Goal: Transaction & Acquisition: Purchase product/service

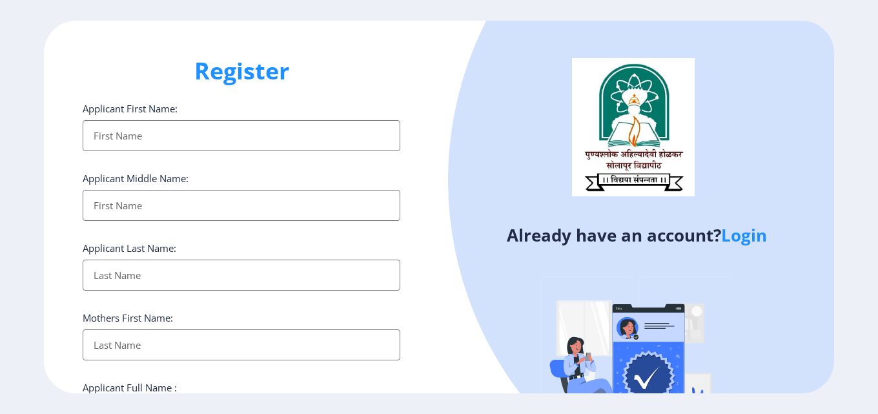
select select
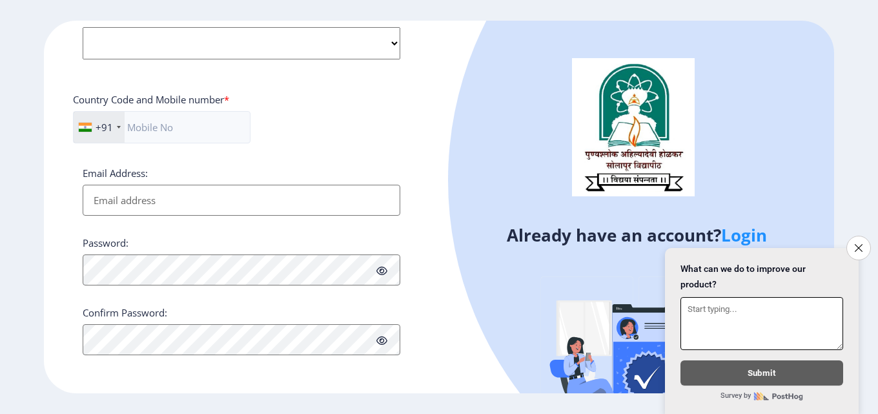
scroll to position [526, 0]
click at [153, 194] on input "Email Address:" at bounding box center [242, 198] width 318 height 31
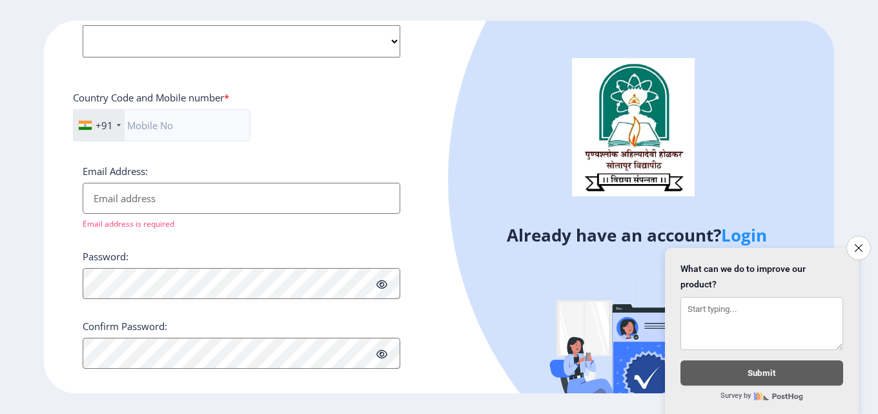
click at [696, 121] on div at bounding box center [799, 180] width 702 height 702
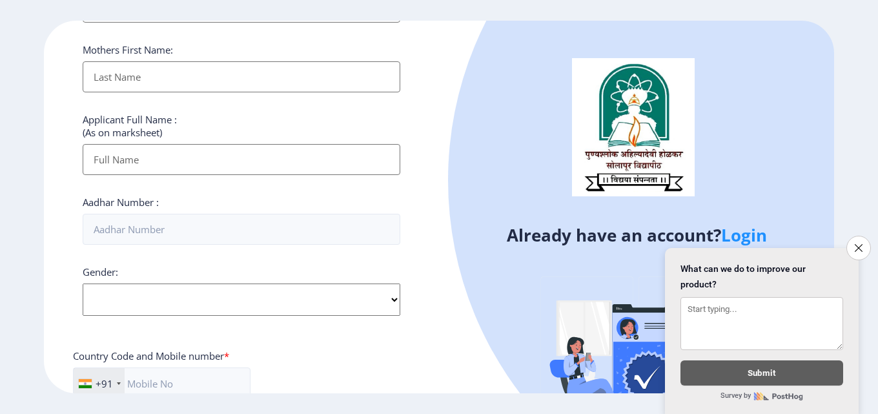
scroll to position [0, 0]
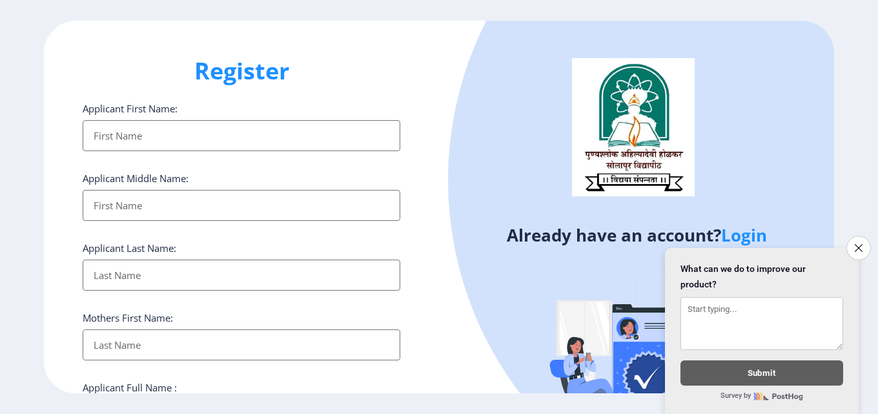
click at [751, 231] on link "Login" at bounding box center [744, 234] width 46 height 23
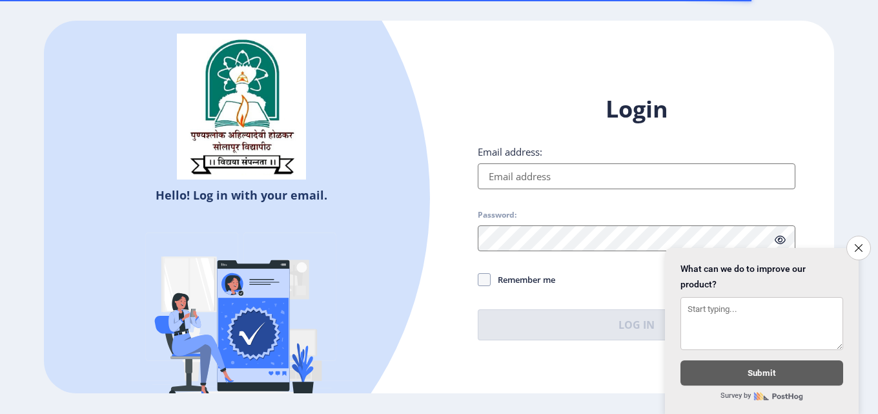
click at [578, 174] on input "Email address:" at bounding box center [637, 176] width 318 height 26
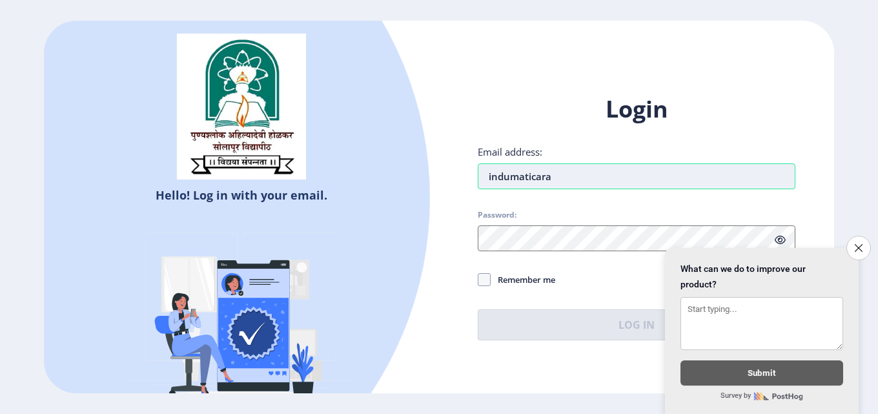
click at [534, 176] on input "indumaticara" at bounding box center [637, 176] width 318 height 26
click at [565, 179] on input "indumatikara" at bounding box center [637, 176] width 318 height 26
type input "indumatikara15@gmail.com"
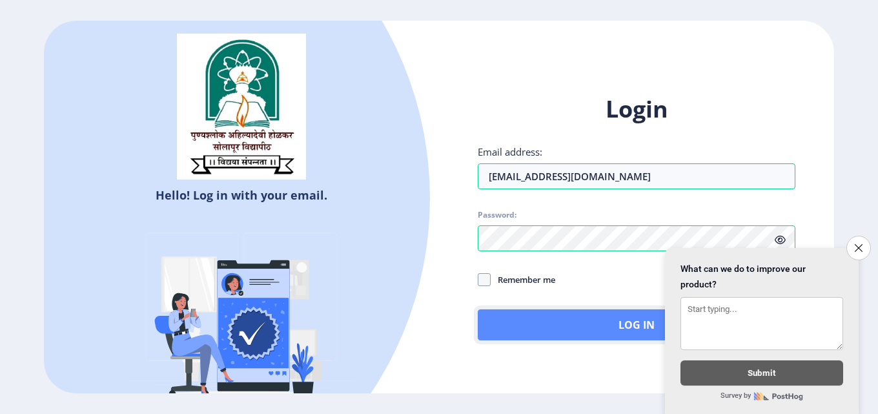
click at [620, 323] on button "Log In" at bounding box center [637, 324] width 318 height 31
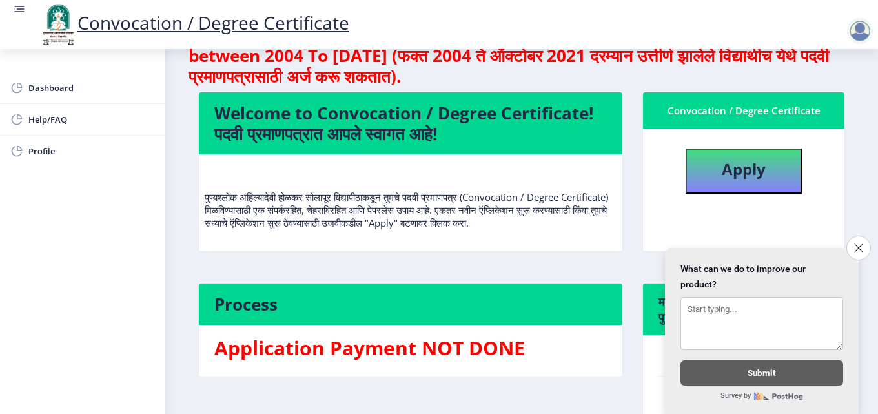
scroll to position [129, 0]
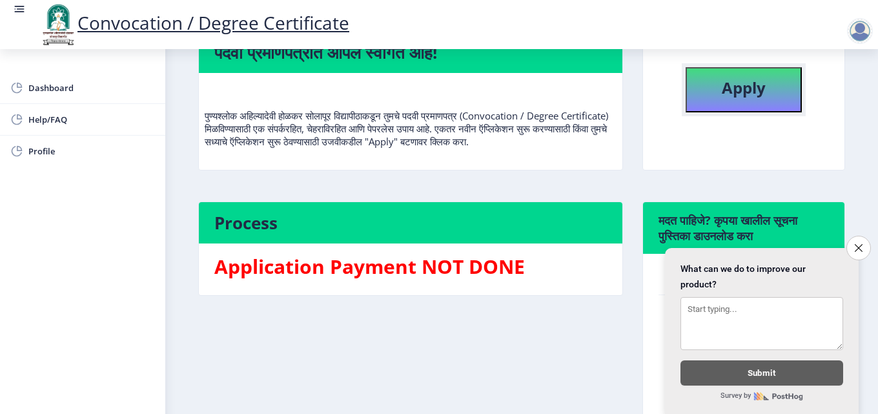
click at [745, 80] on b "Apply" at bounding box center [744, 87] width 44 height 21
select select
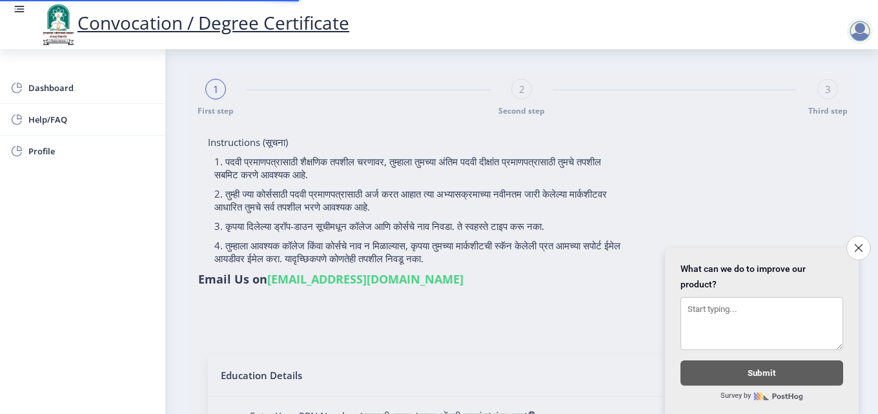
type input "[PERSON_NAME] [PERSON_NAME]"
type input "Nandabai"
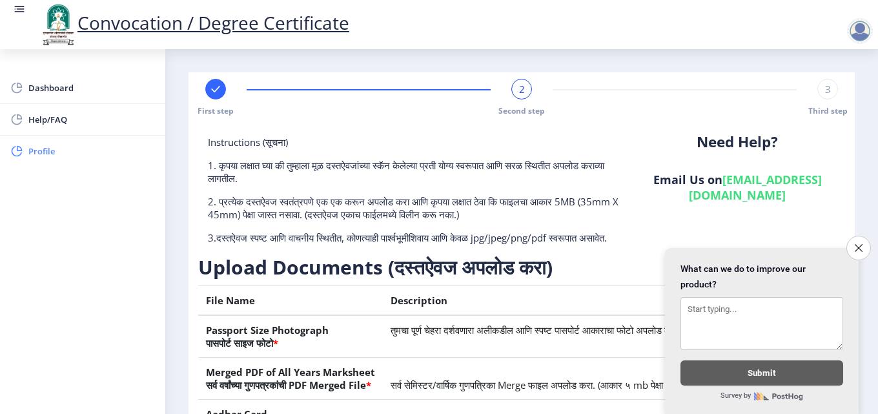
click at [37, 148] on span "Profile" at bounding box center [91, 150] width 126 height 15
select select
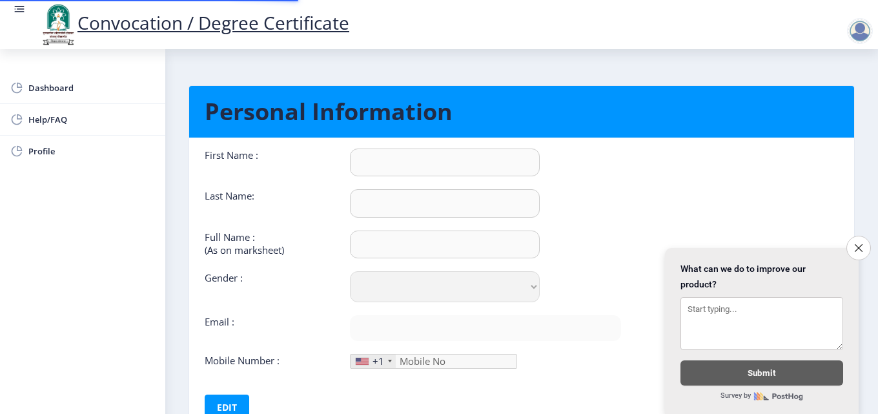
type input "Indumati"
type input "[PERSON_NAME]"
type input "[PERSON_NAME] [PERSON_NAME]"
select select "[DEMOGRAPHIC_DATA]"
type input "[EMAIL_ADDRESS][DOMAIN_NAME]"
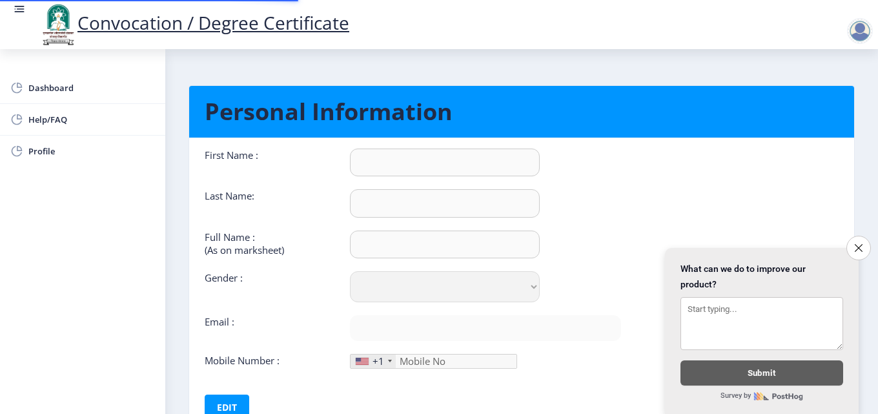
type input "8830127283"
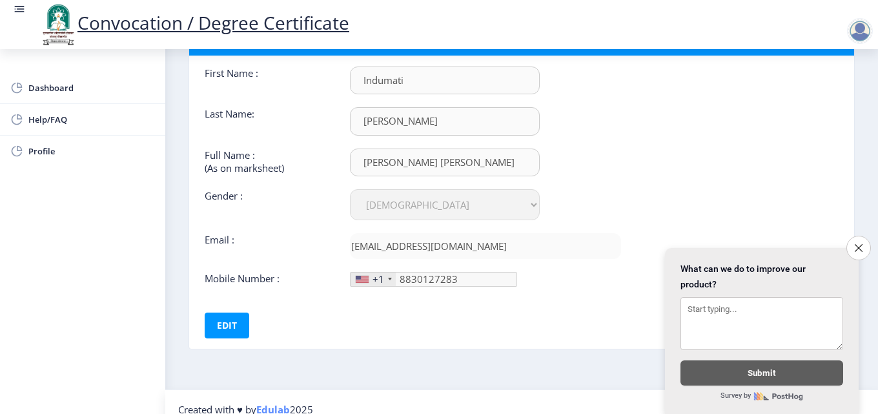
scroll to position [97, 0]
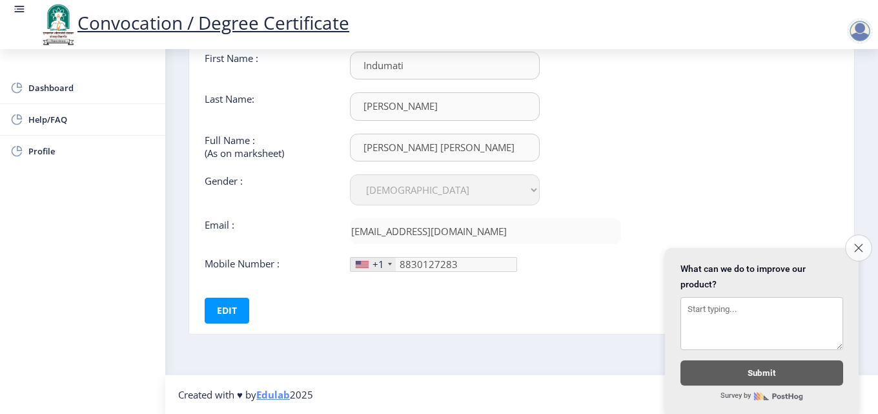
click at [864, 236] on button "Close survey" at bounding box center [858, 247] width 27 height 27
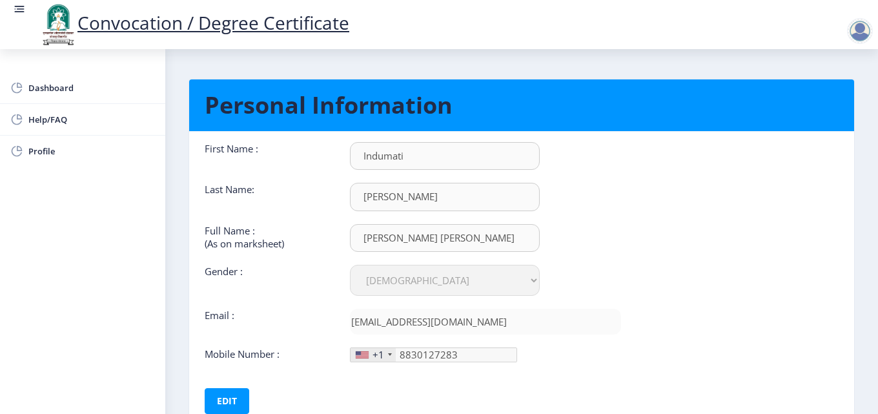
scroll to position [0, 0]
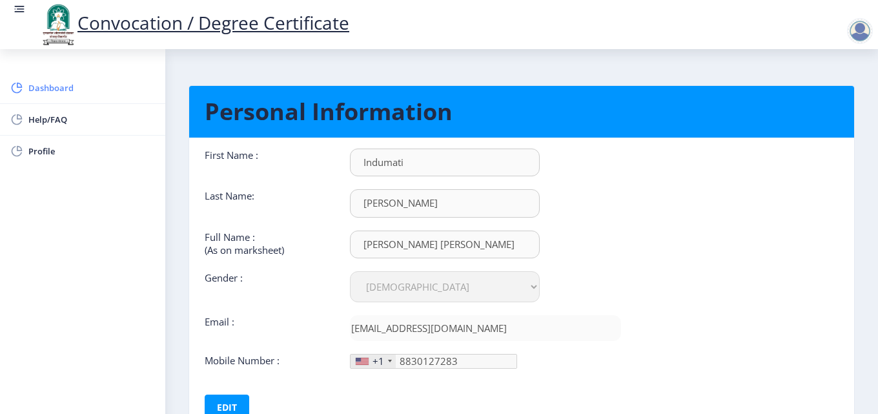
click at [68, 81] on span "Dashboard" at bounding box center [91, 87] width 126 height 15
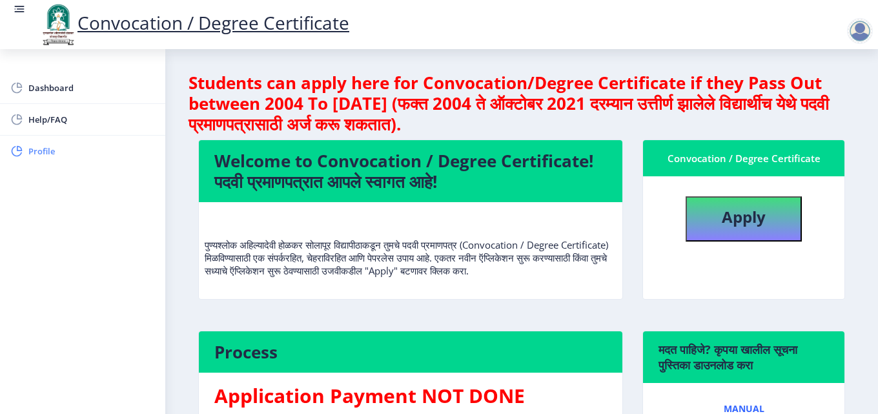
click at [41, 151] on span "Profile" at bounding box center [91, 150] width 126 height 15
select select
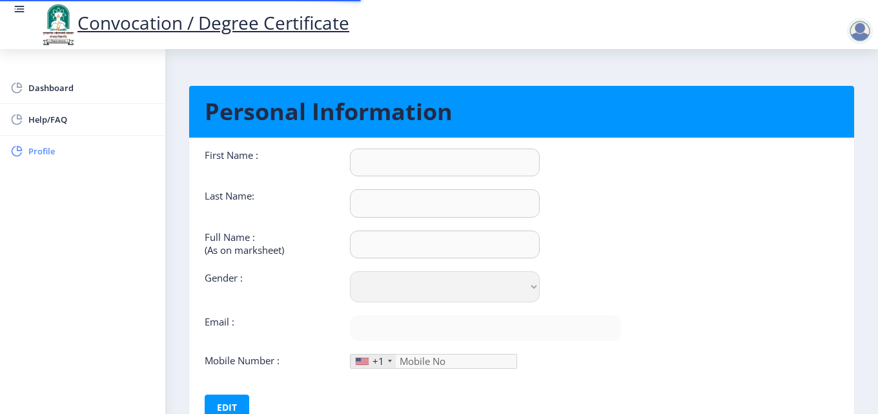
type input "Indumati"
type input "Karpe"
type input "Karpe Indumati Nanasaheb"
select select "[DEMOGRAPHIC_DATA]"
type input "[EMAIL_ADDRESS][DOMAIN_NAME]"
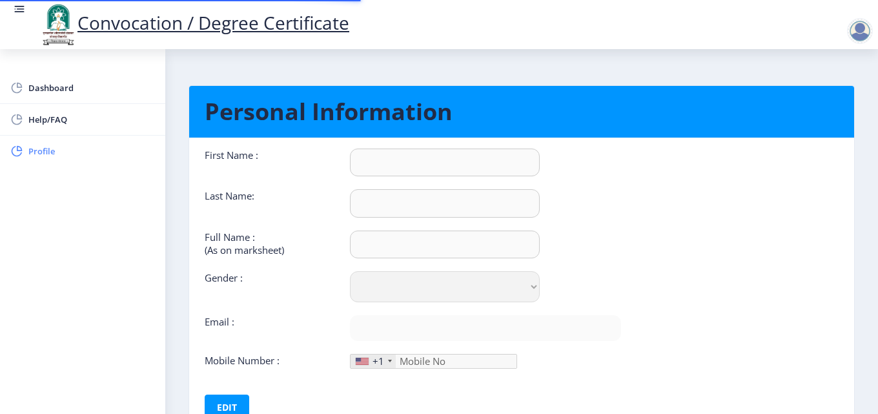
type input "8830127283"
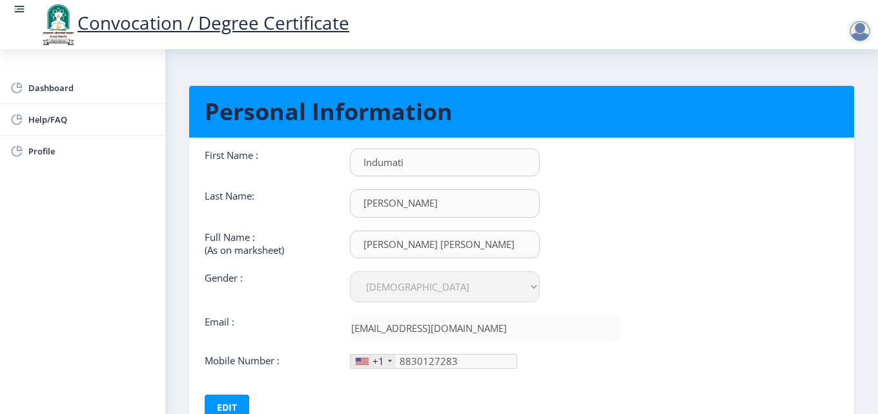
scroll to position [97, 0]
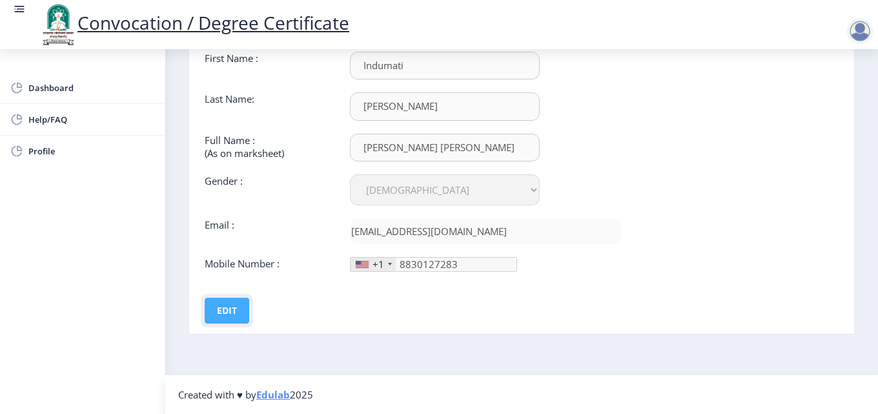
click at [225, 308] on button "Edit" at bounding box center [227, 311] width 45 height 26
click at [241, 307] on button "Save" at bounding box center [235, 311] width 47 height 26
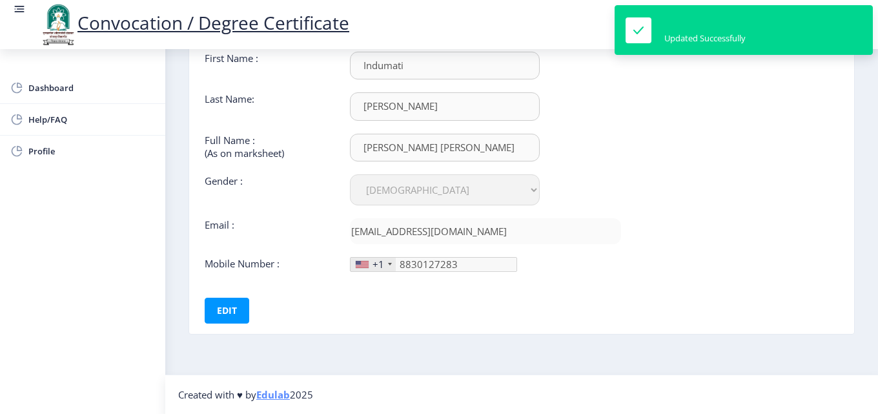
click at [769, 119] on nb-card-body "First Name : Indumati Last Name: Karpe Full Name : (As on marksheet) Karpe Indu…" at bounding box center [521, 187] width 684 height 292
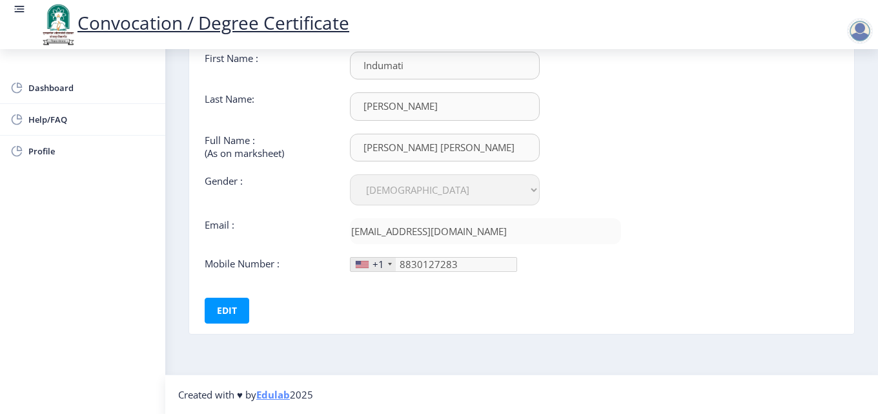
scroll to position [0, 0]
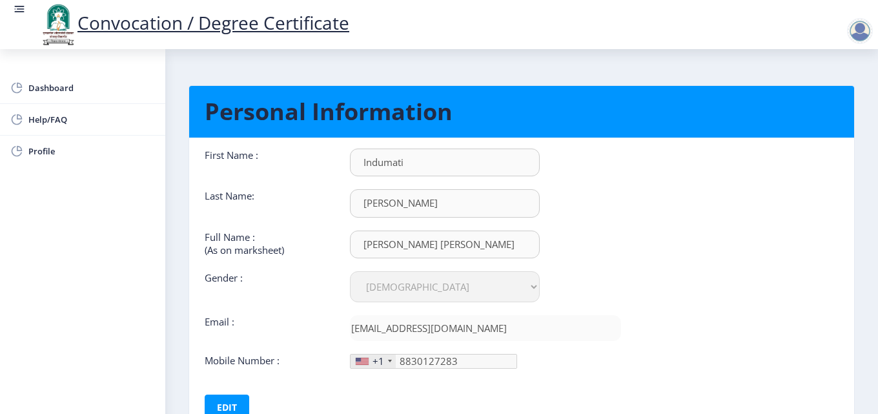
click at [18, 10] on rect at bounding box center [19, 9] width 13 height 13
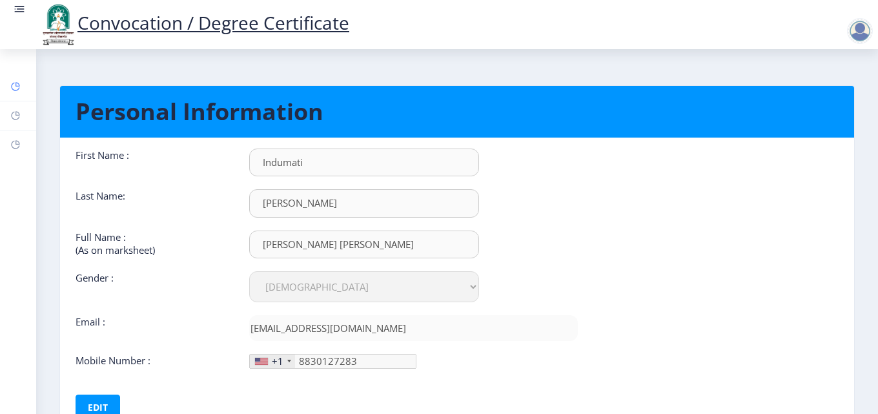
click at [17, 86] on icon at bounding box center [17, 84] width 5 height 5
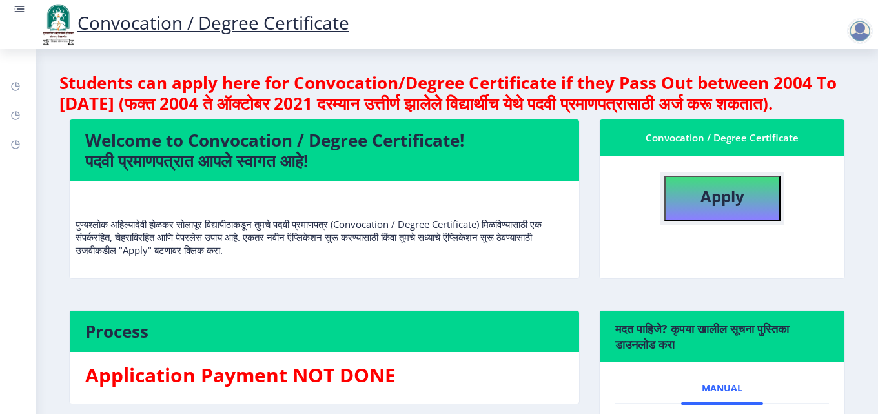
click at [714, 207] on b "Apply" at bounding box center [722, 195] width 44 height 21
select select
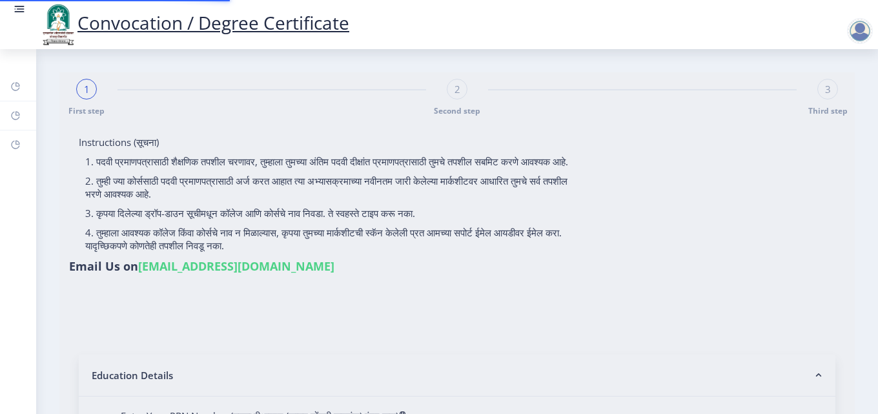
type input "[PERSON_NAME] [PERSON_NAME]"
type input "Nandabai"
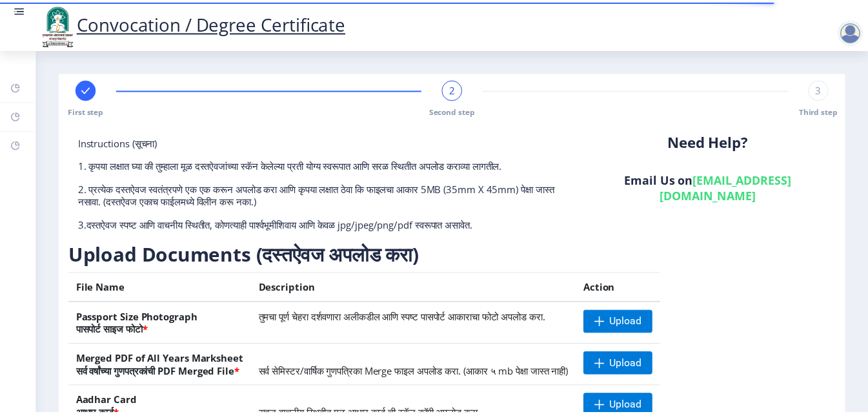
scroll to position [194, 0]
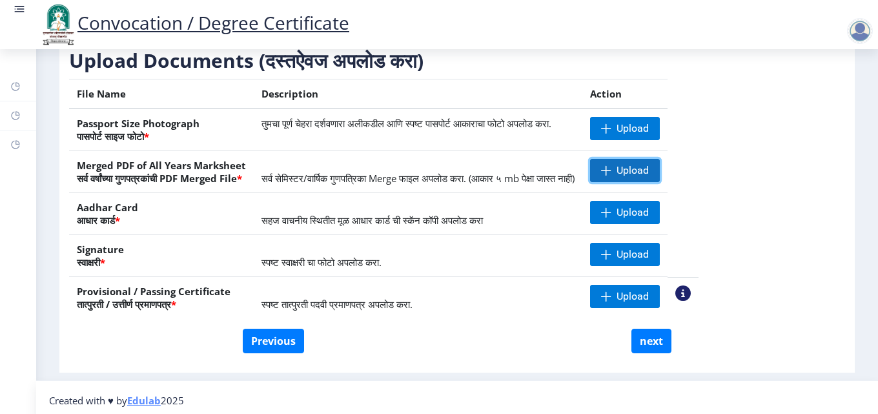
click at [649, 168] on span "Upload" at bounding box center [632, 170] width 32 height 13
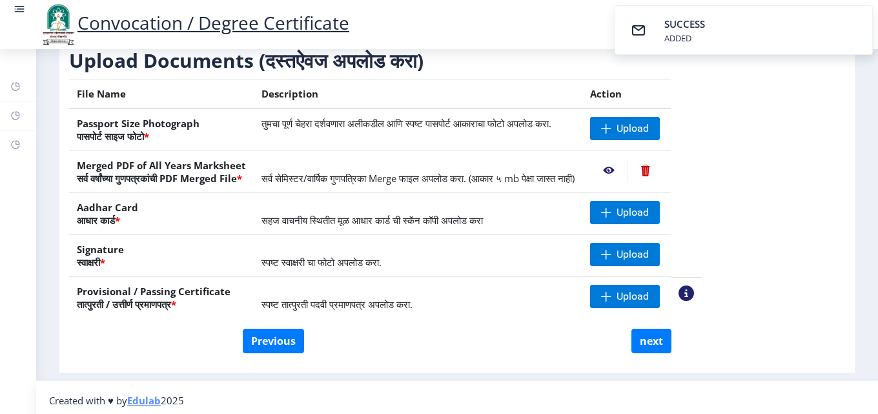
click at [627, 167] on nb-action at bounding box center [608, 170] width 37 height 23
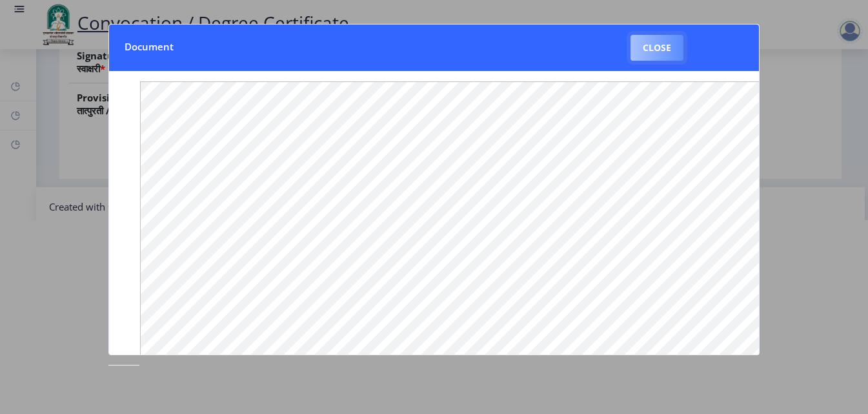
click at [653, 50] on button "Close" at bounding box center [657, 48] width 53 height 26
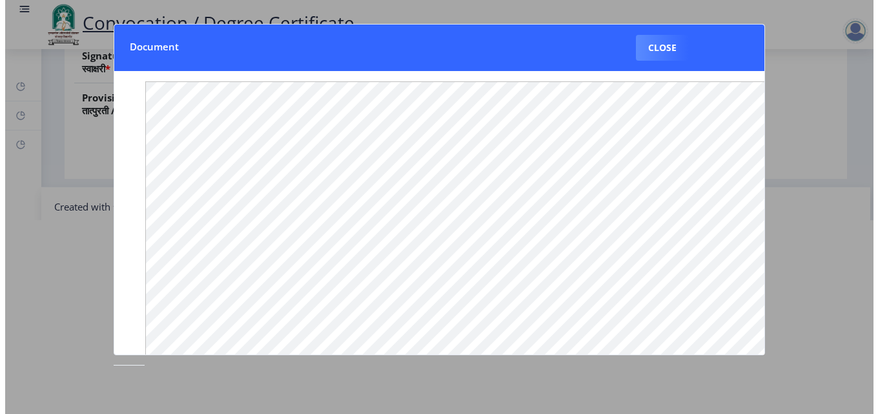
scroll to position [73, 0]
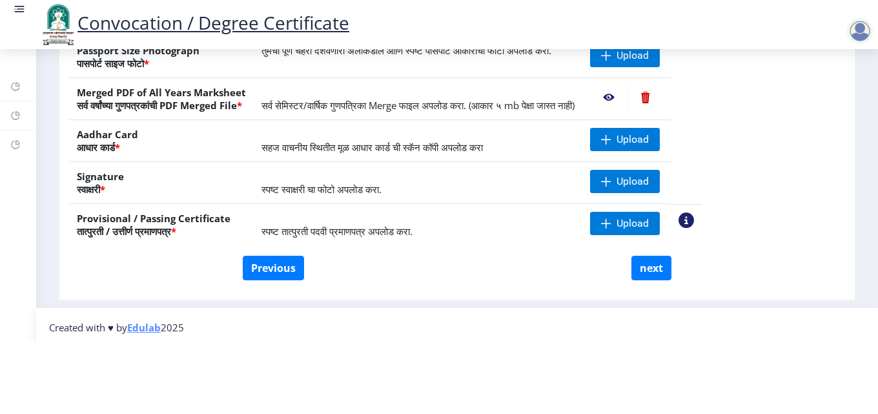
click at [663, 97] on nb-action at bounding box center [644, 97] width 35 height 23
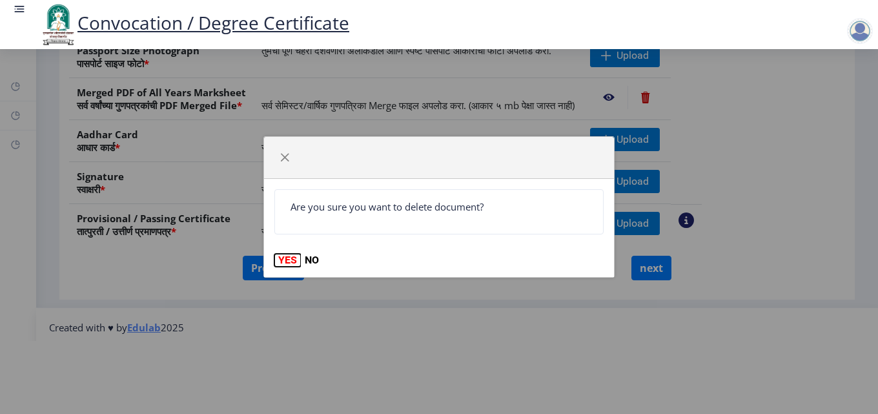
click at [288, 259] on button "YES" at bounding box center [287, 260] width 26 height 13
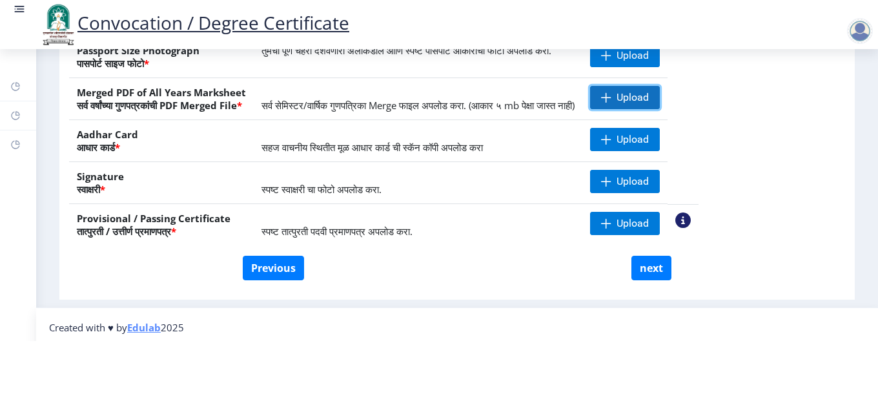
click at [649, 95] on span "Upload" at bounding box center [632, 97] width 32 height 13
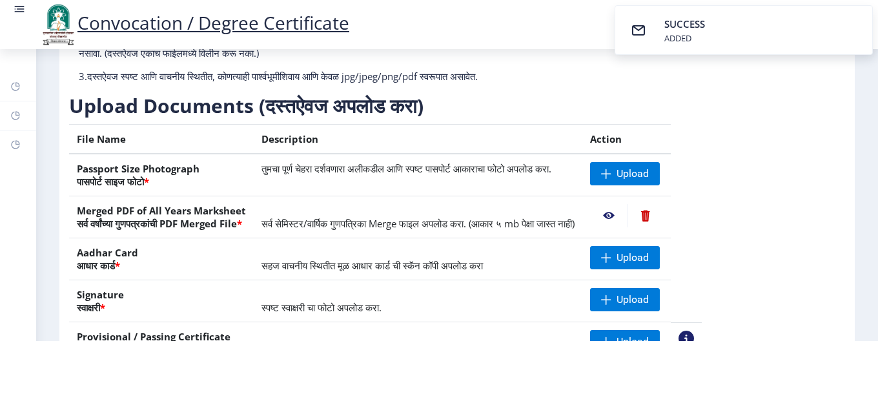
scroll to position [65, 0]
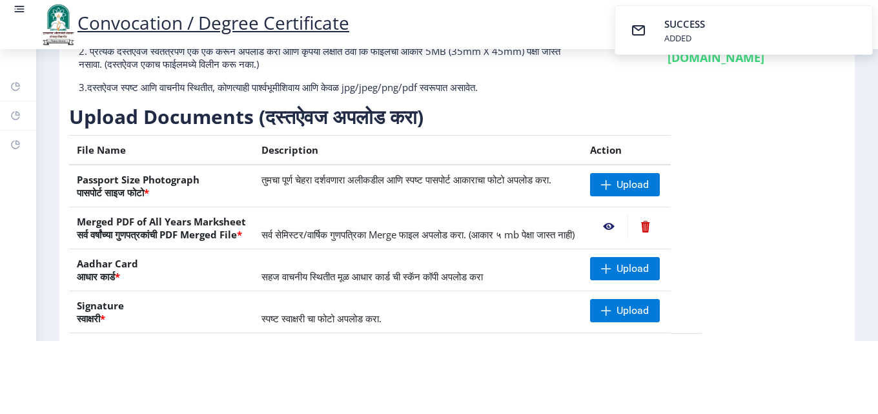
click at [627, 225] on nb-action at bounding box center [608, 226] width 37 height 23
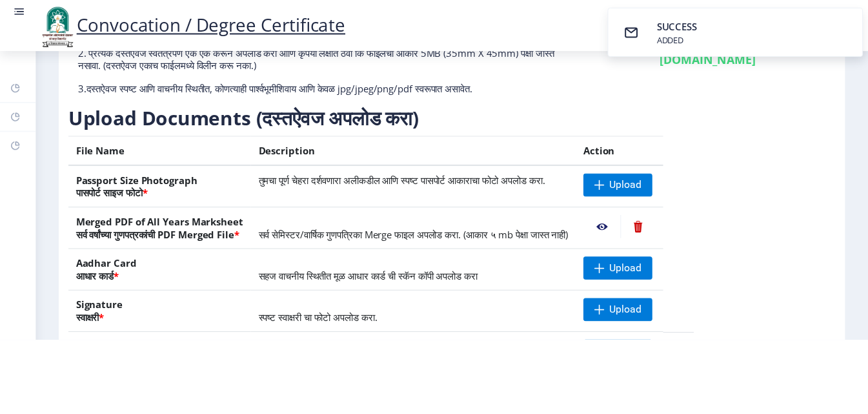
scroll to position [0, 0]
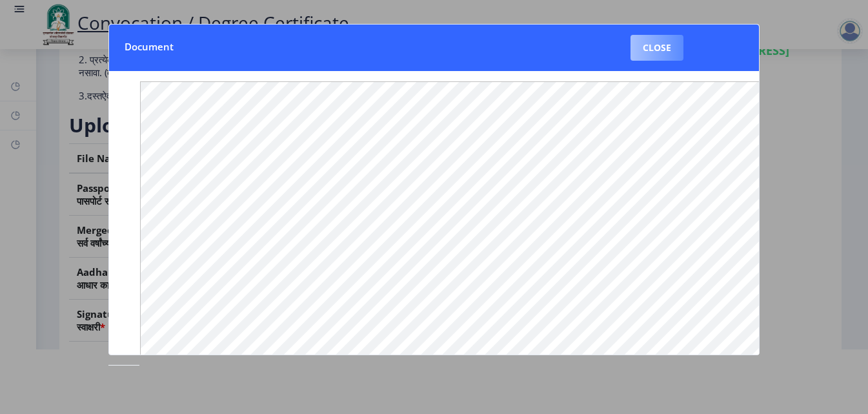
click at [661, 48] on button "Close" at bounding box center [657, 48] width 53 height 26
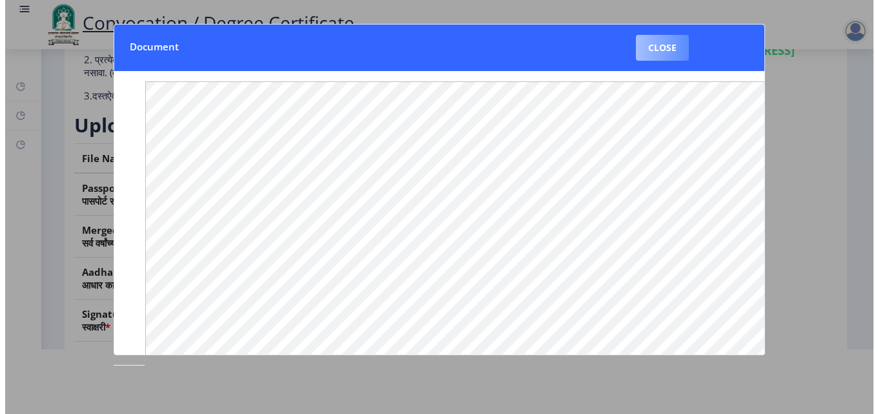
scroll to position [65, 0]
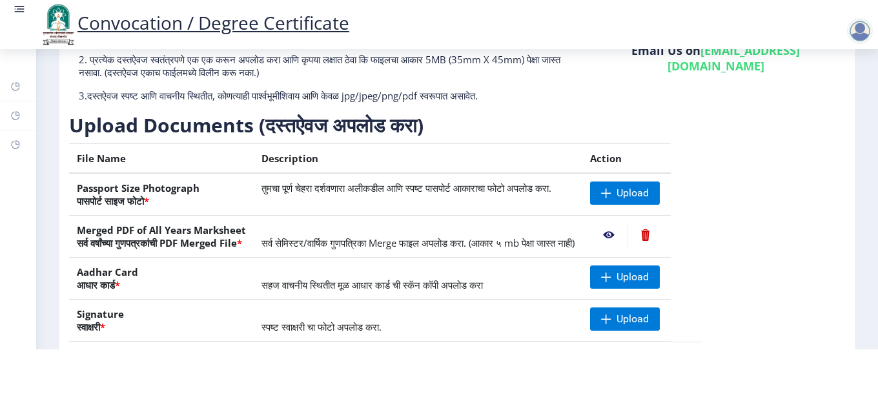
click at [663, 234] on nb-action at bounding box center [644, 234] width 35 height 23
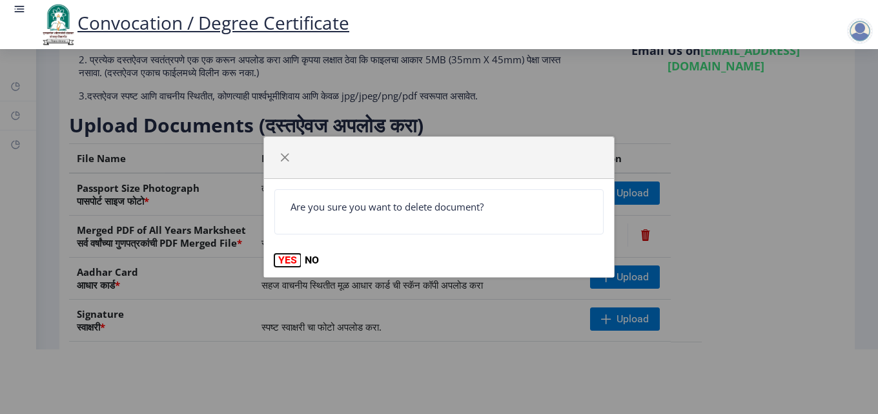
click at [283, 259] on button "YES" at bounding box center [287, 260] width 26 height 13
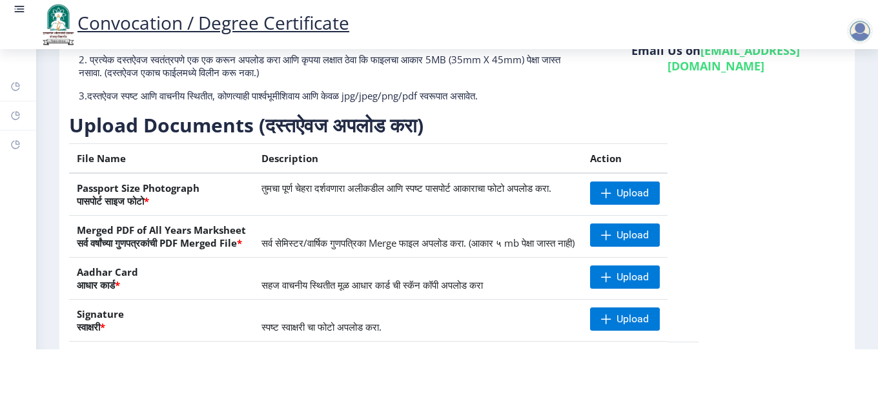
click at [698, 294] on table "File Name Description Action Passport Size Photograph पासपोर्ट साइज फोटो * तुमच…" at bounding box center [383, 262] width 629 height 239
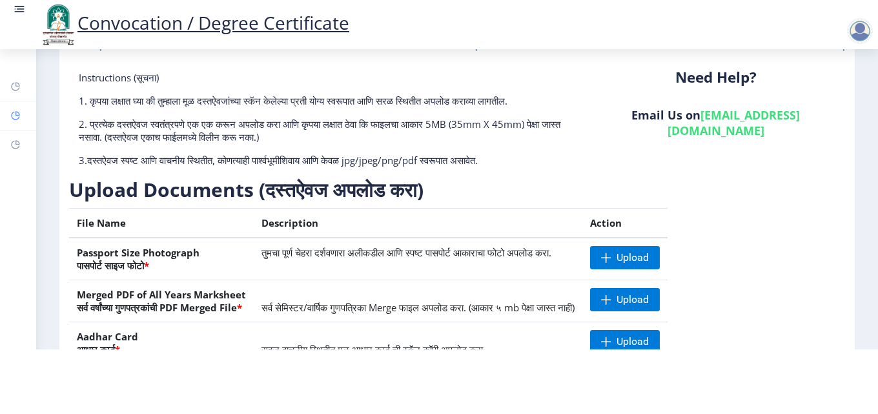
click at [19, 118] on rect at bounding box center [15, 115] width 10 height 10
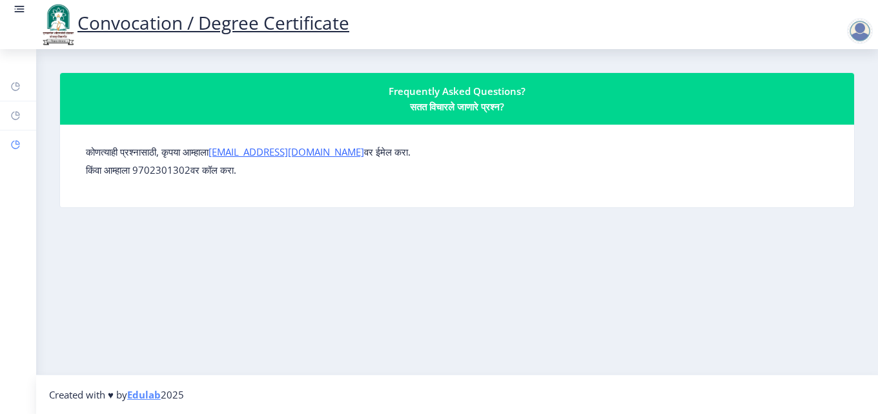
click at [15, 141] on icon at bounding box center [17, 142] width 5 height 5
select select
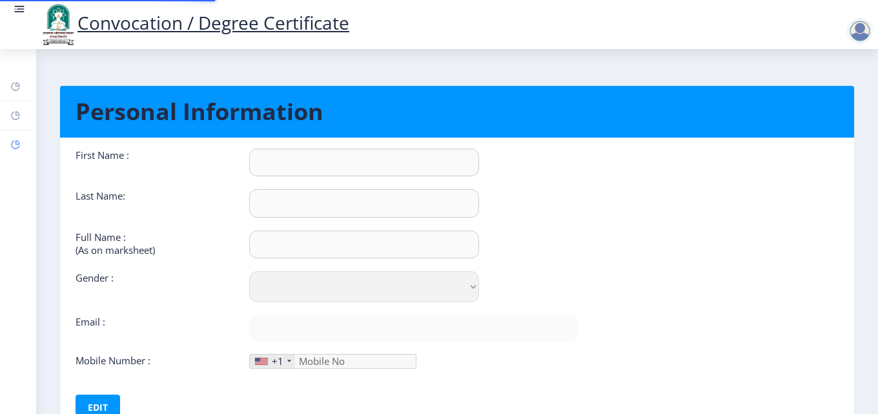
type input "Indumati"
type input "[PERSON_NAME]"
type input "[PERSON_NAME] [PERSON_NAME]"
select select "[DEMOGRAPHIC_DATA]"
type input "[EMAIL_ADDRESS][DOMAIN_NAME]"
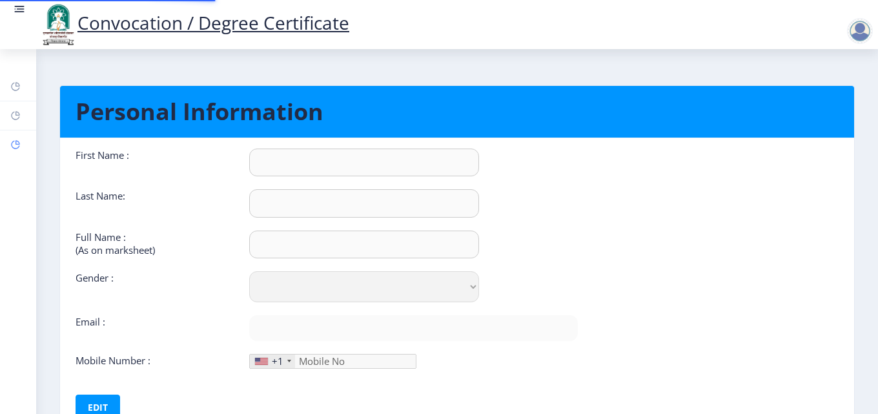
type input "8830127283"
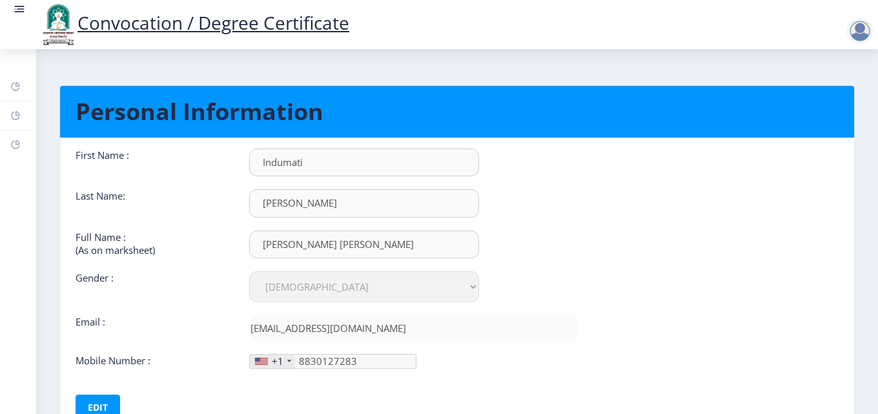
scroll to position [1, 0]
click at [13, 116] on rect at bounding box center [15, 115] width 10 height 10
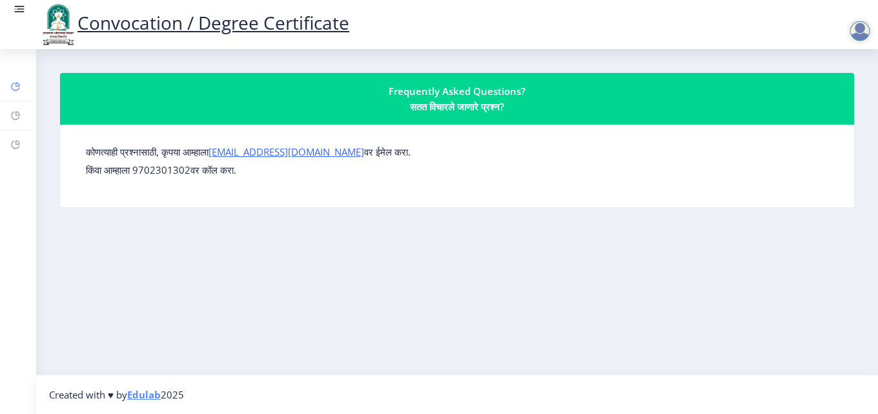
click at [16, 88] on rect at bounding box center [15, 86] width 10 height 10
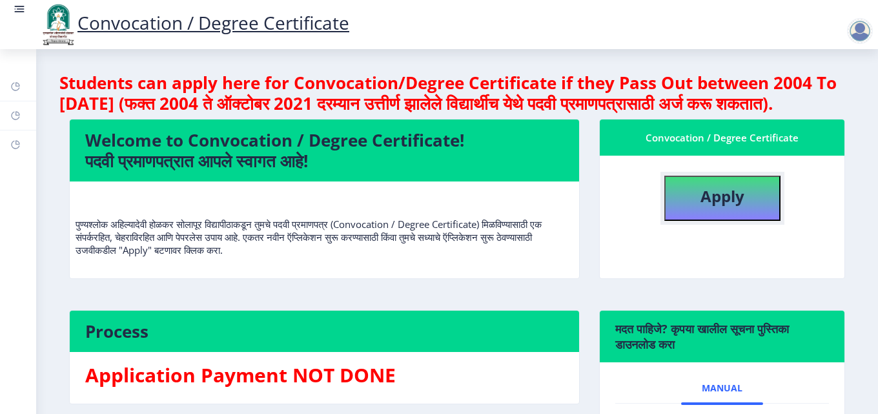
click at [725, 221] on button "Apply" at bounding box center [722, 198] width 116 height 45
select select
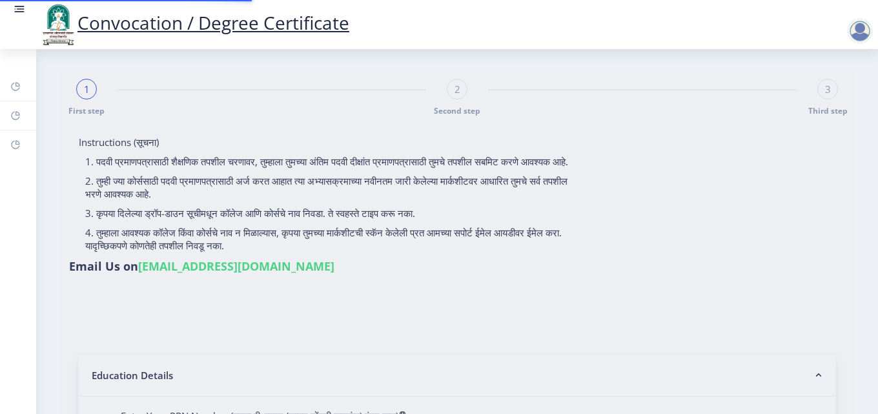
type input "[PERSON_NAME] [PERSON_NAME]"
type input "Nandabai"
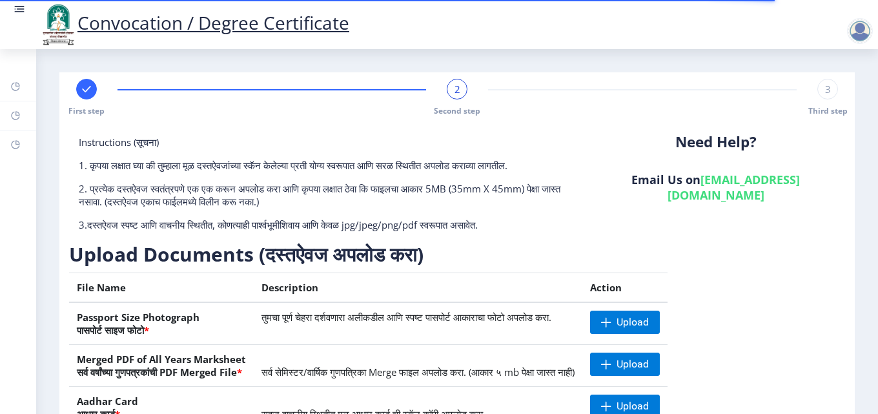
click at [454, 91] on span "2" at bounding box center [457, 89] width 6 height 13
click at [825, 94] on span "3" at bounding box center [828, 89] width 6 height 13
click at [449, 91] on div "2" at bounding box center [457, 89] width 21 height 21
click at [449, 90] on div "2" at bounding box center [457, 89] width 21 height 21
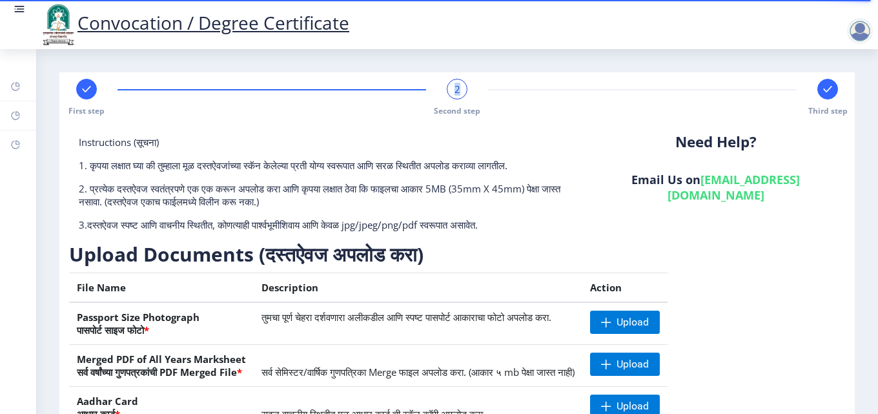
click at [449, 90] on div "2" at bounding box center [457, 89] width 21 height 21
click at [82, 97] on div at bounding box center [86, 89] width 21 height 21
select select "Regular"
select select "2018"
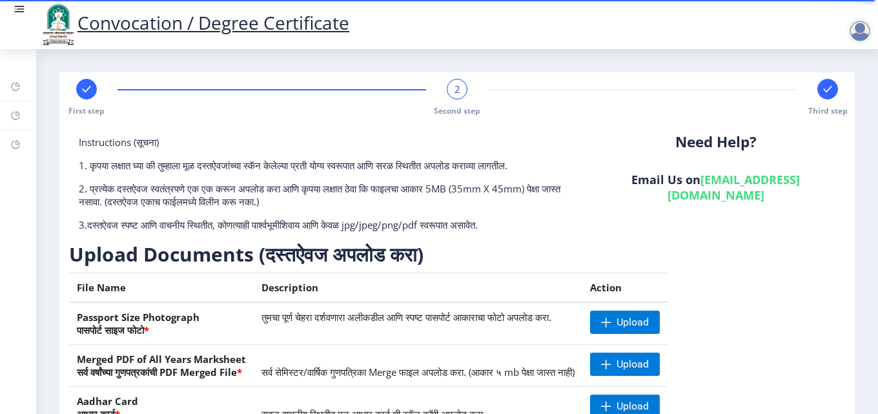
select select "May"
select select "Grade B+"
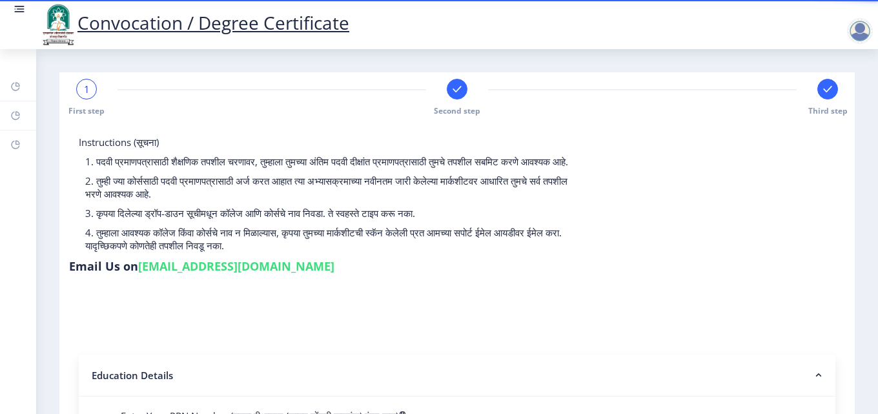
click at [452, 88] on rect at bounding box center [456, 89] width 13 height 13
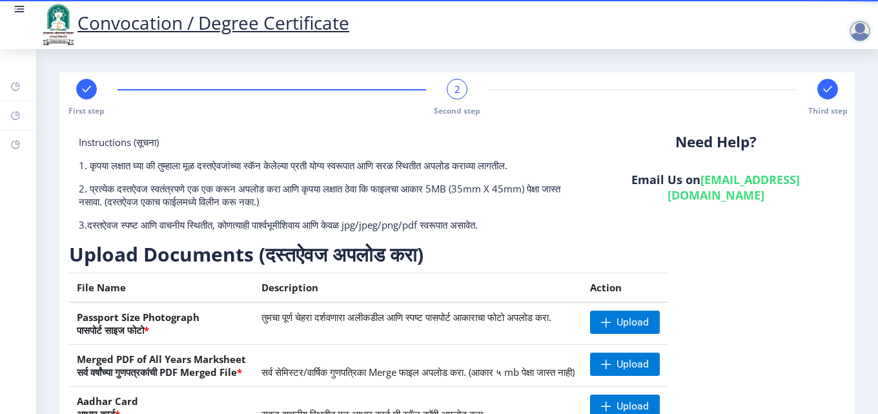
click at [86, 87] on rect at bounding box center [86, 89] width 13 height 13
select select "Regular"
select select "2018"
select select "May"
select select "Grade B+"
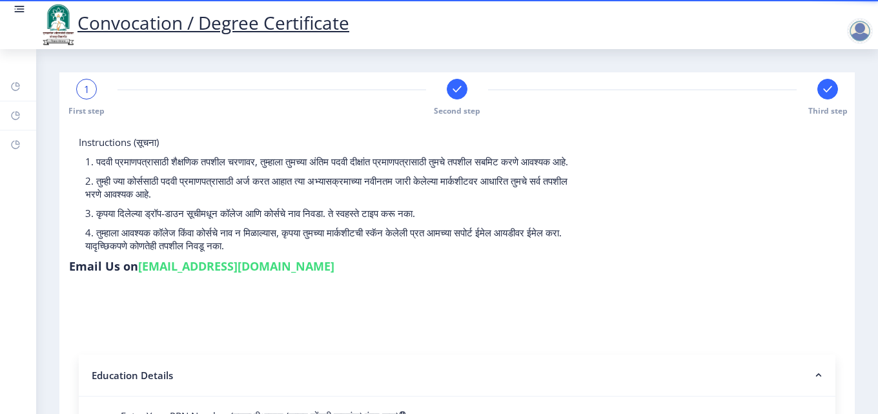
click at [85, 86] on span "1" at bounding box center [87, 89] width 6 height 13
click at [459, 93] on rect at bounding box center [456, 89] width 13 height 13
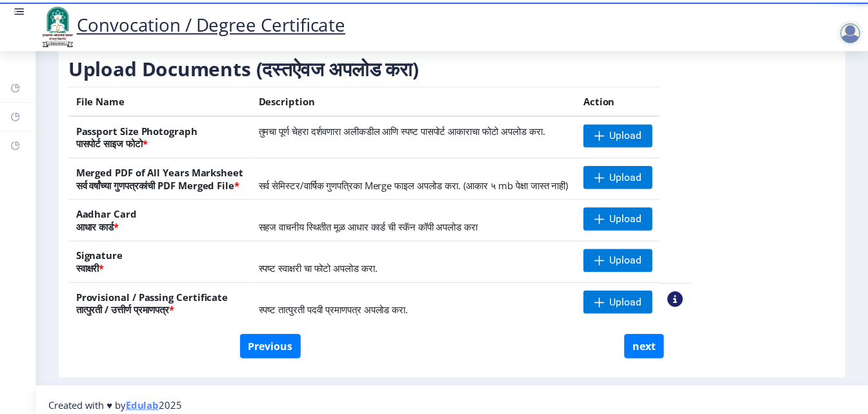
scroll to position [199, 0]
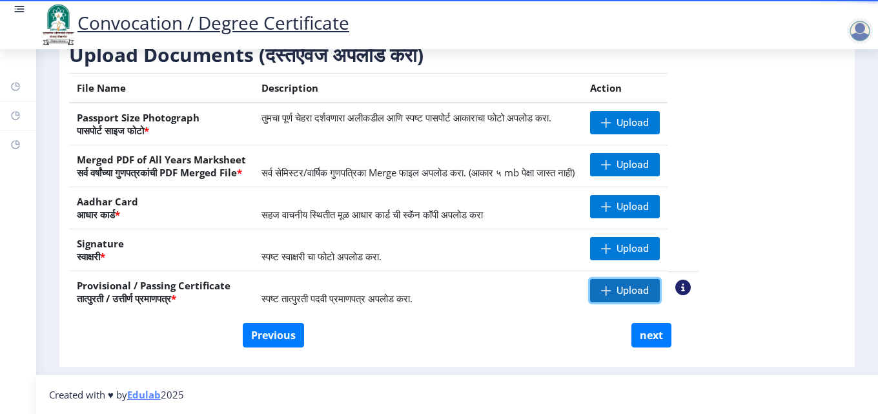
click at [649, 287] on span "Upload" at bounding box center [632, 290] width 32 height 13
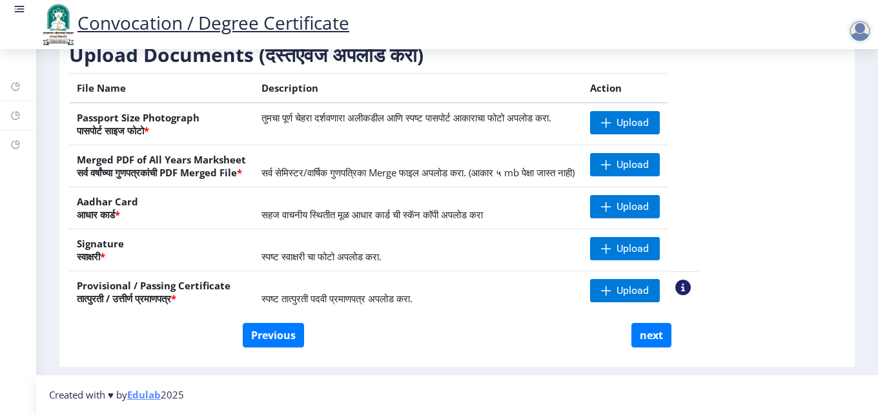
click at [691, 287] on nb-action at bounding box center [682, 286] width 15 height 15
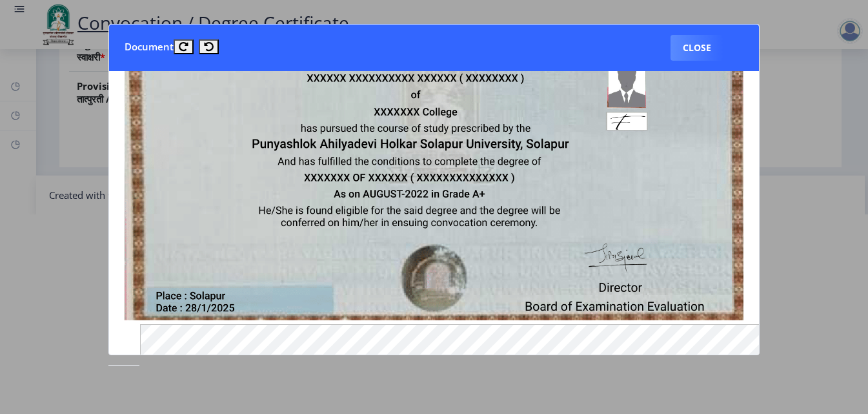
scroll to position [0, 0]
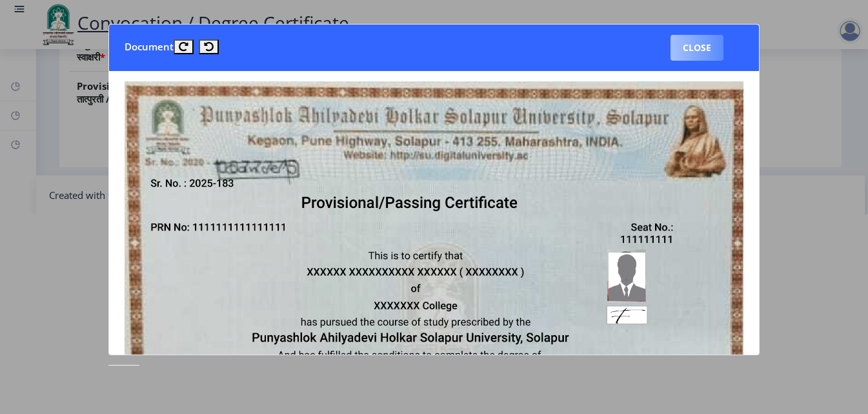
click at [685, 51] on button "Close" at bounding box center [697, 48] width 53 height 26
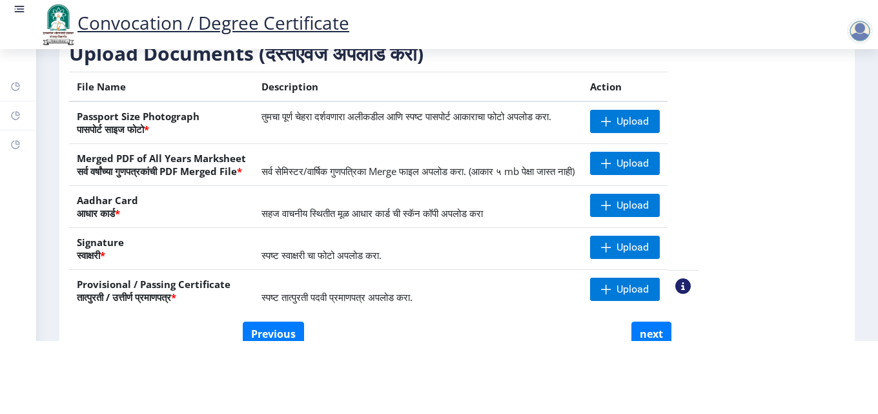
scroll to position [129, 0]
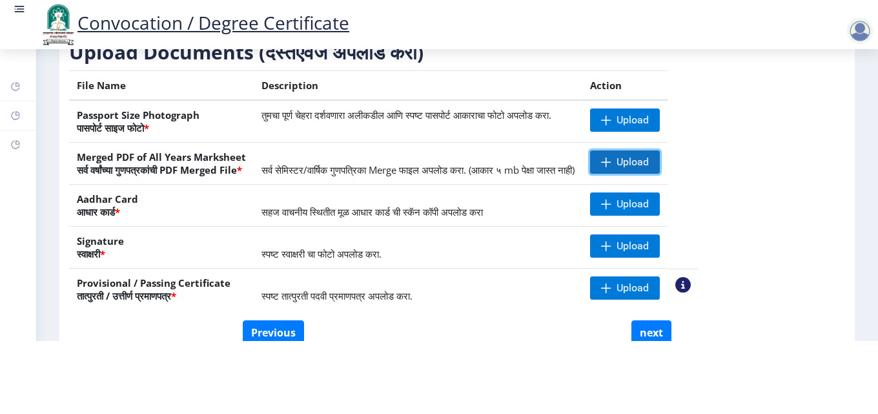
click at [611, 166] on span at bounding box center [606, 162] width 10 height 10
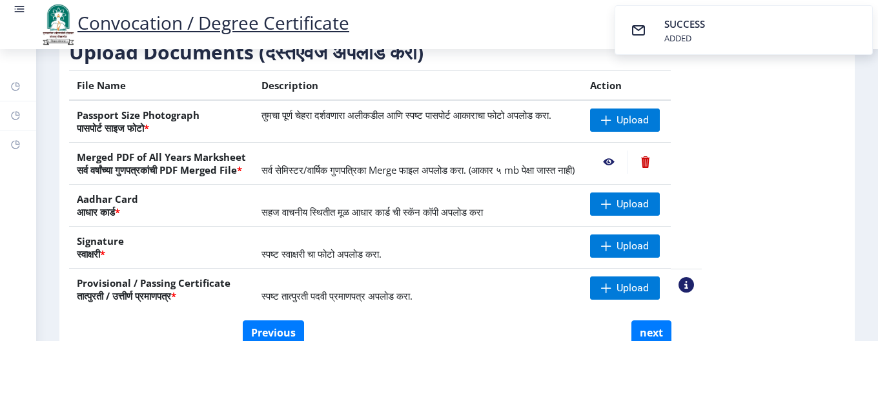
click at [627, 172] on nb-action at bounding box center [608, 161] width 37 height 23
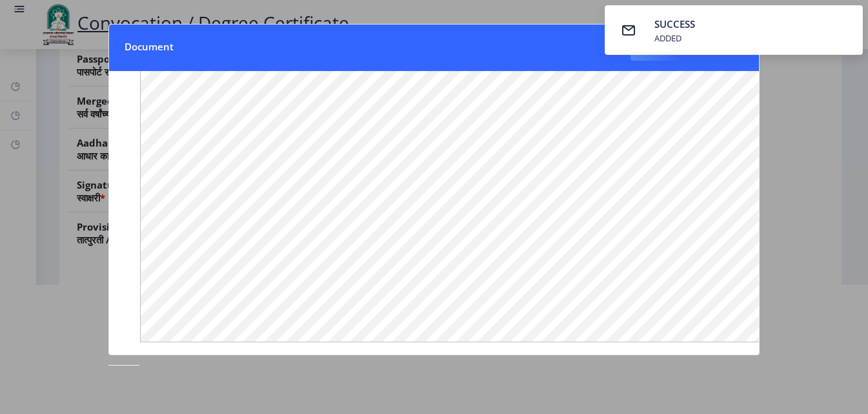
scroll to position [195, 0]
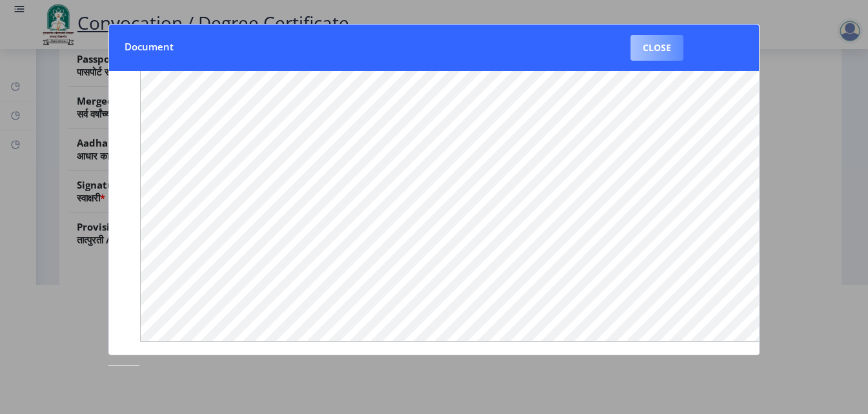
click at [661, 52] on button "Close" at bounding box center [657, 48] width 53 height 26
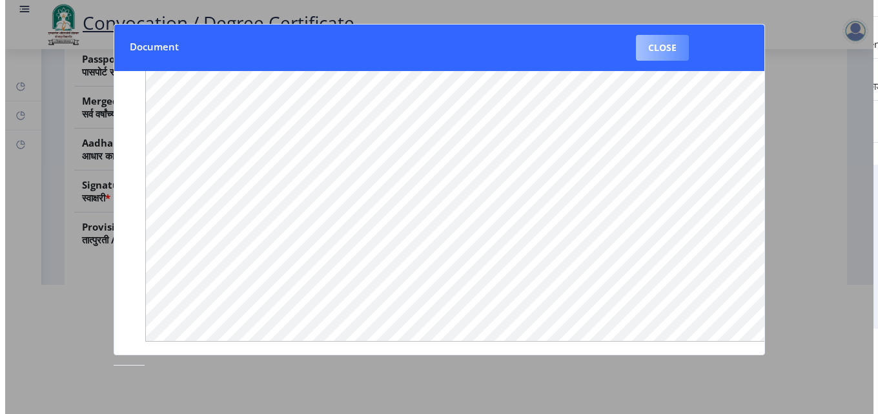
scroll to position [73, 0]
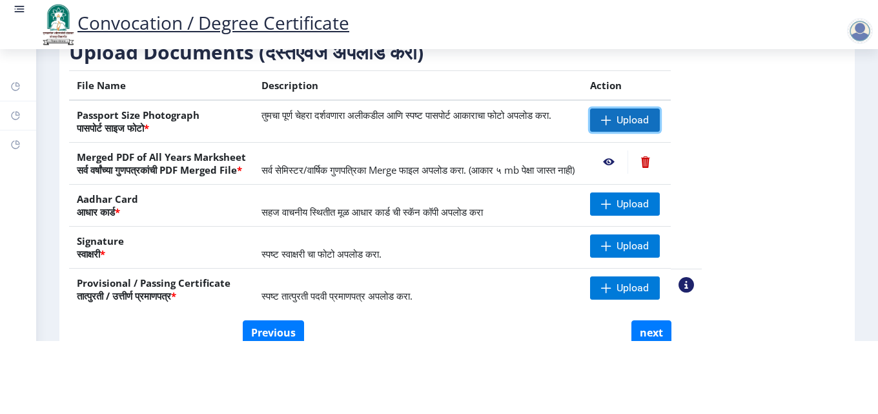
click at [649, 119] on span "Upload" at bounding box center [632, 120] width 32 height 13
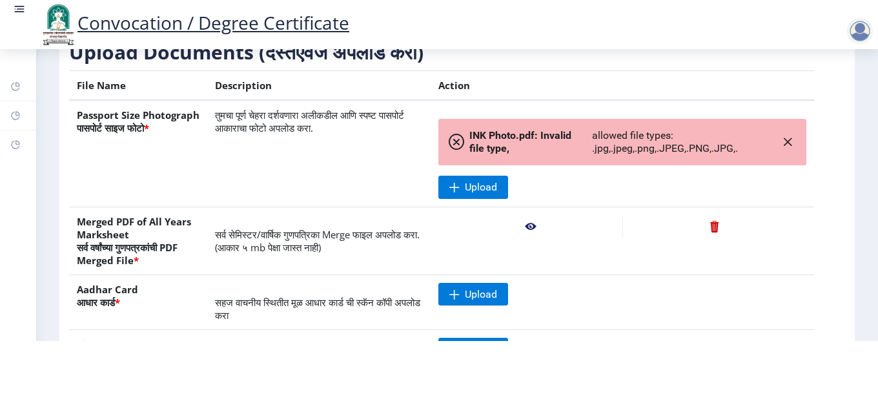
click at [464, 140] on span at bounding box center [456, 141] width 15 height 15
click at [785, 147] on button "button" at bounding box center [787, 142] width 17 height 21
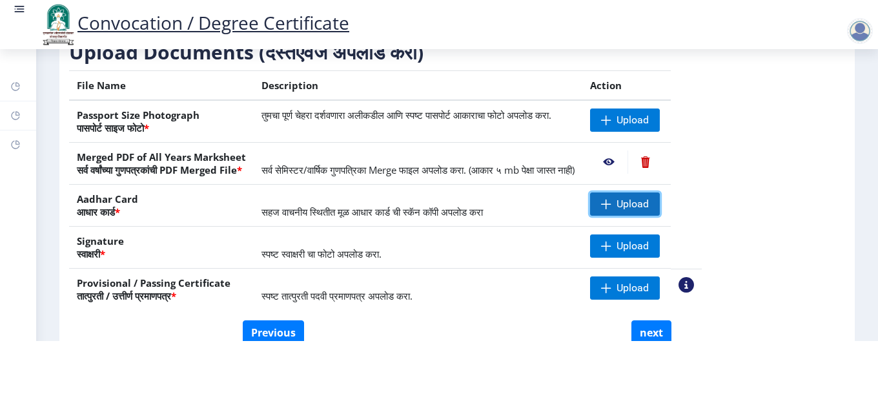
click at [649, 210] on span "Upload" at bounding box center [632, 203] width 32 height 13
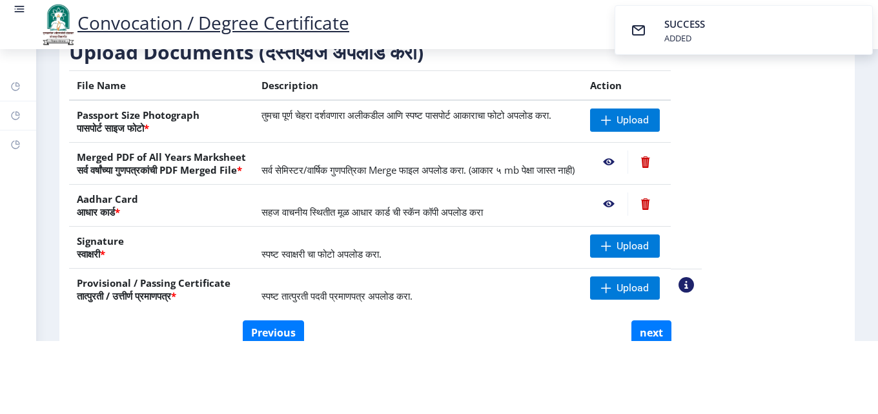
click at [627, 207] on nb-action at bounding box center [608, 203] width 37 height 23
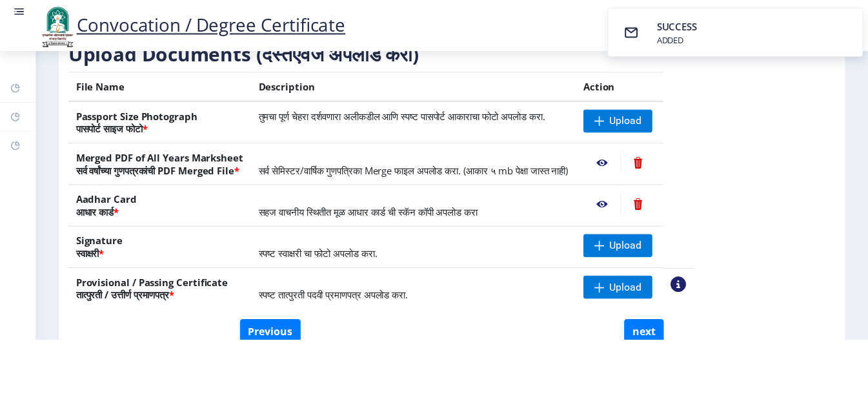
scroll to position [0, 0]
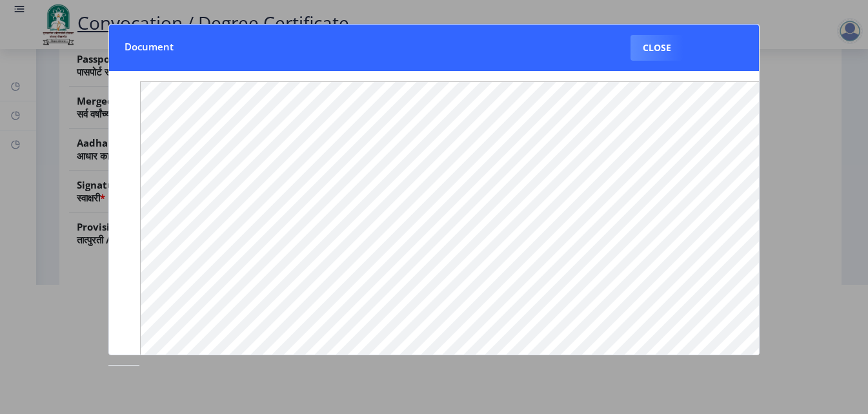
click at [789, 169] on div at bounding box center [434, 207] width 868 height 414
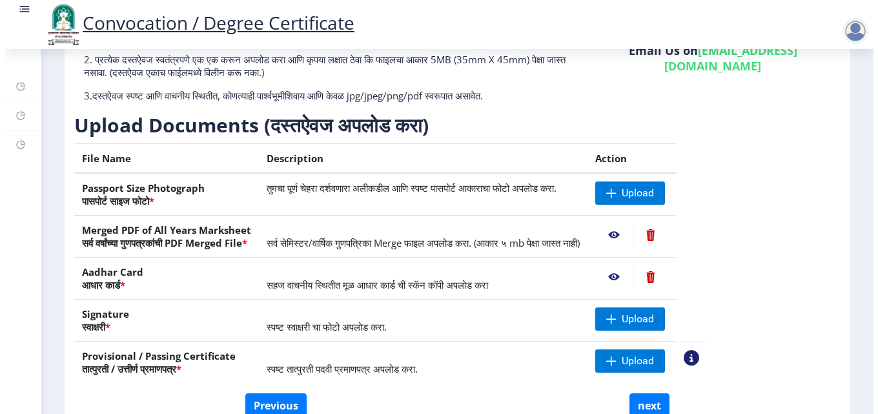
scroll to position [73, 0]
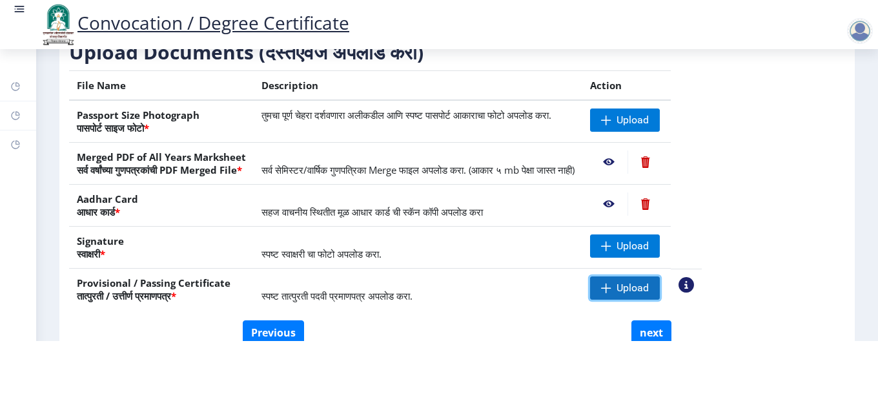
click at [649, 290] on span "Upload" at bounding box center [632, 287] width 32 height 13
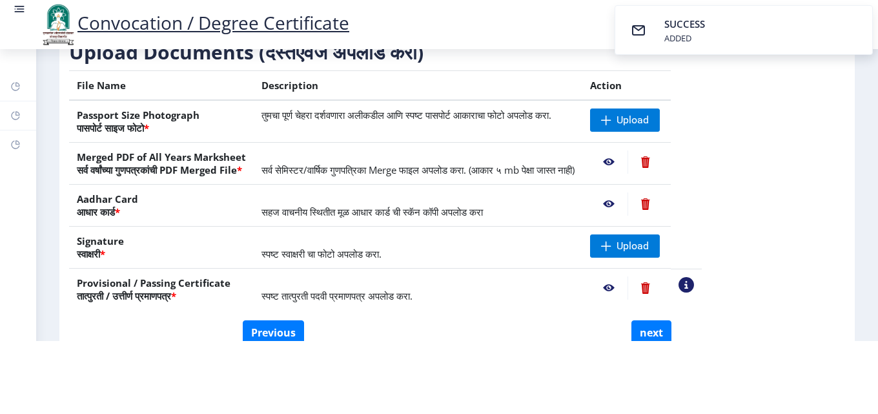
click at [627, 284] on nb-action at bounding box center [608, 287] width 37 height 23
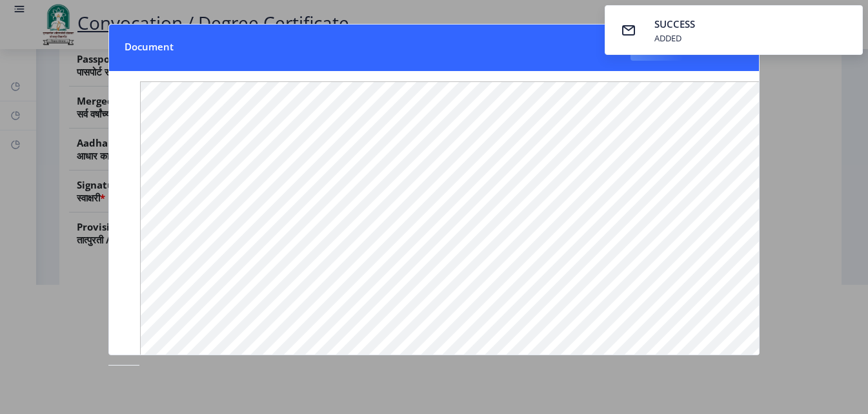
scroll to position [195, 0]
click at [791, 218] on div at bounding box center [434, 207] width 868 height 414
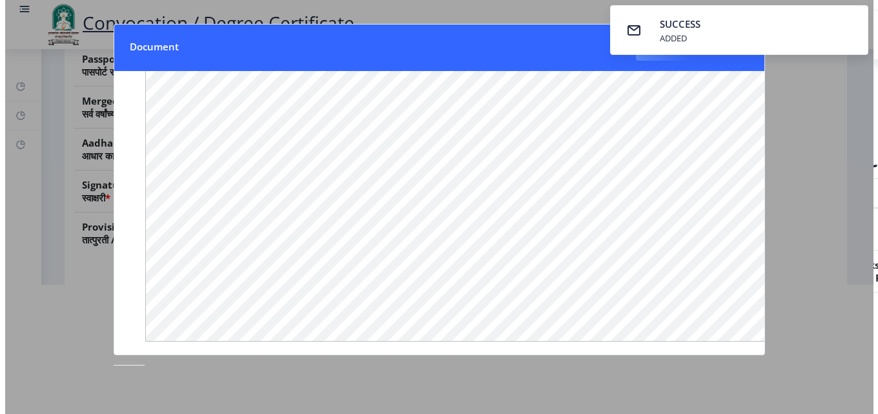
scroll to position [73, 0]
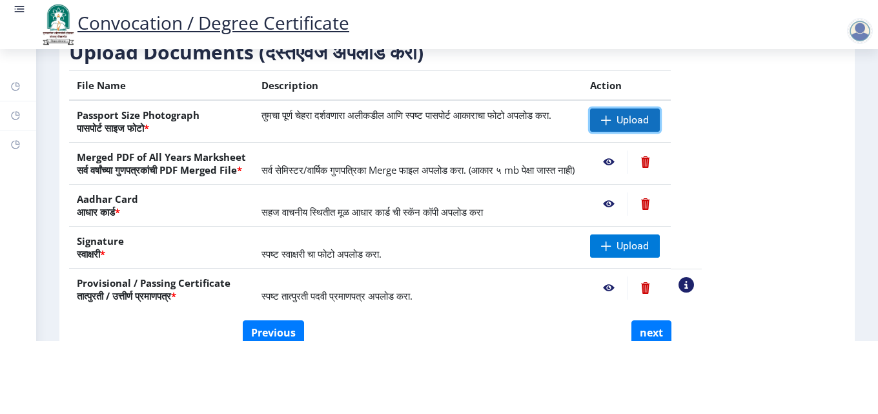
click at [656, 108] on span "Upload" at bounding box center [625, 119] width 70 height 23
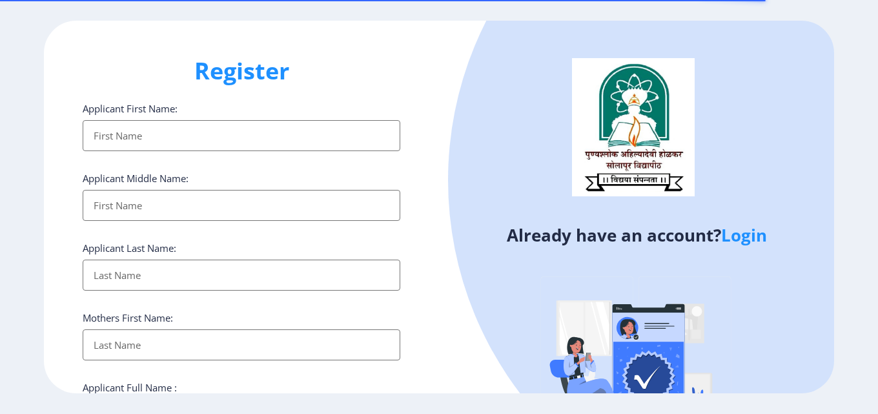
select select
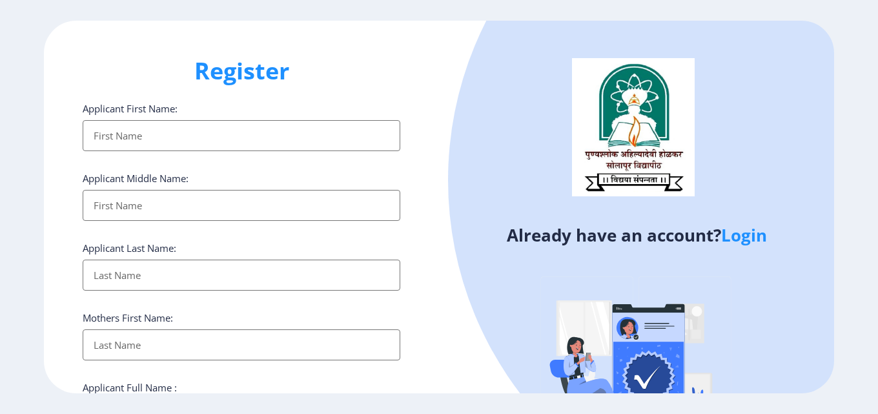
click at [744, 235] on link "Login" at bounding box center [744, 234] width 46 height 23
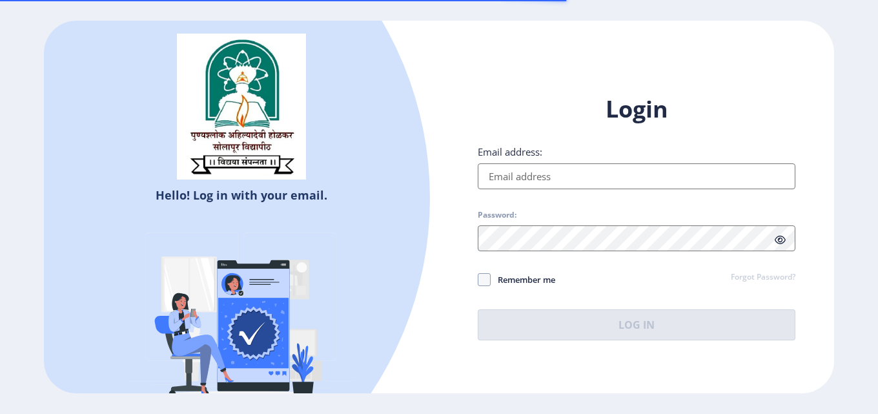
click at [561, 177] on input "Email address:" at bounding box center [637, 176] width 318 height 26
type input "indumatikara15@gmail.com"
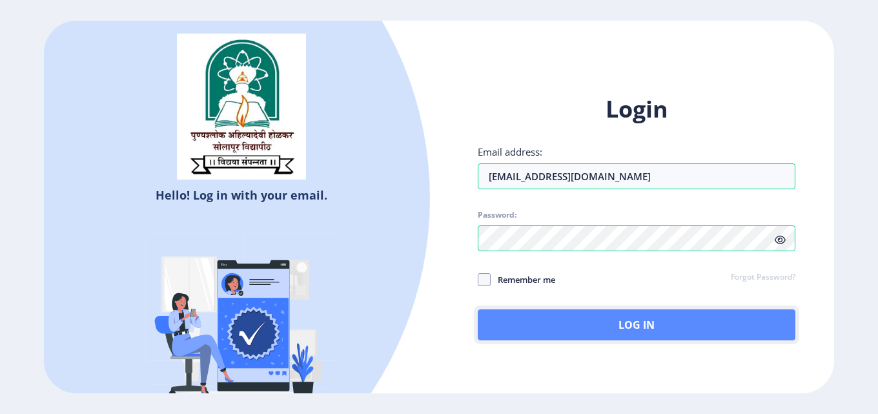
click at [611, 327] on button "Log In" at bounding box center [637, 324] width 318 height 31
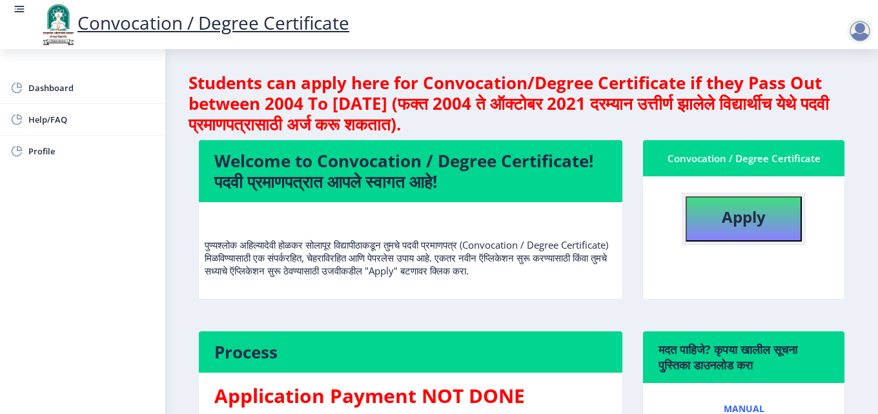
click at [774, 221] on button "Apply" at bounding box center [743, 218] width 116 height 45
select select
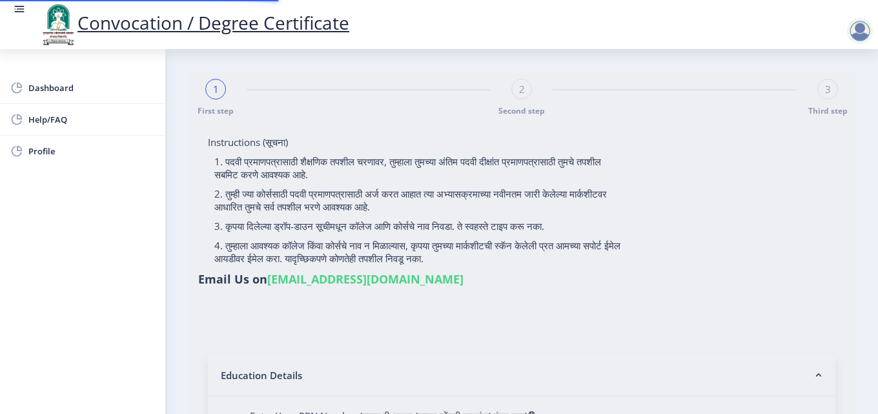
type input "[PERSON_NAME] [PERSON_NAME]"
type input "Nandabai"
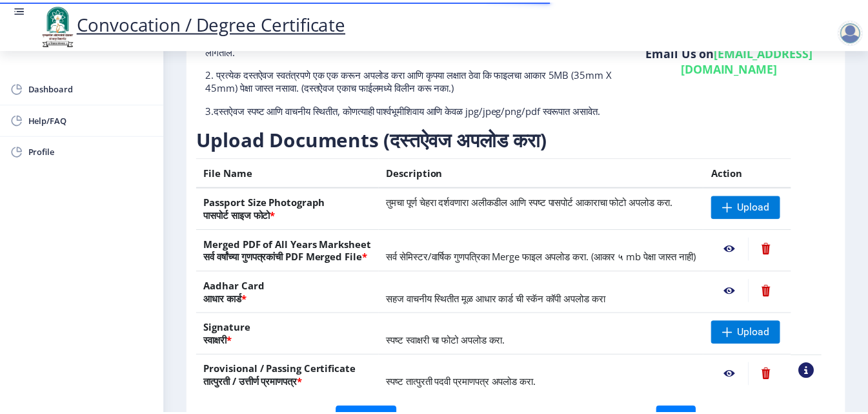
scroll to position [129, 0]
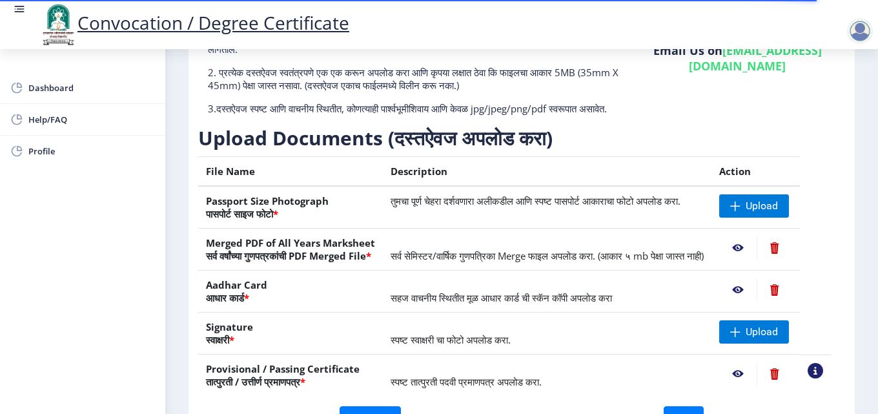
click at [749, 301] on nb-action at bounding box center [737, 289] width 37 height 23
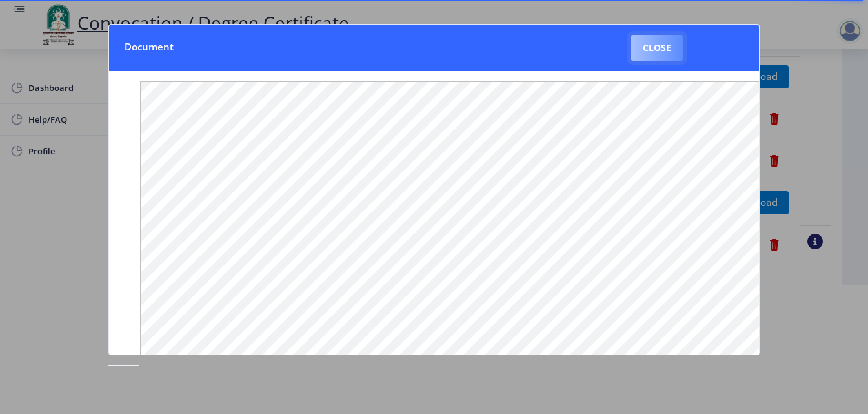
click at [668, 48] on button "Close" at bounding box center [657, 48] width 53 height 26
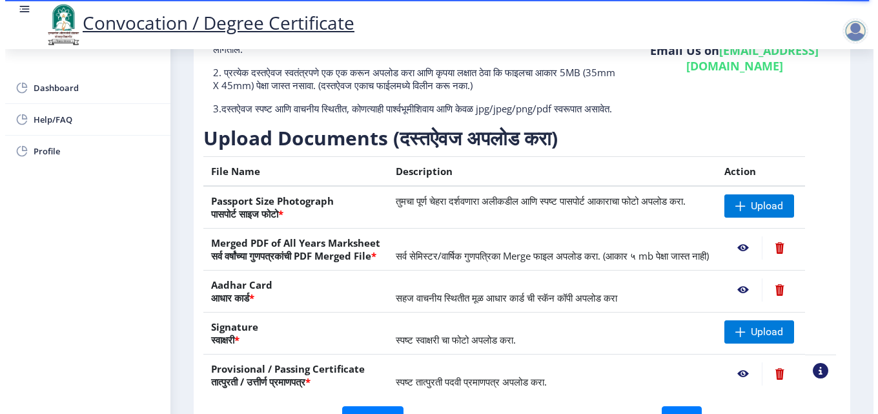
scroll to position [112, 0]
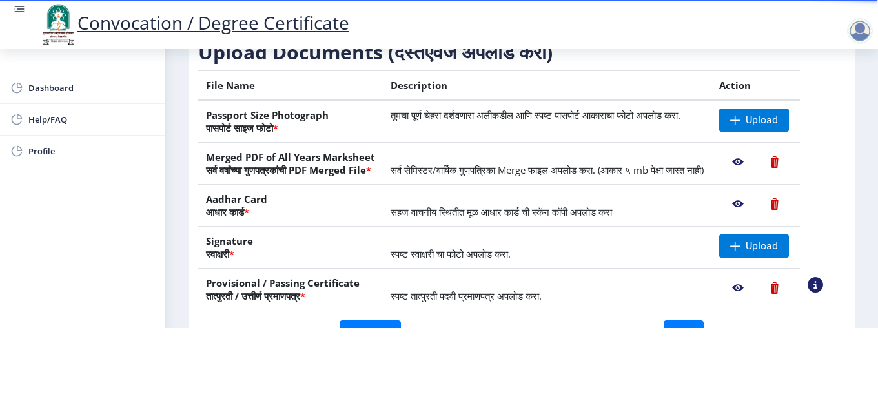
click at [753, 150] on nb-action at bounding box center [737, 161] width 37 height 23
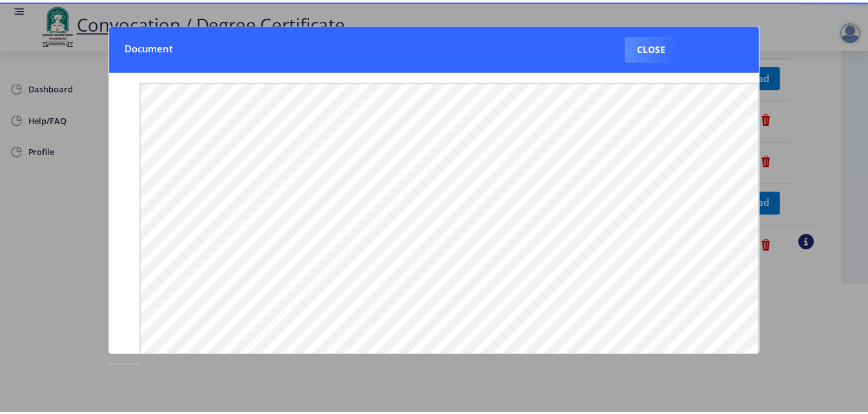
scroll to position [0, 0]
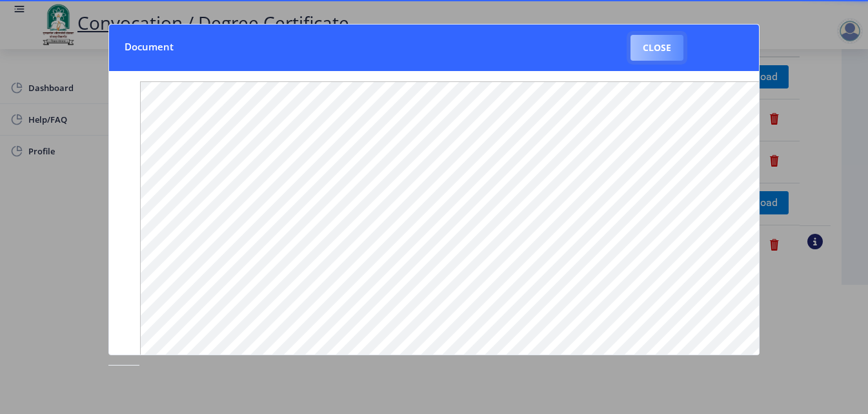
click at [665, 37] on button "Close" at bounding box center [657, 48] width 53 height 26
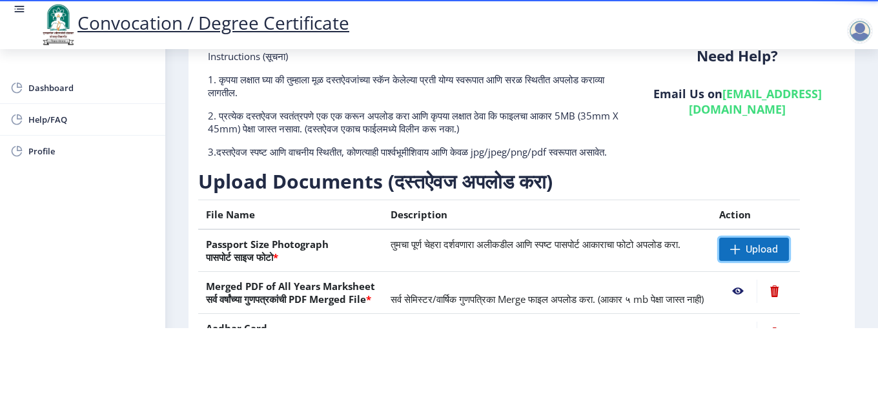
click at [740, 244] on span at bounding box center [735, 249] width 10 height 10
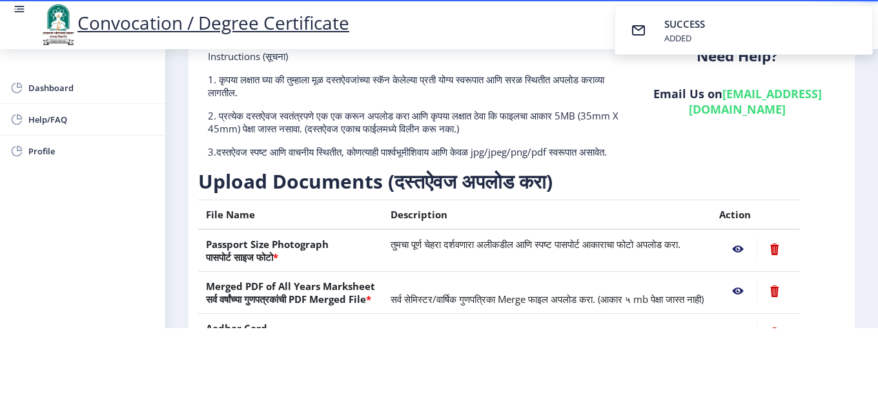
click at [751, 238] on nb-action at bounding box center [737, 249] width 37 height 23
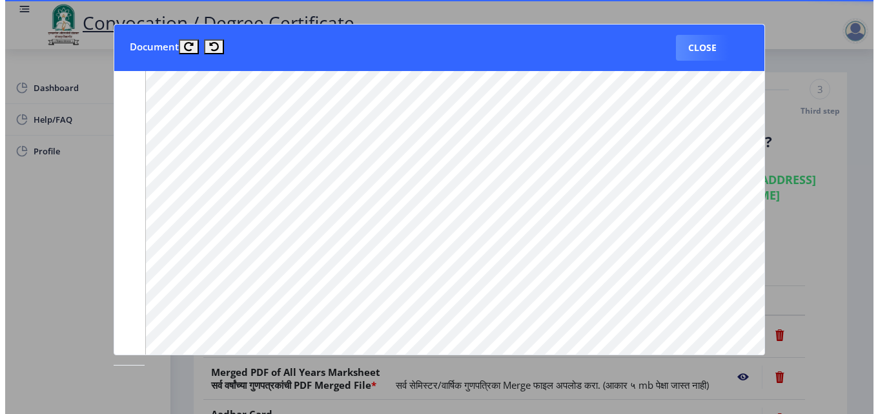
scroll to position [1027, 0]
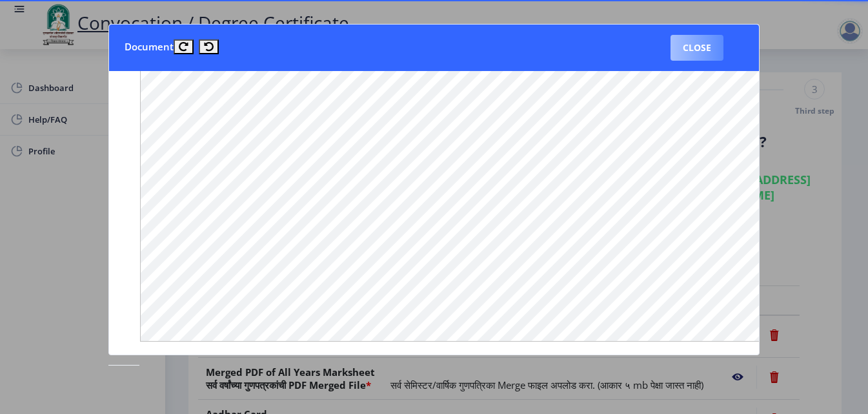
click at [707, 46] on button "Close" at bounding box center [697, 48] width 53 height 26
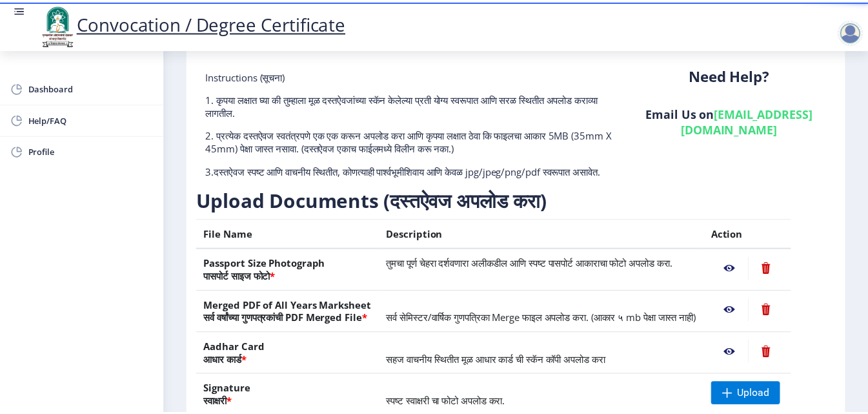
scroll to position [194, 0]
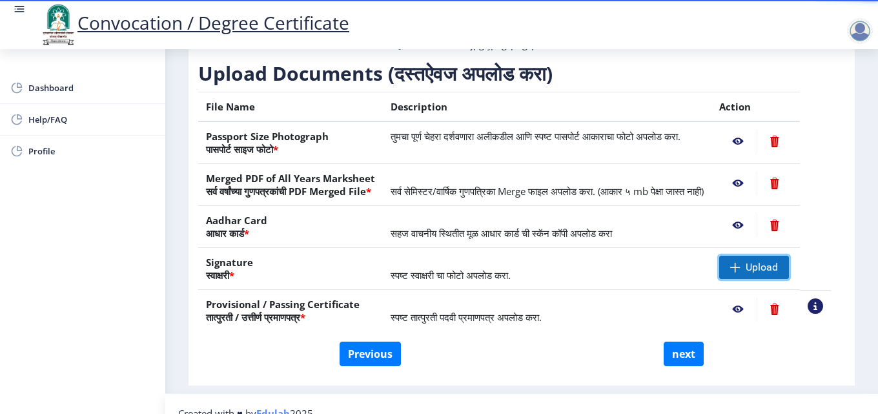
click at [767, 274] on span "Upload" at bounding box center [761, 267] width 32 height 13
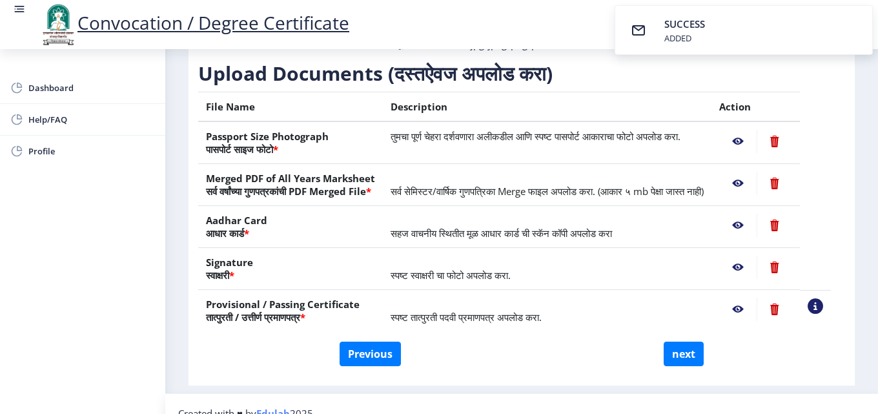
click at [753, 279] on nb-action at bounding box center [737, 267] width 37 height 23
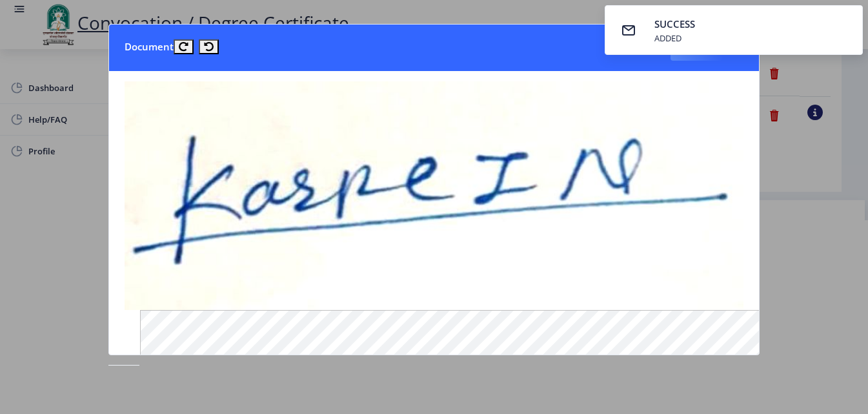
click at [790, 268] on div at bounding box center [434, 207] width 868 height 414
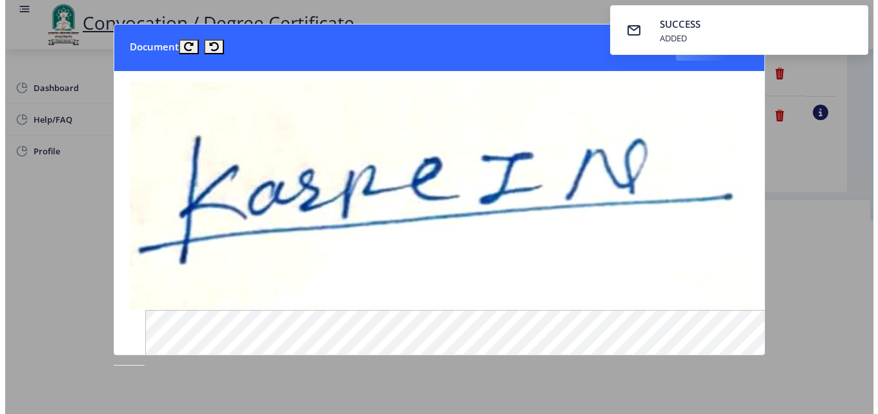
scroll to position [112, 0]
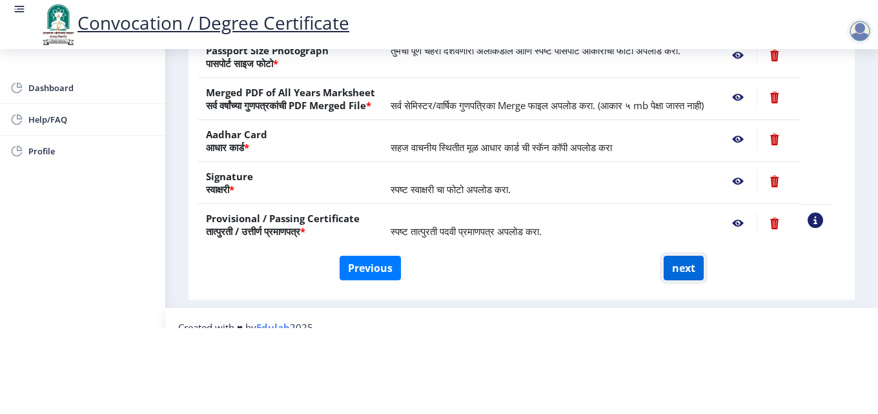
click at [677, 263] on button "next" at bounding box center [683, 268] width 40 height 25
select select
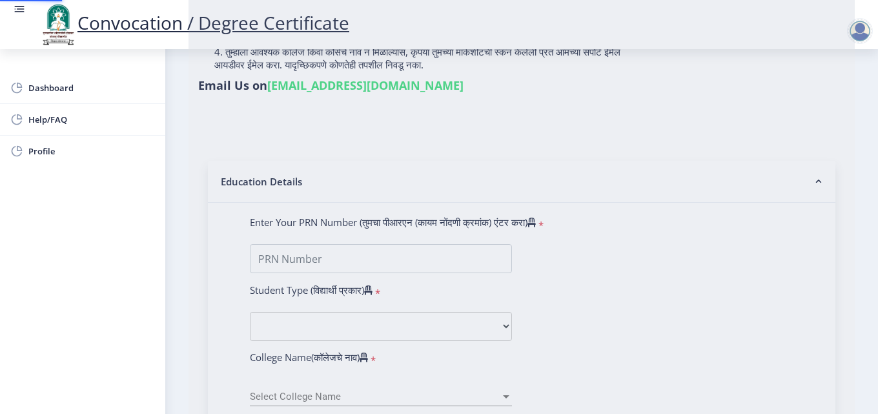
scroll to position [0, 0]
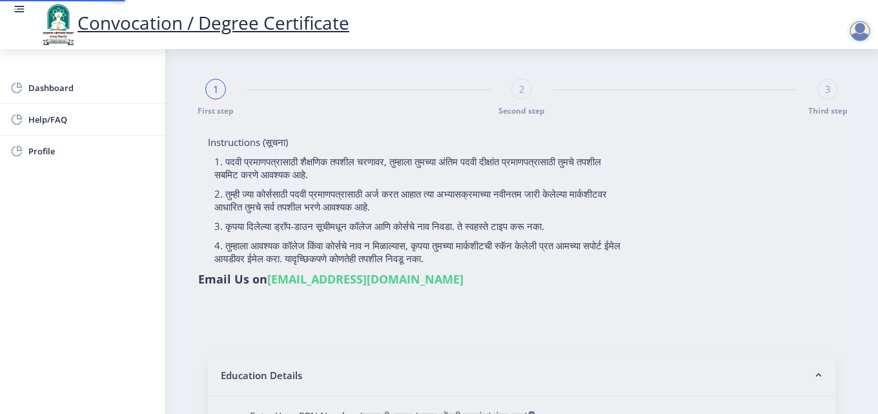
select select
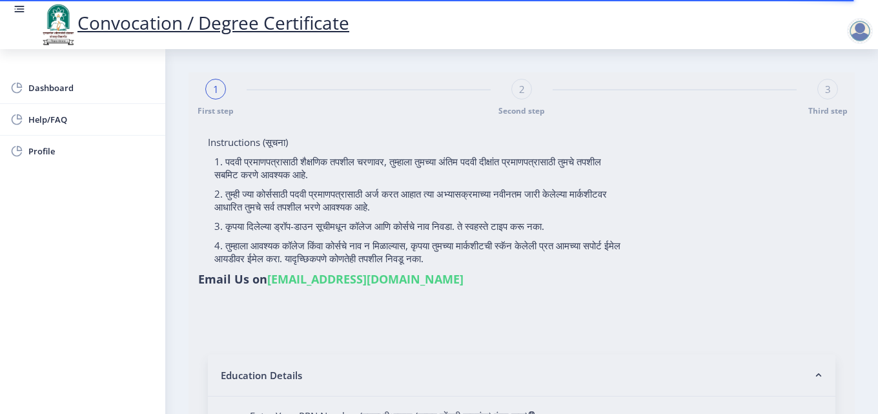
select select
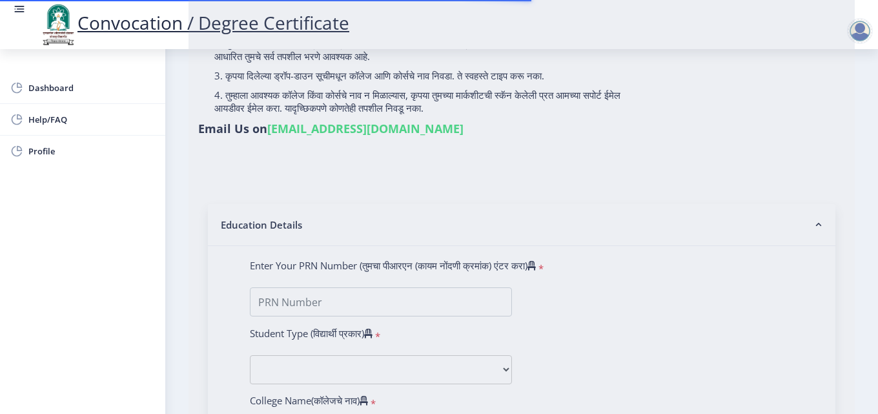
scroll to position [194, 0]
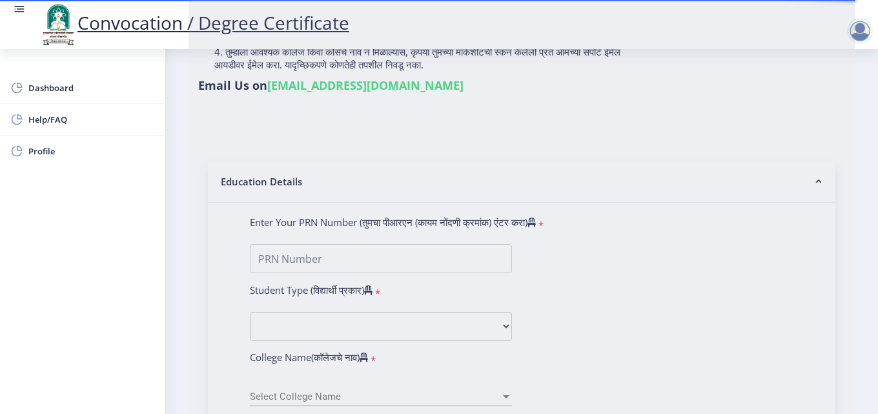
type input "[PERSON_NAME] [PERSON_NAME]"
type input "Nandabai"
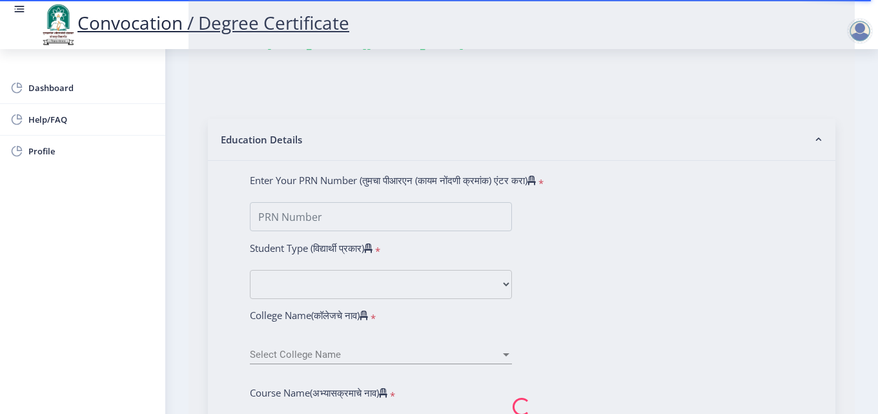
scroll to position [258, 0]
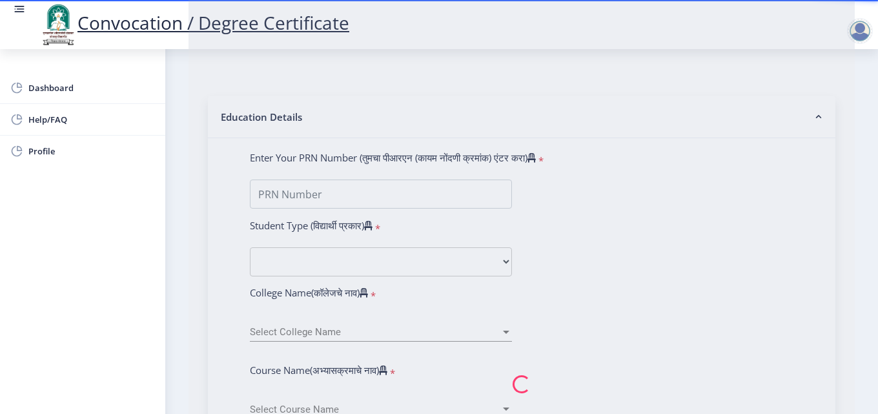
type input "2016032500299441"
select select "Regular"
select select "2018"
select select "May"
select select "Grade B+"
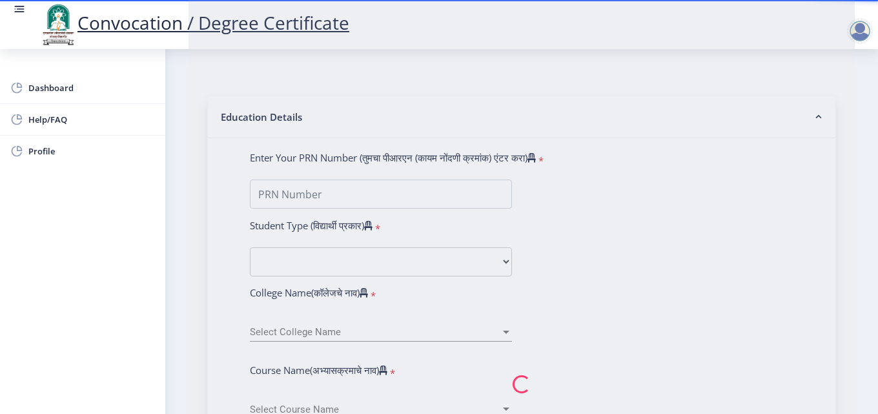
type input "1042456"
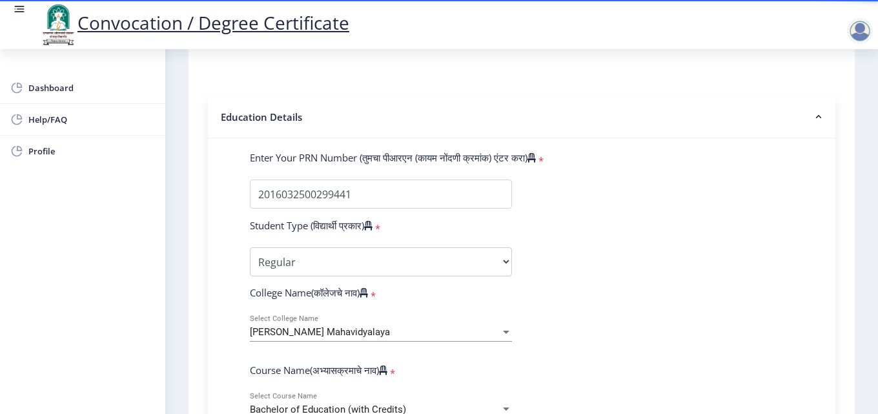
select select
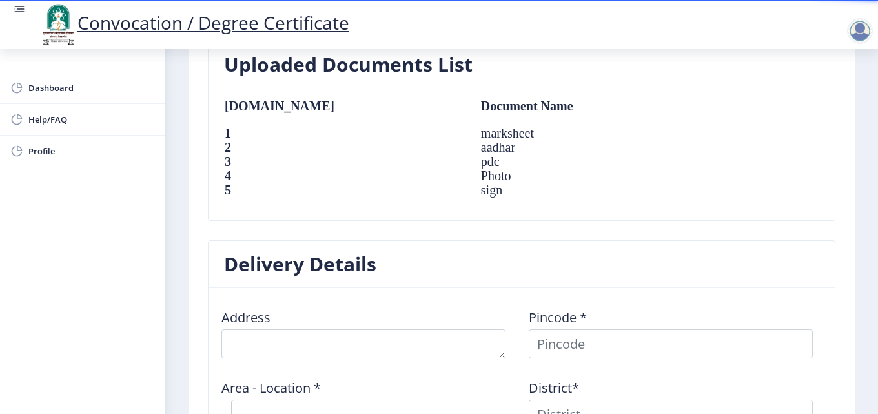
scroll to position [1033, 0]
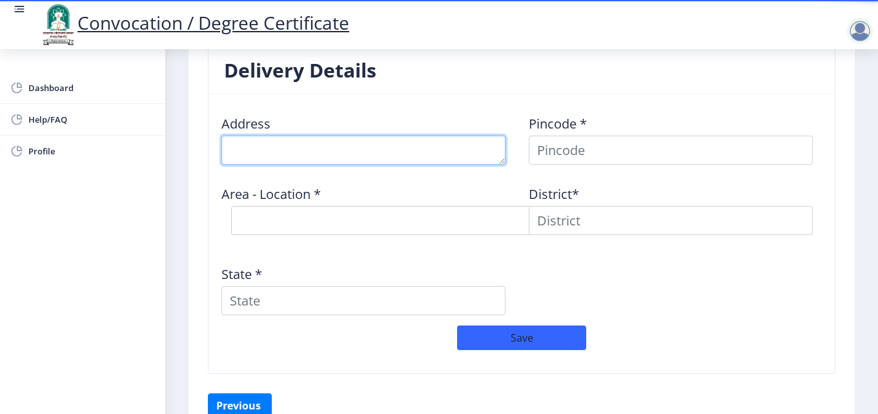
click at [408, 152] on textarea at bounding box center [363, 150] width 284 height 29
type textarea "At/Post-Antroli Tal-Solapur South"
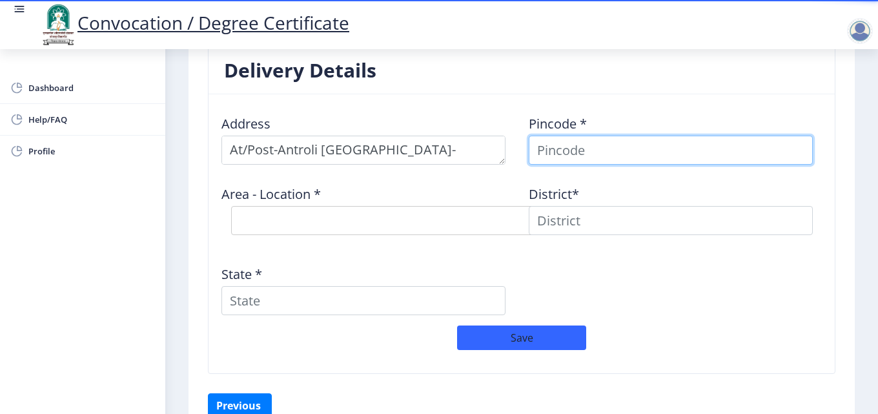
click at [578, 157] on input at bounding box center [671, 150] width 284 height 29
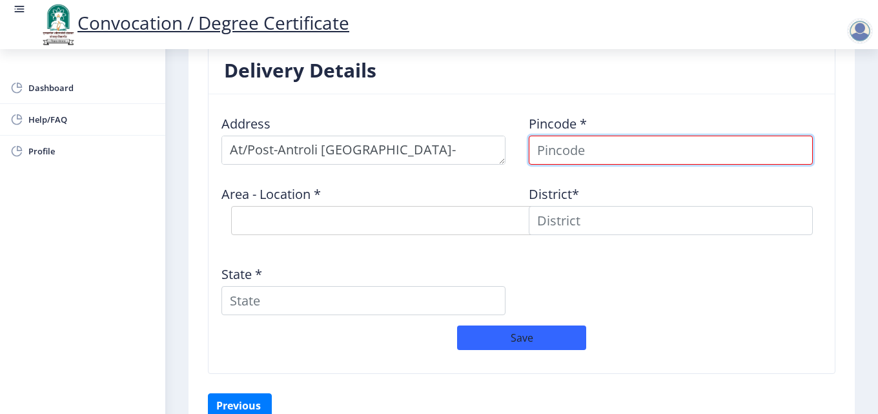
click at [597, 148] on input at bounding box center [671, 150] width 284 height 29
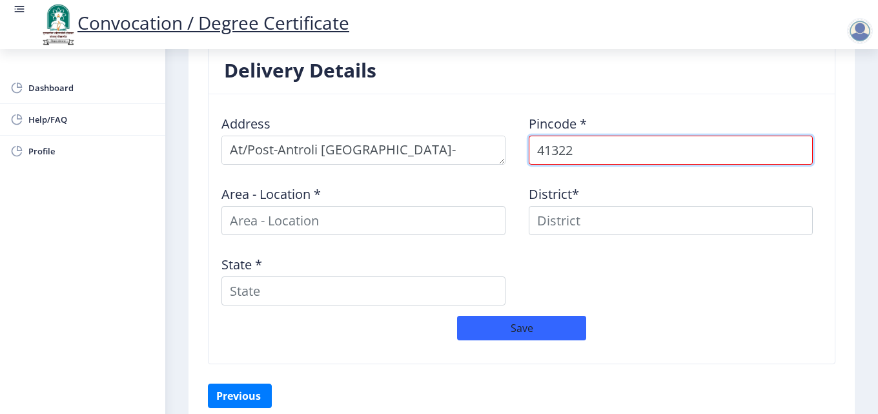
type input "413221"
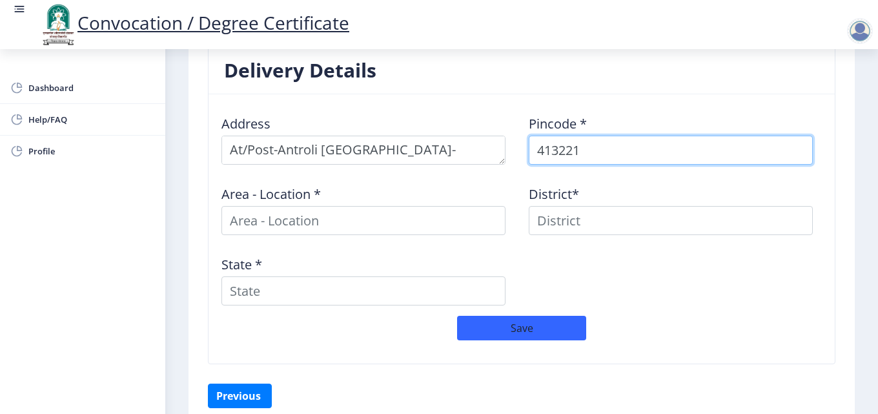
select select
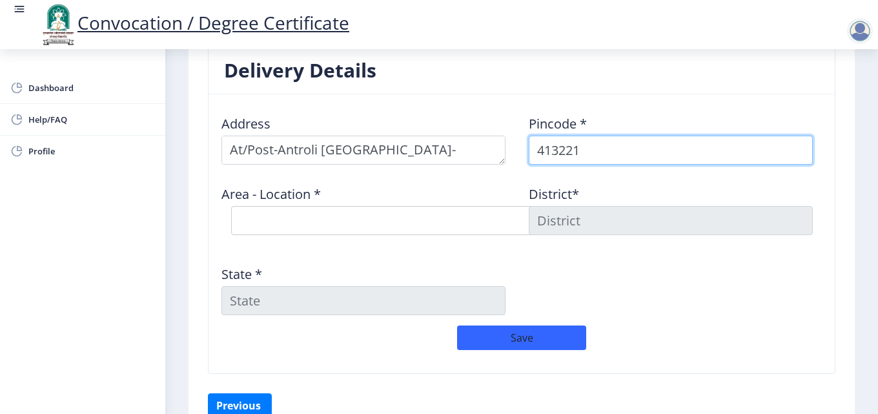
type input "413221"
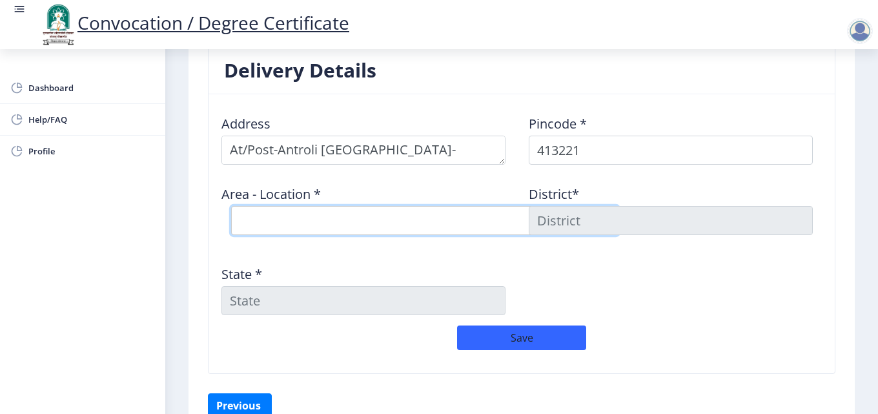
click at [390, 216] on select "Select Area Location Antroli B.O Auj B.O Bhandar Kavathe B.O Gunjegaon B.O Kand…" at bounding box center [424, 220] width 387 height 29
select select "1: Object"
click at [231, 206] on select "Select Area Location Antroli B.O Auj B.O Bhandar Kavathe B.O Gunjegaon B.O Kand…" at bounding box center [424, 220] width 387 height 29
type input "SOLAPUR"
type input "[GEOGRAPHIC_DATA]"
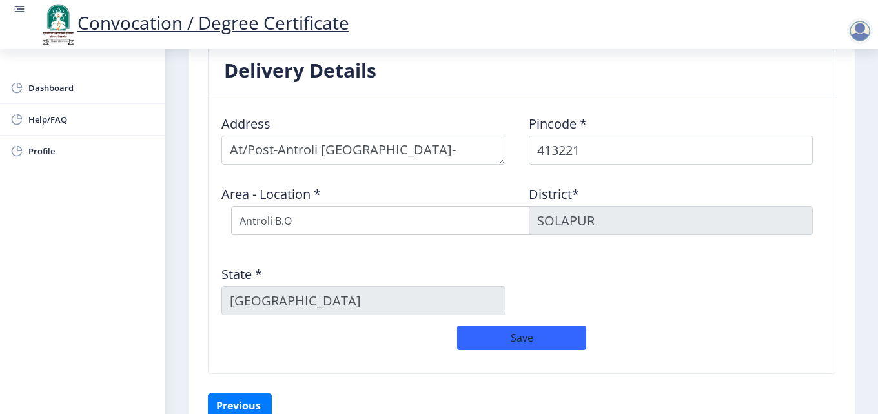
click at [645, 302] on div "Address Pincode * 413221 Area - Location * Select Area Location Antroli B.O Auj…" at bounding box center [521, 215] width 614 height 221
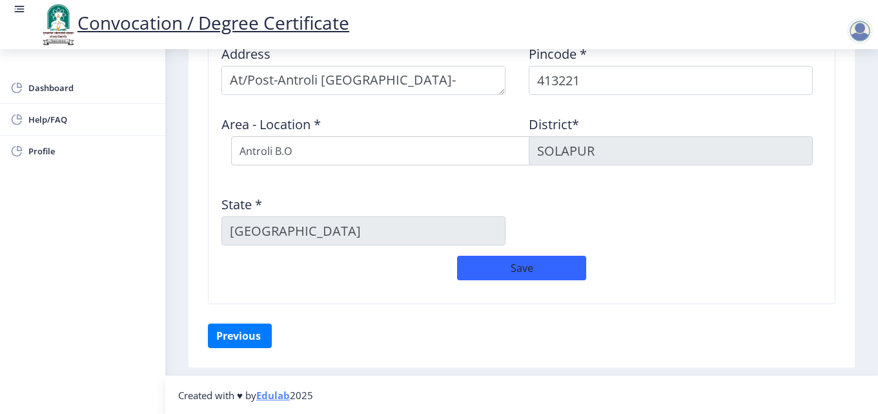
scroll to position [1103, 0]
click at [505, 267] on button "Save" at bounding box center [521, 267] width 129 height 25
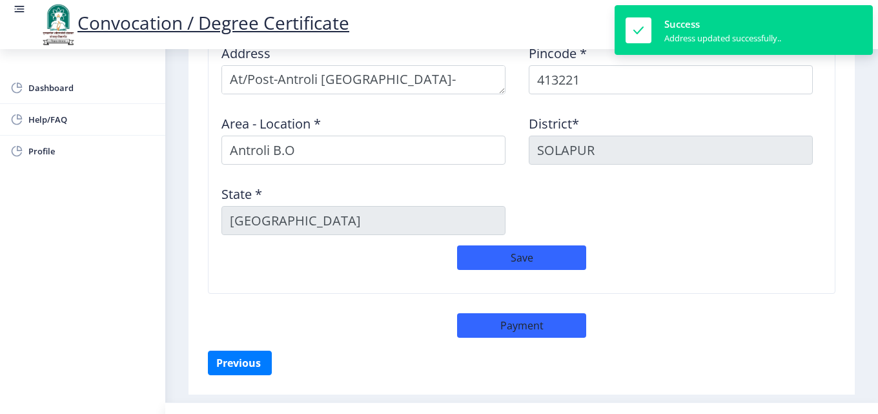
click at [737, 263] on div "Save" at bounding box center [521, 263] width 614 height 37
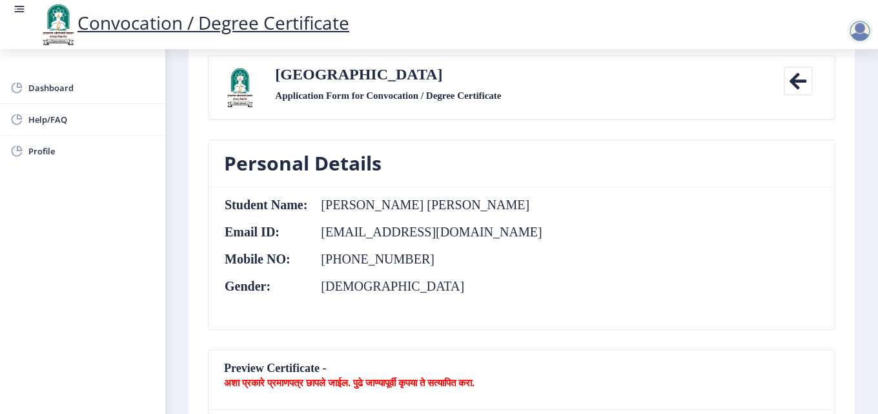
scroll to position [0, 0]
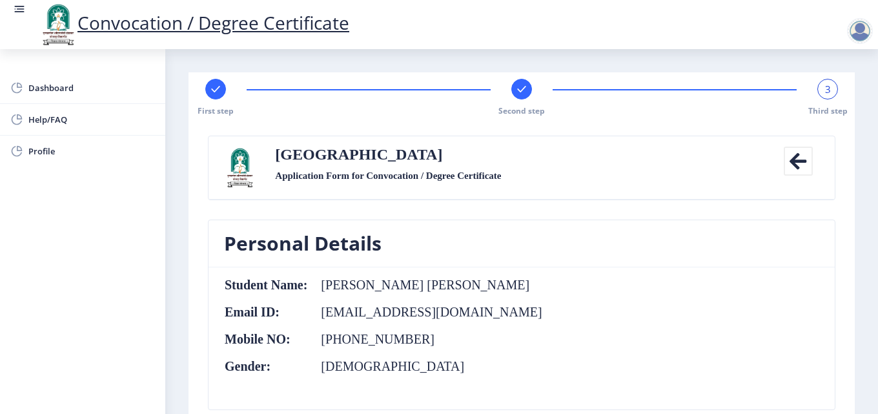
click at [825, 94] on span "3" at bounding box center [828, 89] width 6 height 13
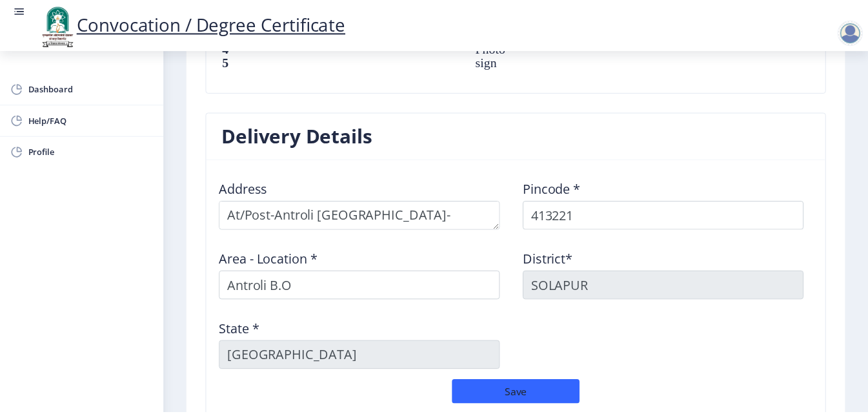
scroll to position [1131, 0]
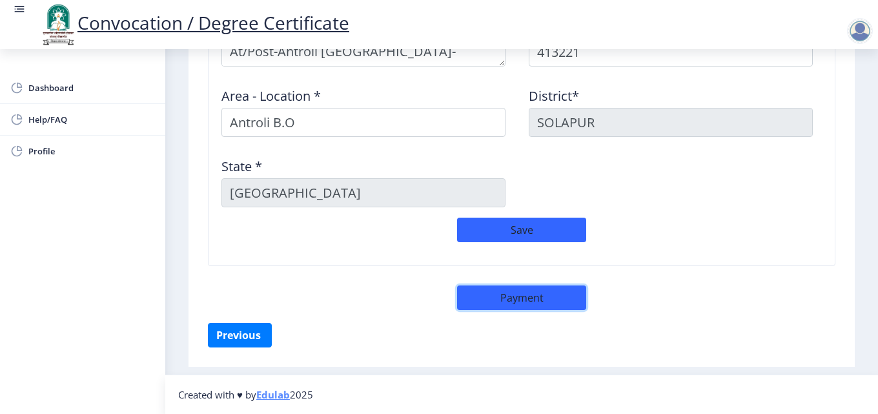
click at [551, 298] on button "Payment" at bounding box center [521, 297] width 129 height 25
select select "sealed"
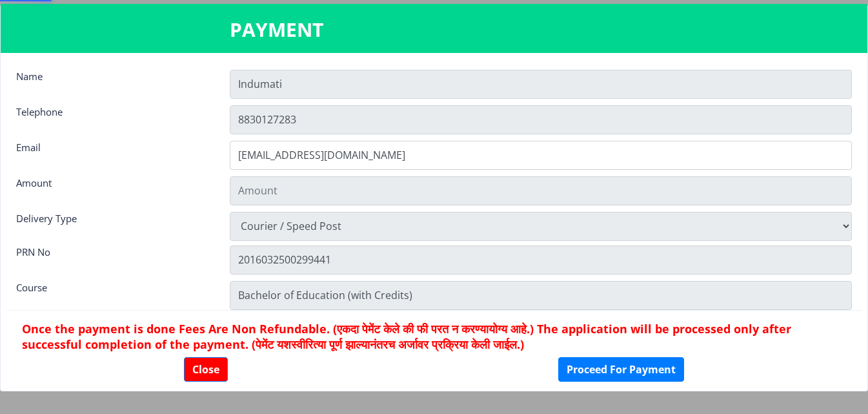
type input "2885"
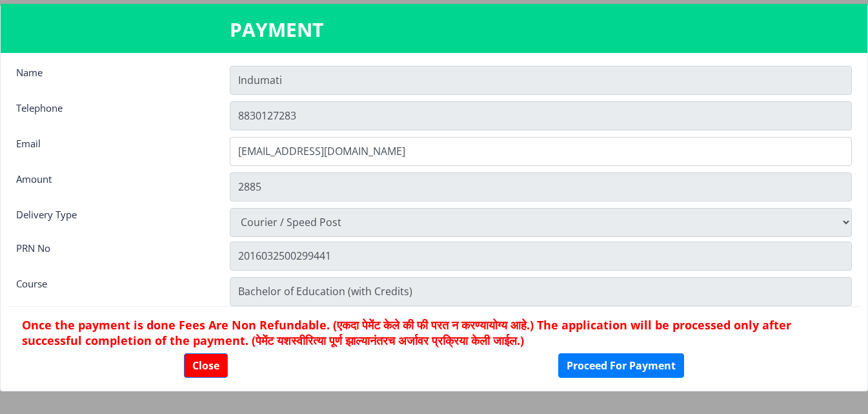
scroll to position [0, 0]
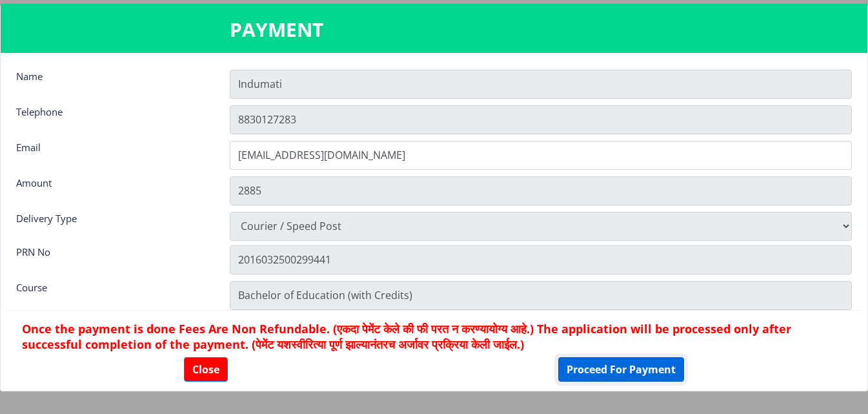
click at [576, 369] on button "Proceed For Payment" at bounding box center [621, 369] width 126 height 25
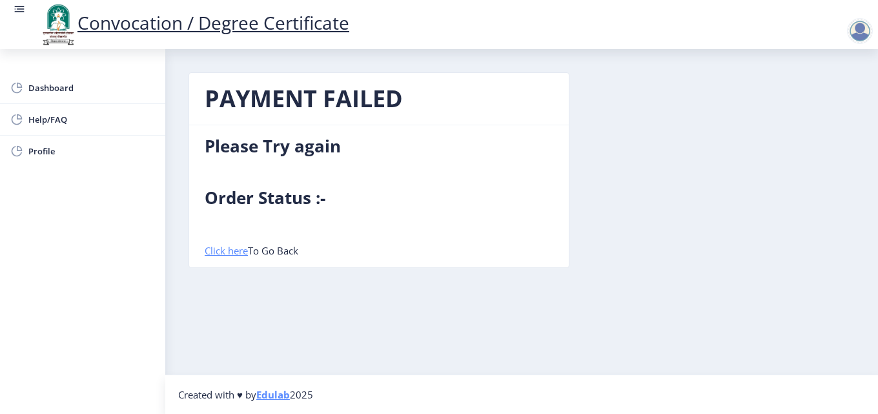
click at [224, 247] on link "Click here" at bounding box center [226, 250] width 43 height 13
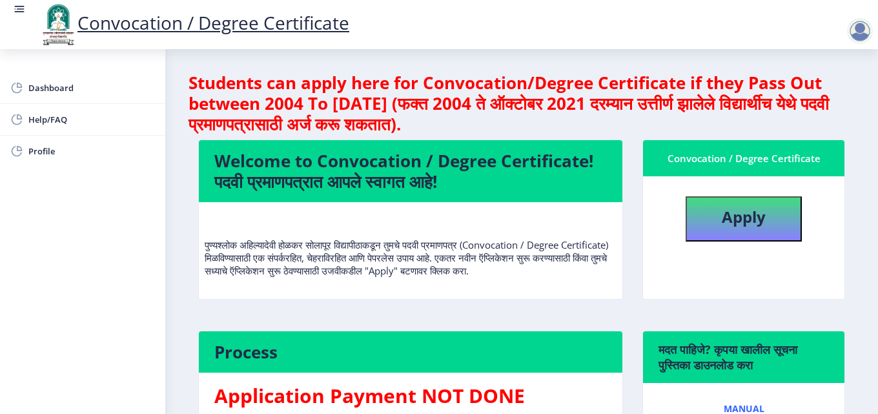
click at [860, 26] on div at bounding box center [860, 31] width 26 height 26
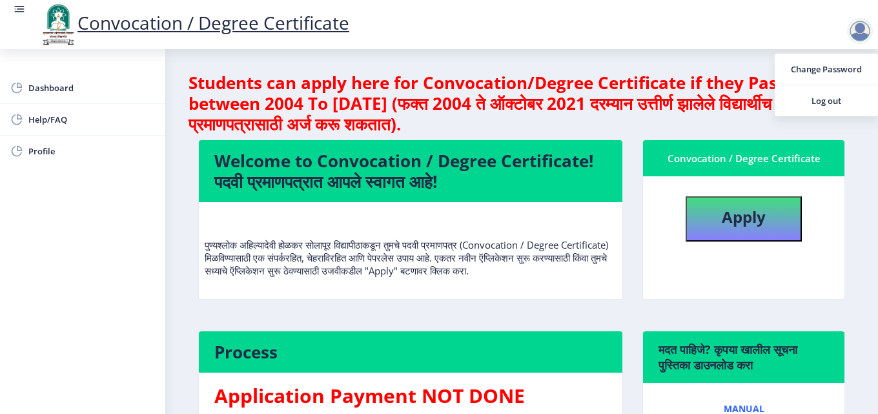
click at [641, 83] on h4 "Students can apply here for Convocation/Degree Certificate if they Pass Out bet…" at bounding box center [521, 103] width 666 height 62
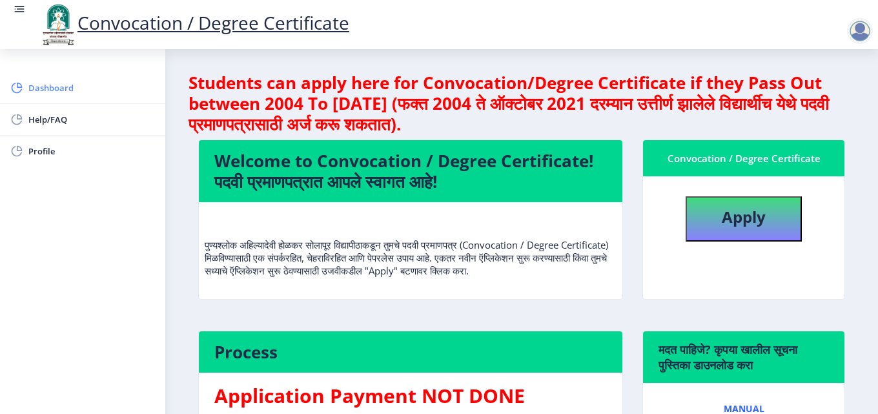
click at [68, 86] on span "Dashboard" at bounding box center [91, 87] width 126 height 15
click at [734, 217] on b "Apply" at bounding box center [744, 216] width 44 height 21
select select
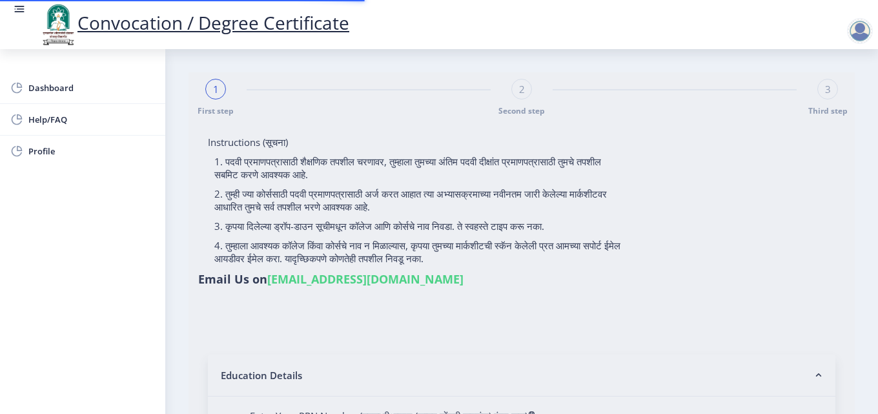
type input "[PERSON_NAME] [PERSON_NAME]"
type input "Nandabai"
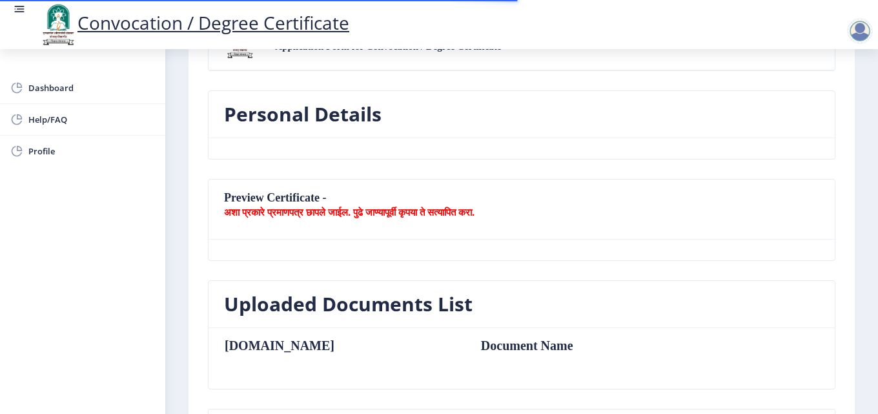
type textarea "At/Post-Antroli [GEOGRAPHIC_DATA]-[GEOGRAPHIC_DATA]"
type input "413221"
type input "Antroli B.O"
type input "SOLAPUR"
type input "[GEOGRAPHIC_DATA]"
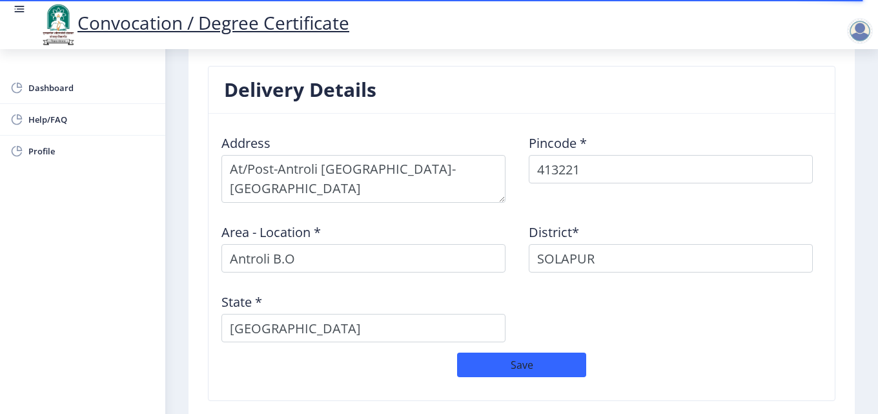
scroll to position [1148, 0]
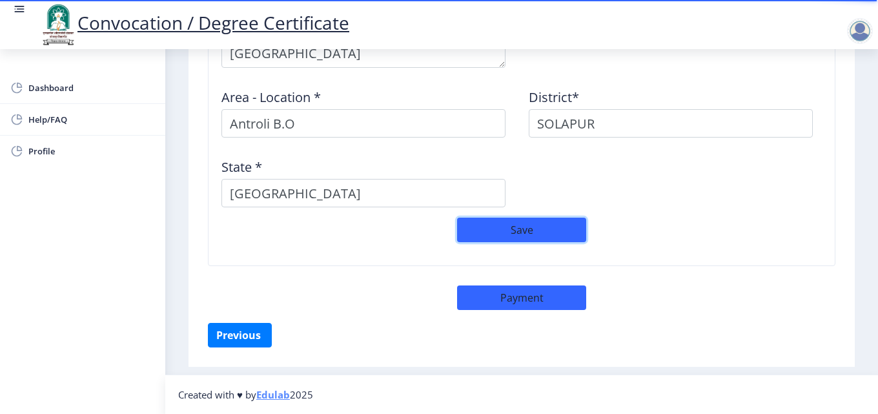
click at [511, 226] on button "Save" at bounding box center [521, 229] width 129 height 25
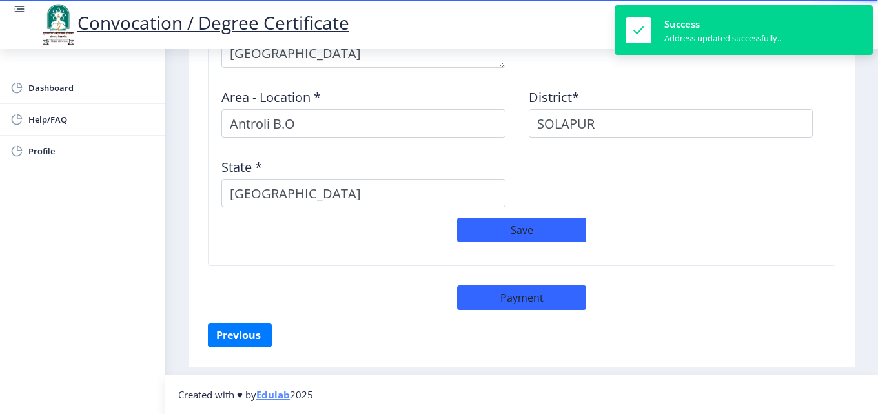
click at [758, 196] on div "Address Pincode * 413221 Area - Location * Antroli B.O District* SOLAPUR State …" at bounding box center [521, 103] width 614 height 228
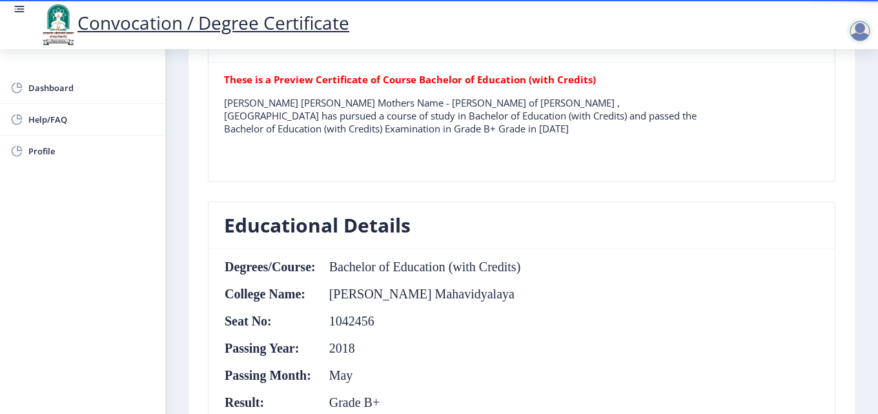
scroll to position [309, 0]
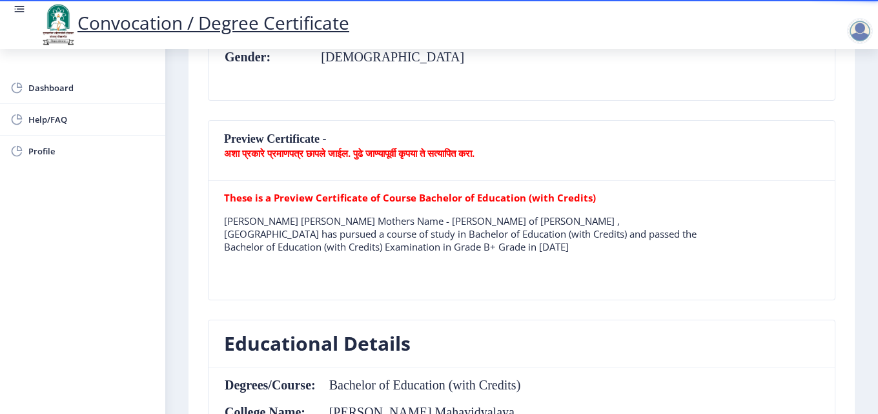
click at [562, 197] on b "These is a Preview Certificate of Course Bachelor of Education (with Credits)" at bounding box center [410, 197] width 372 height 13
click at [543, 157] on p "अशा प्रकारे प्रमाणपत्र छापले जाईल. पुढे जाण्यापूर्वी कृपया ते सत्यापित करा." at bounding box center [521, 153] width 595 height 13
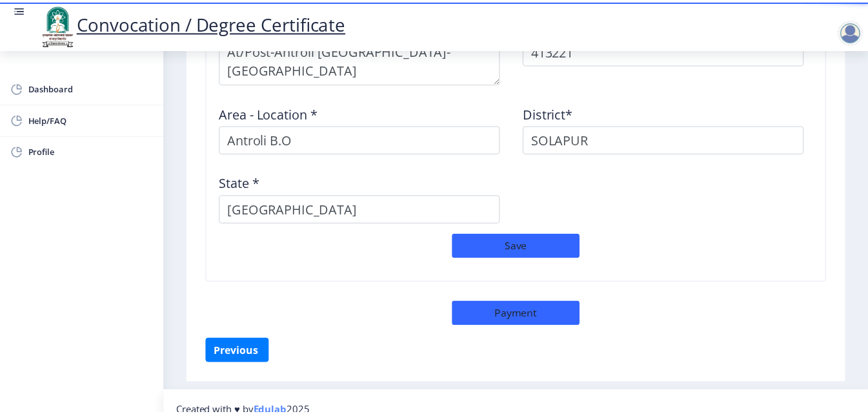
scroll to position [1148, 0]
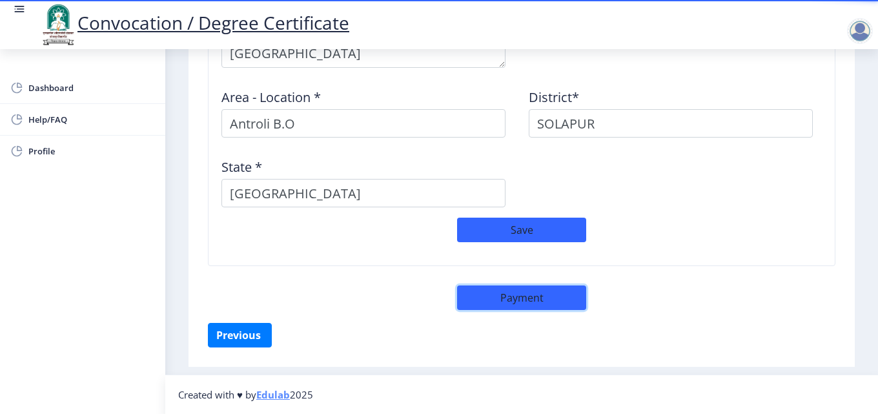
click at [530, 296] on button "Payment" at bounding box center [521, 297] width 129 height 25
select select "sealed"
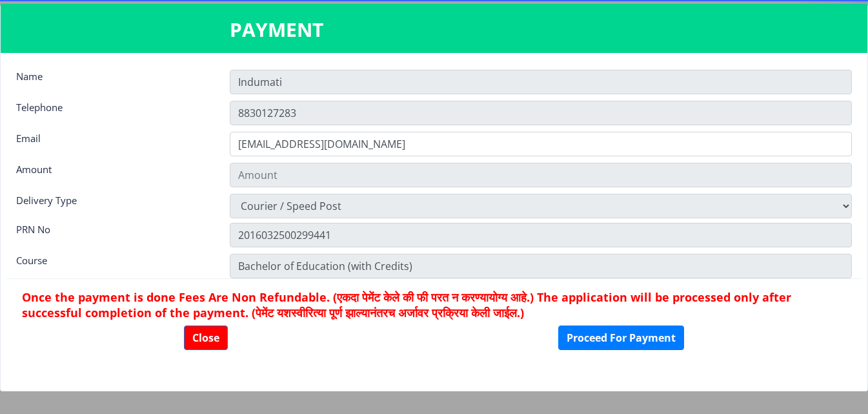
type input "2885"
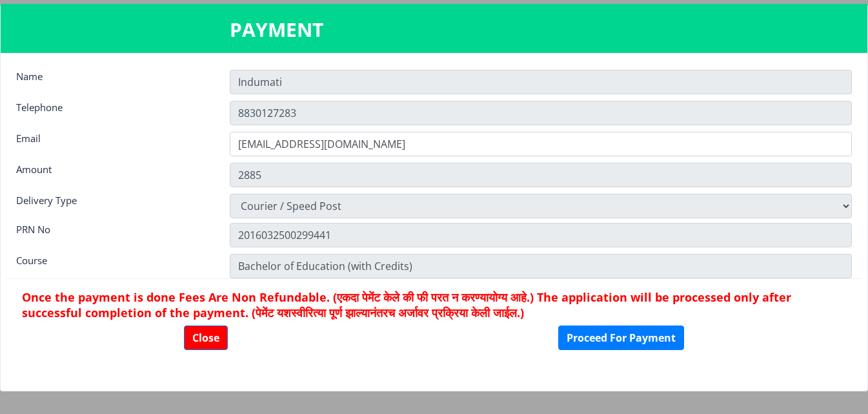
click at [302, 81] on input "Indumati" at bounding box center [541, 82] width 622 height 25
click at [634, 338] on button "Proceed For Payment" at bounding box center [621, 337] width 126 height 25
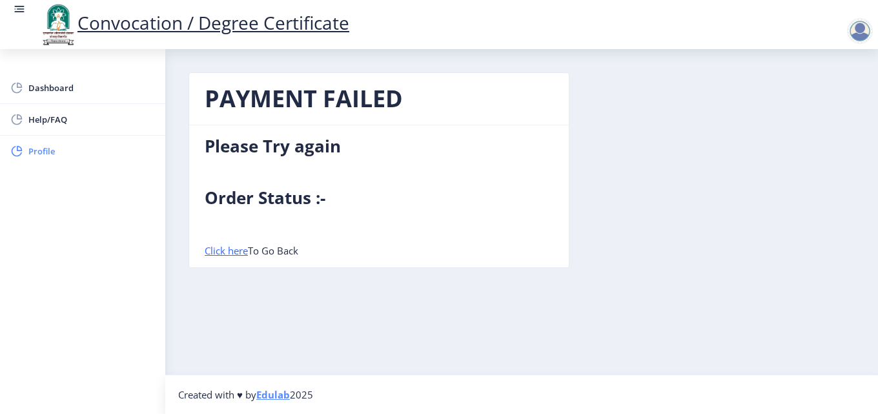
click at [41, 153] on span "Profile" at bounding box center [91, 150] width 126 height 15
select select
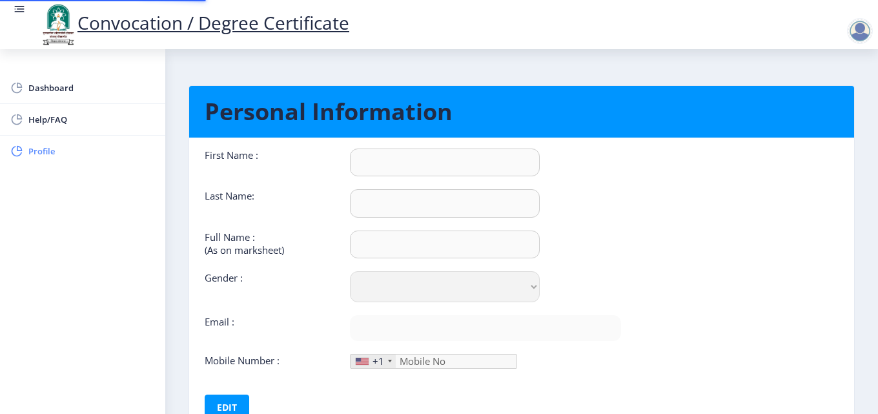
type input "Indumati"
type input "[PERSON_NAME]"
type input "[PERSON_NAME] [PERSON_NAME]"
select select "[DEMOGRAPHIC_DATA]"
type input "[EMAIL_ADDRESS][DOMAIN_NAME]"
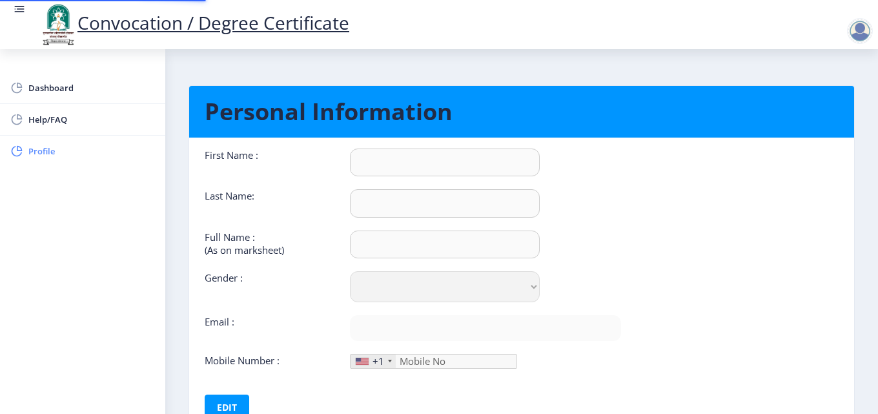
type input "8830127283"
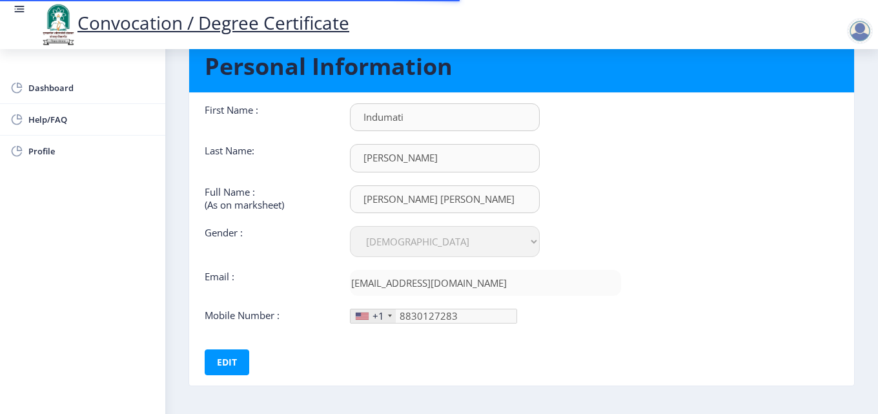
scroll to position [97, 0]
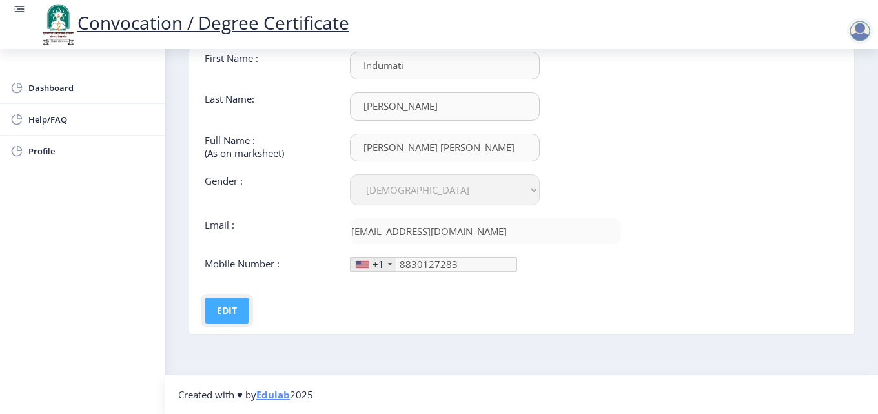
click at [229, 314] on button "Edit" at bounding box center [227, 311] width 45 height 26
click at [217, 308] on button "Save" at bounding box center [235, 311] width 47 height 26
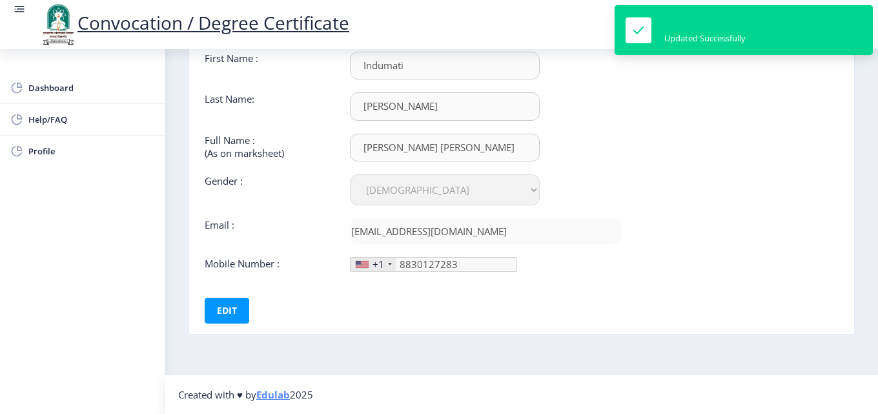
scroll to position [0, 0]
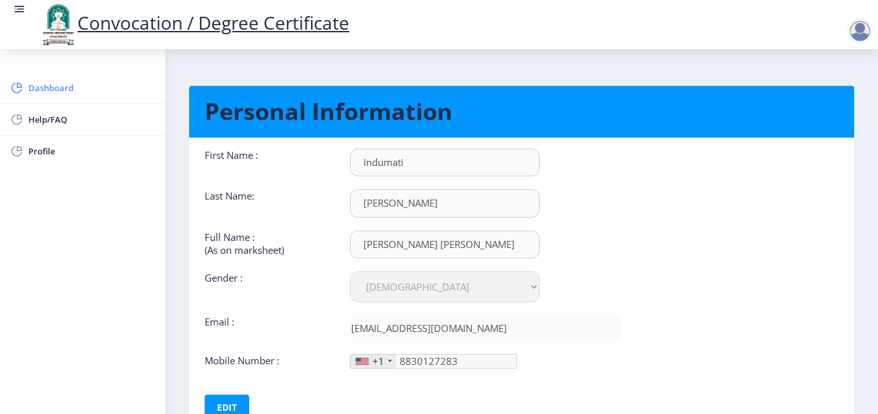
click at [54, 83] on span "Dashboard" at bounding box center [91, 87] width 126 height 15
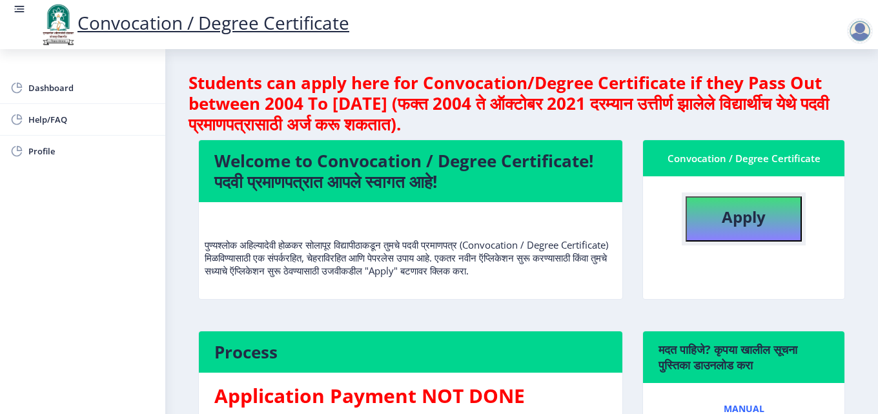
click at [757, 210] on b "Apply" at bounding box center [744, 216] width 44 height 21
select select
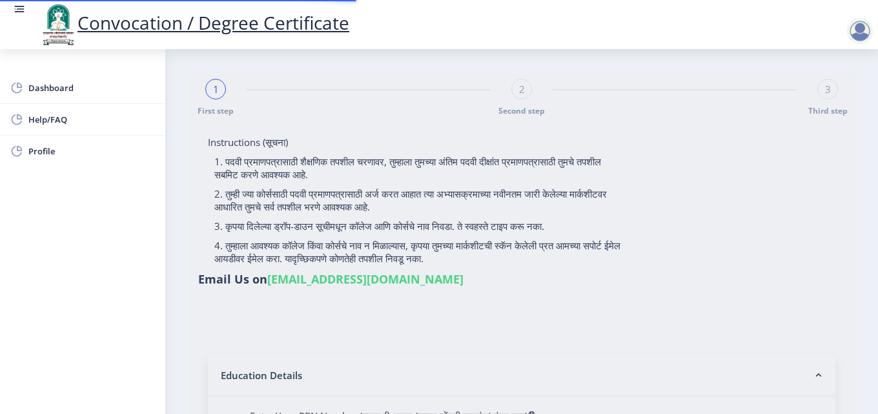
type input "[PERSON_NAME] [PERSON_NAME]"
type input "Nandabai"
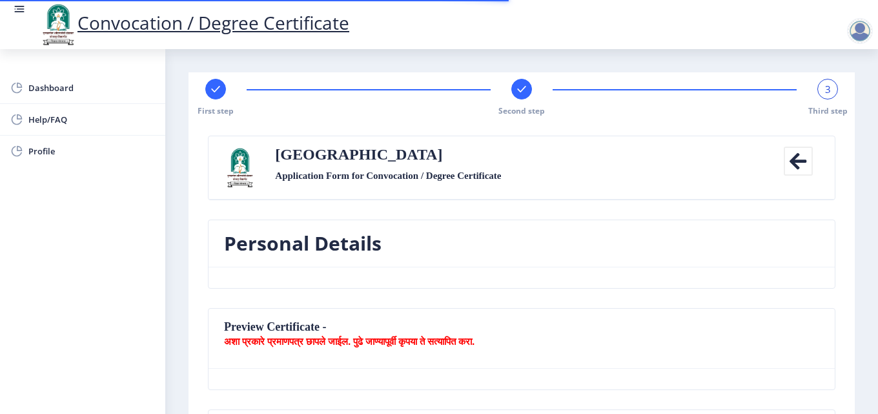
type textarea "At/Post-Antroli [GEOGRAPHIC_DATA]-[GEOGRAPHIC_DATA]"
type input "413221"
type input "Antroli B.O"
type input "SOLAPUR"
type input "Maharashtra"
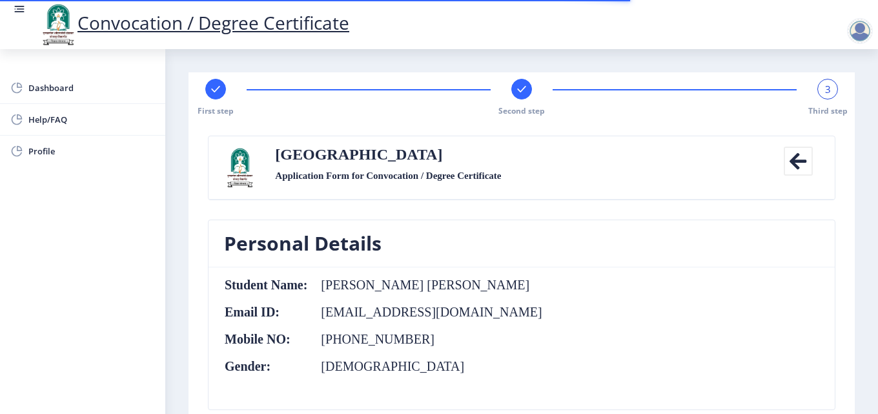
click at [826, 88] on span "3" at bounding box center [828, 89] width 6 height 13
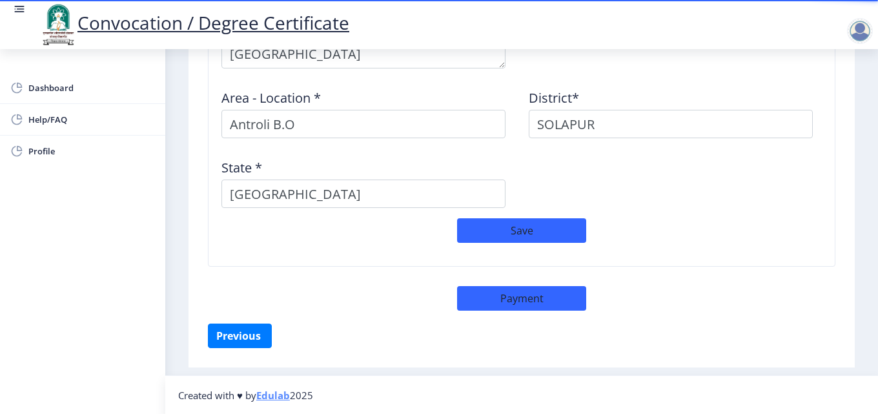
scroll to position [1148, 0]
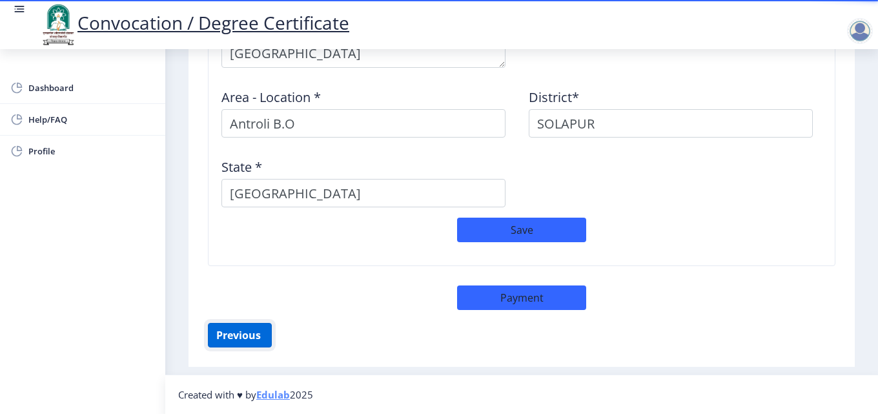
click at [252, 336] on button "Previous ‍" at bounding box center [240, 335] width 64 height 25
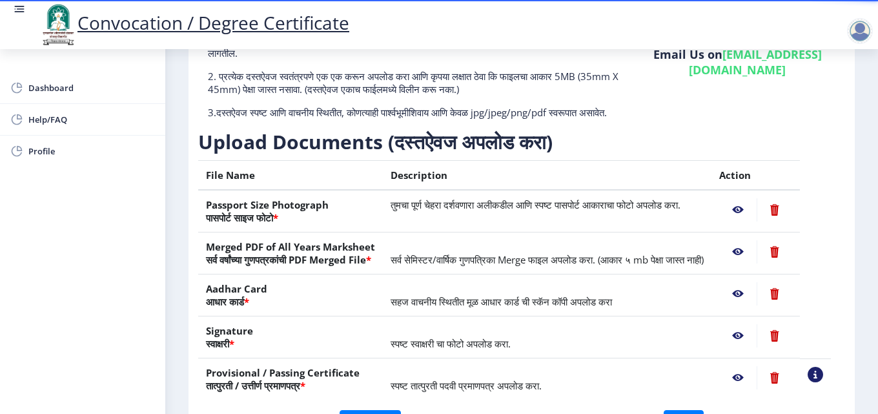
scroll to position [238, 0]
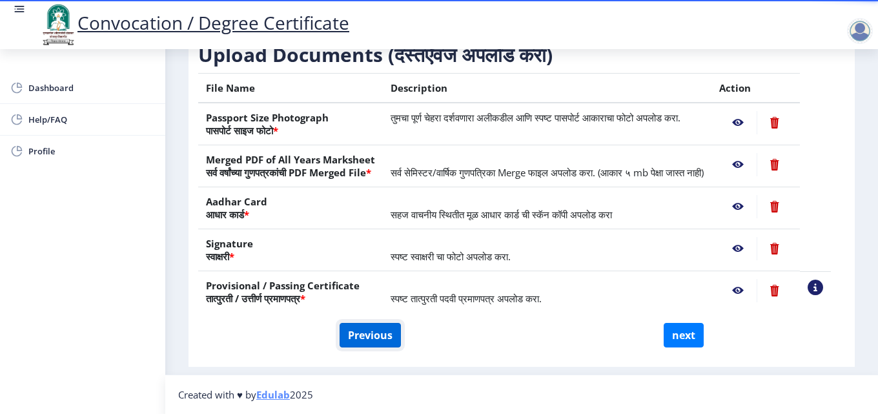
click at [380, 332] on button "Previous" at bounding box center [369, 335] width 61 height 25
select select "Regular"
select select "2018"
select select "May"
select select "Grade B+"
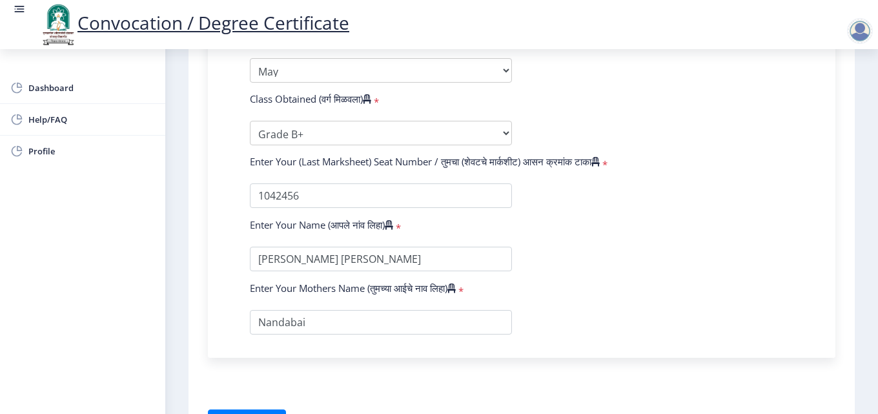
scroll to position [809, 0]
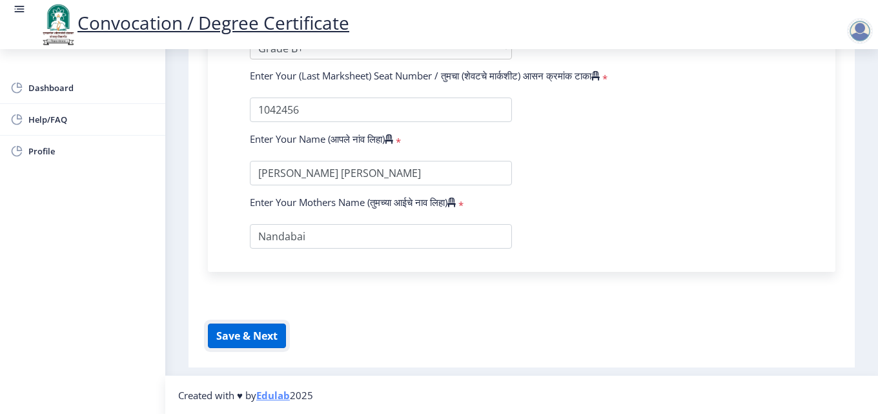
click at [263, 330] on button "Save & Next" at bounding box center [247, 335] width 78 height 25
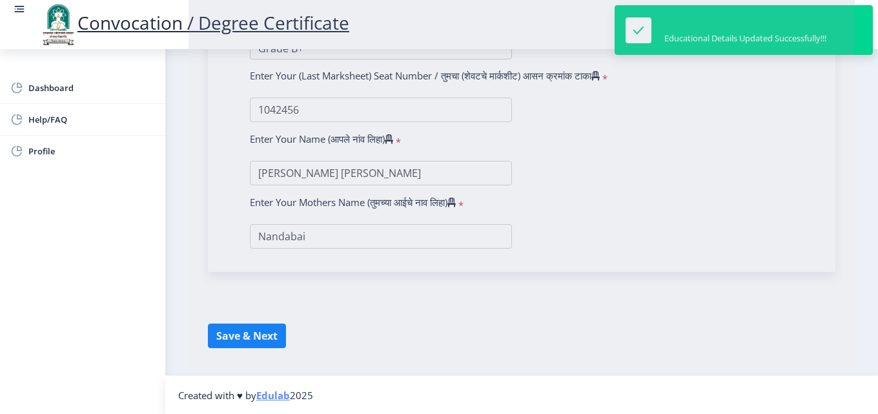
select select
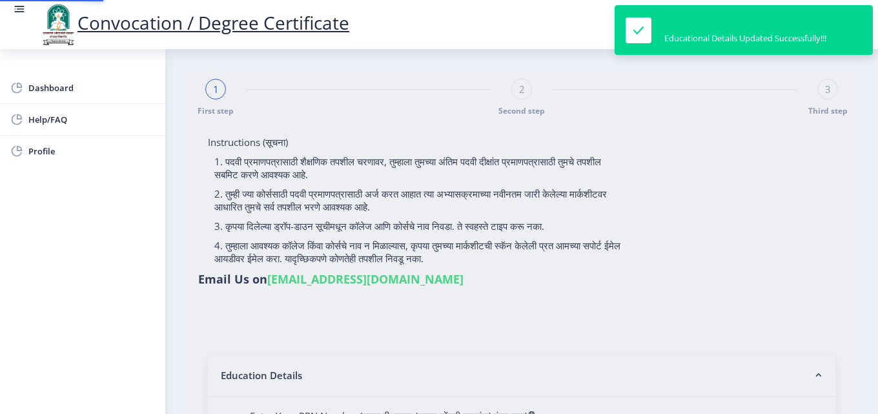
type input "[PERSON_NAME] [PERSON_NAME]"
type input "Nandabai"
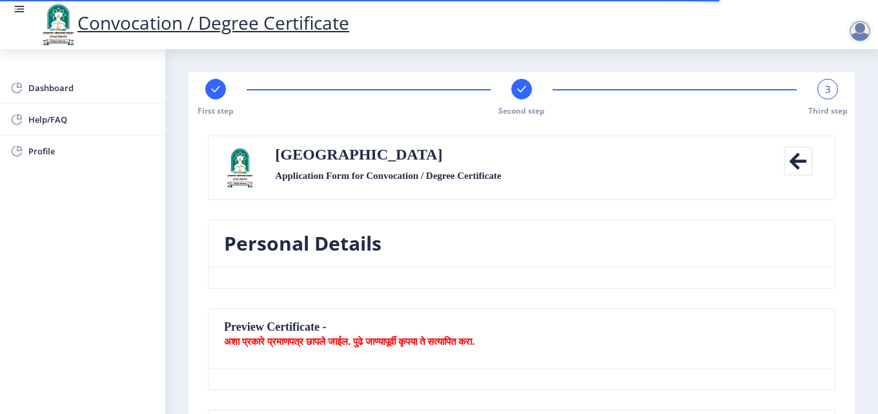
type textarea "At/Post-Antroli Tal-Solapur South"
type input "413221"
type input "Antroli B.O"
type input "SOLAPUR"
type input "[GEOGRAPHIC_DATA]"
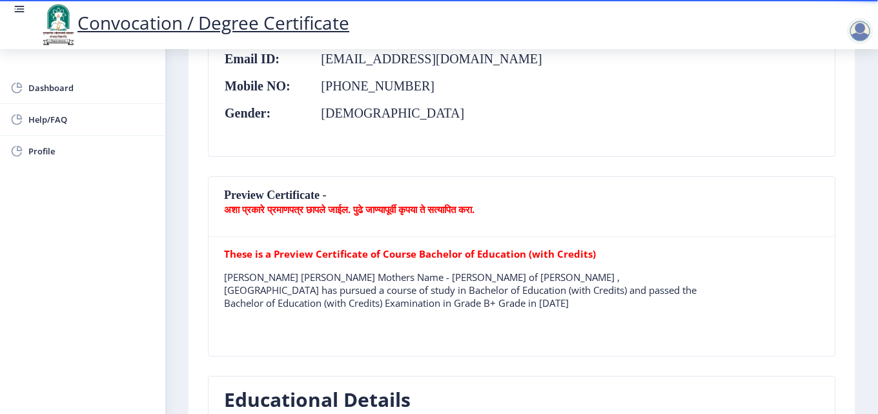
scroll to position [258, 0]
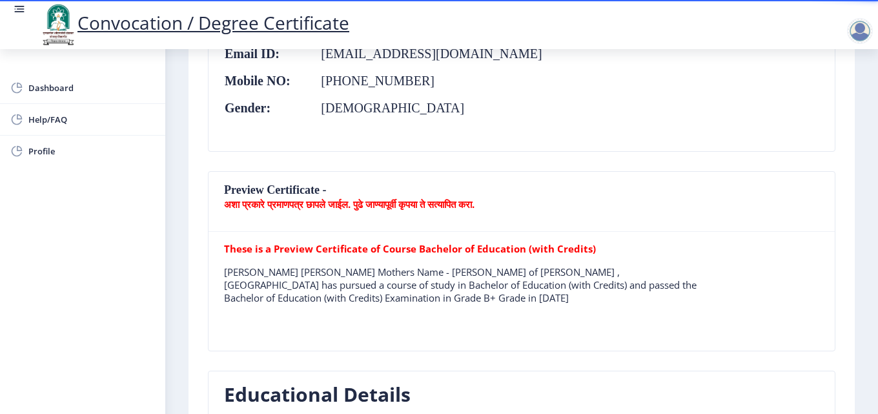
click at [549, 200] on p "अशा प्रकारे प्रमाणपत्र छापले जाईल. पुढे जाण्यापूर्वी कृपया ते सत्यापित करा." at bounding box center [521, 203] width 595 height 13
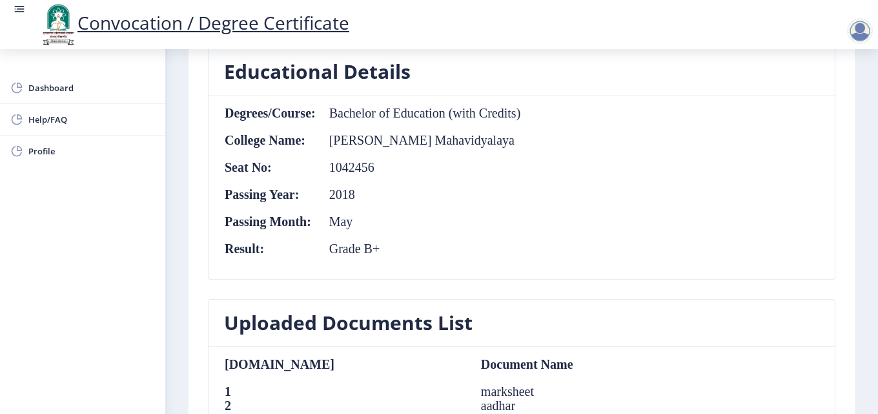
scroll to position [194, 0]
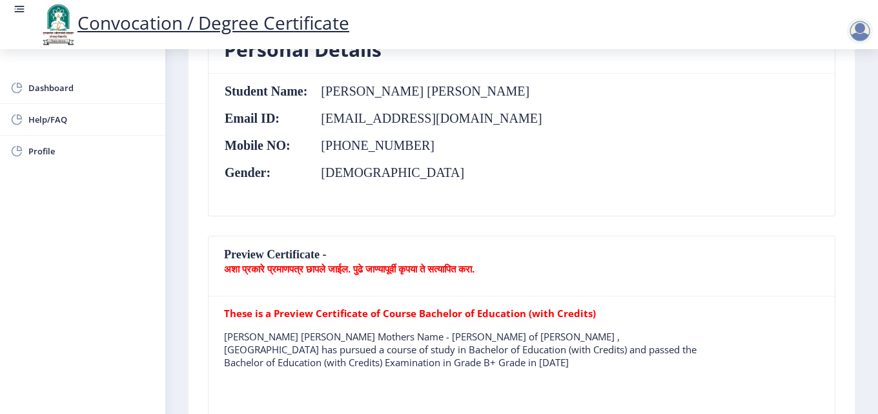
click at [483, 336] on p "[PERSON_NAME] [PERSON_NAME] Mothers Name - [PERSON_NAME] of [PERSON_NAME] , [GE…" at bounding box center [462, 349] width 476 height 39
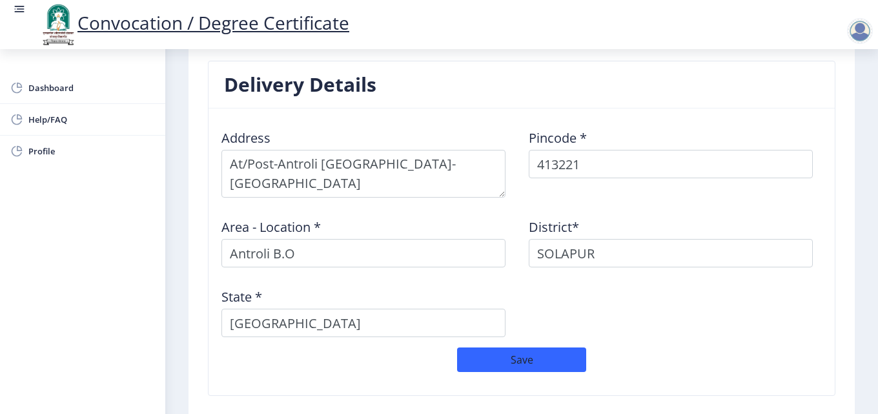
scroll to position [1148, 0]
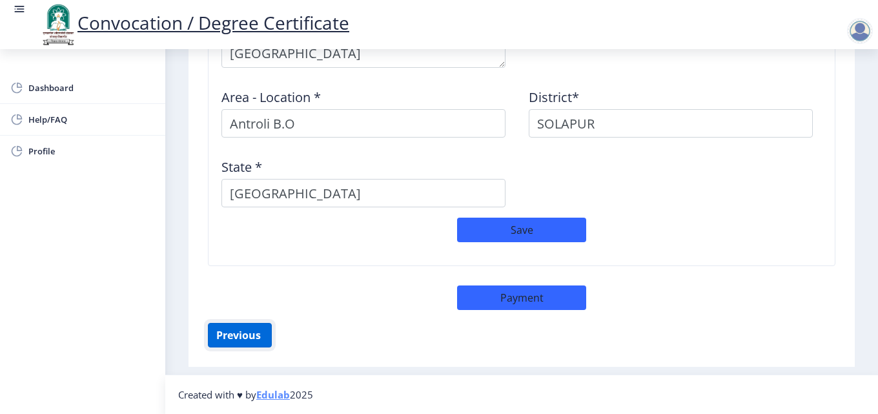
click at [238, 335] on button "Previous ‍" at bounding box center [240, 335] width 64 height 25
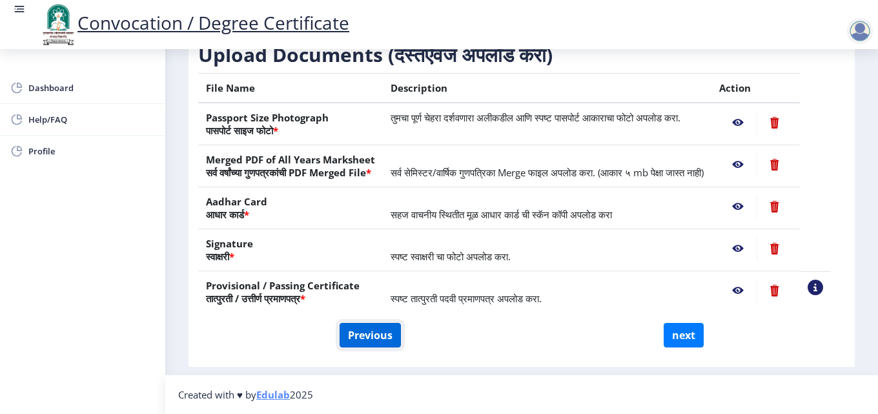
click at [382, 332] on button "Previous" at bounding box center [369, 335] width 61 height 25
select select "Regular"
select select "2018"
select select "May"
select select "Grade B+"
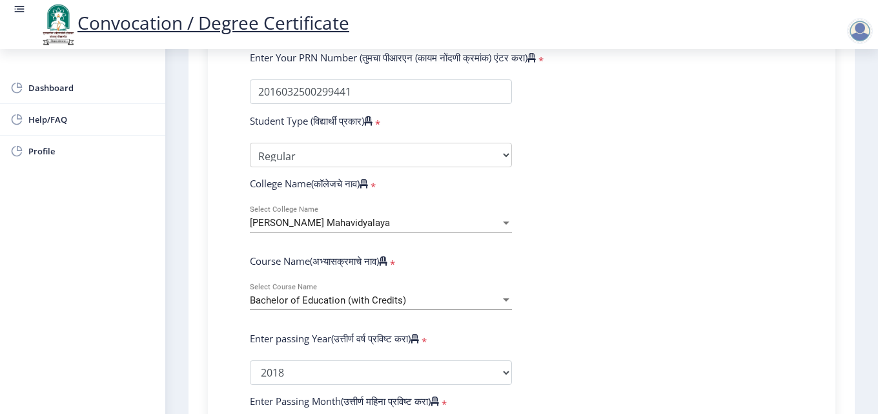
scroll to position [357, 0]
click at [490, 223] on div "[PERSON_NAME] Mahavidyalaya" at bounding box center [375, 224] width 250 height 11
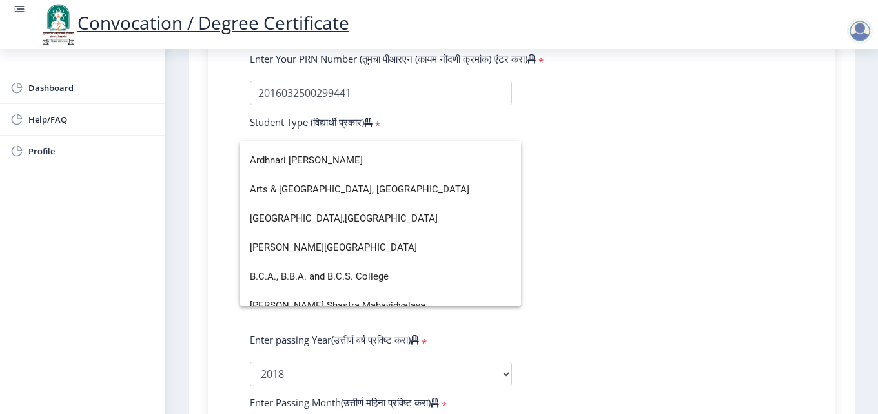
scroll to position [0, 0]
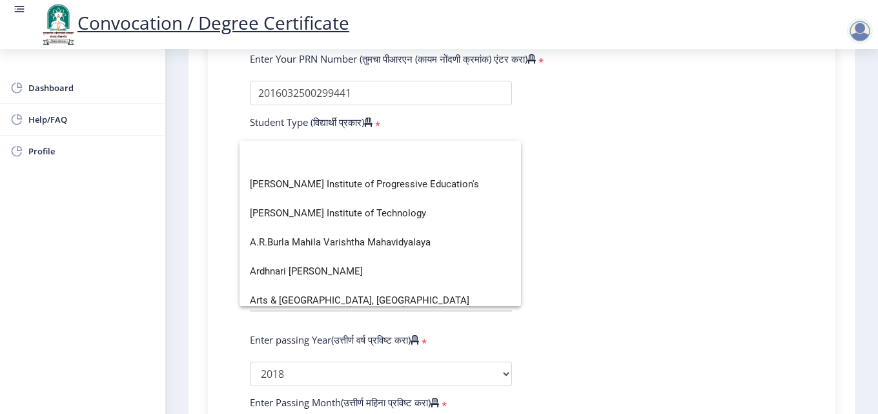
click at [581, 188] on div at bounding box center [439, 207] width 878 height 414
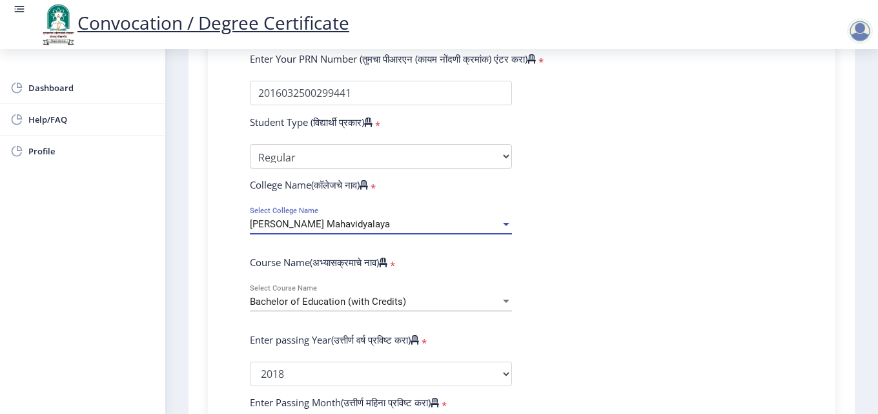
click at [500, 222] on div at bounding box center [506, 224] width 12 height 11
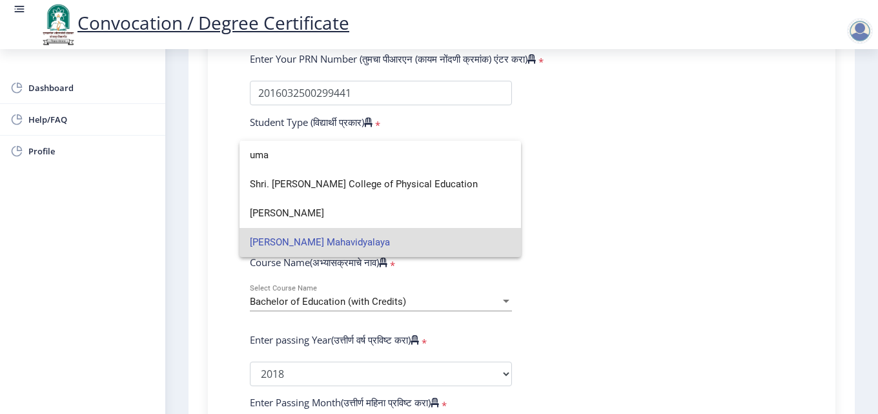
type input "uma"
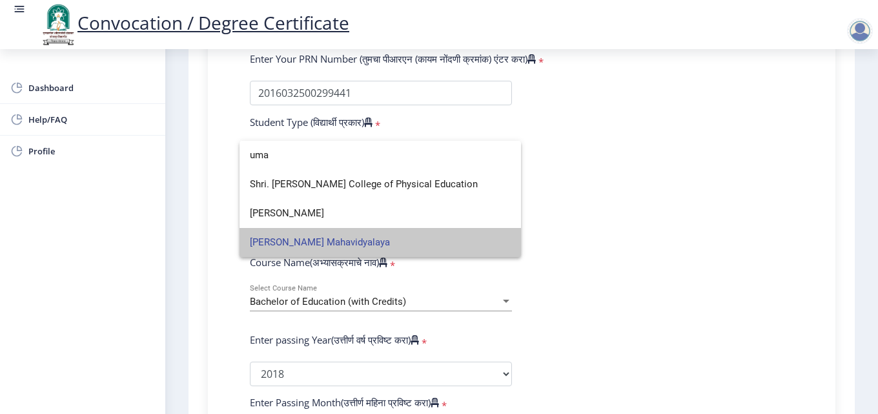
click at [355, 242] on span "[PERSON_NAME] Mahavidyalaya" at bounding box center [380, 242] width 261 height 29
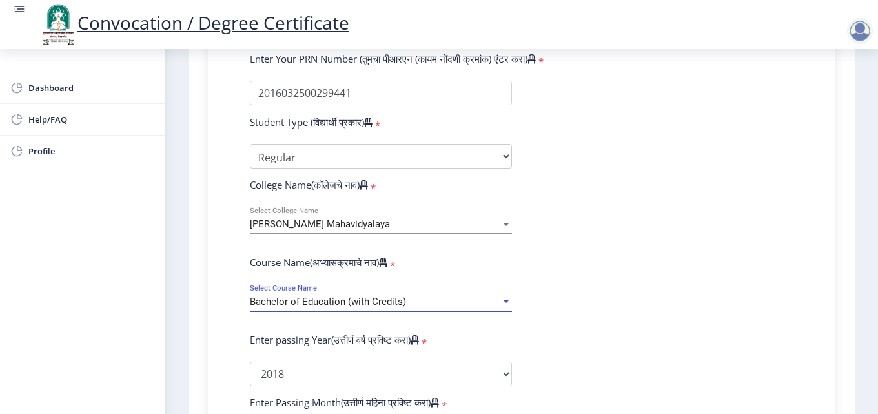
click at [506, 302] on div at bounding box center [506, 300] width 6 height 3
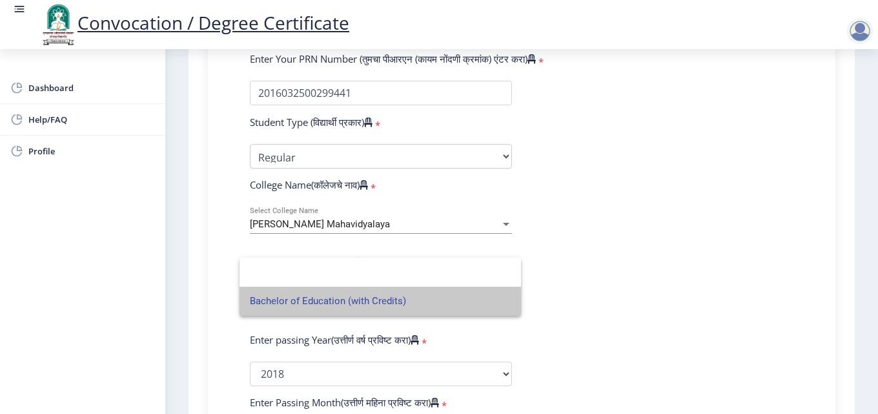
click at [506, 302] on span "Bachelor of Education (with Credits)" at bounding box center [380, 301] width 261 height 29
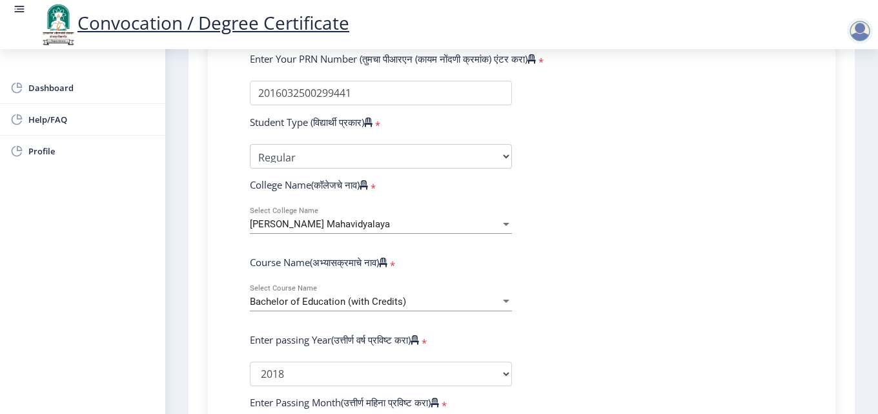
click at [678, 247] on form "Enter Your PRN Number (तुमचा पीआरएन (कायम नोंदणी क्रमांक) एंटर करा) * Student T…" at bounding box center [521, 376] width 563 height 648
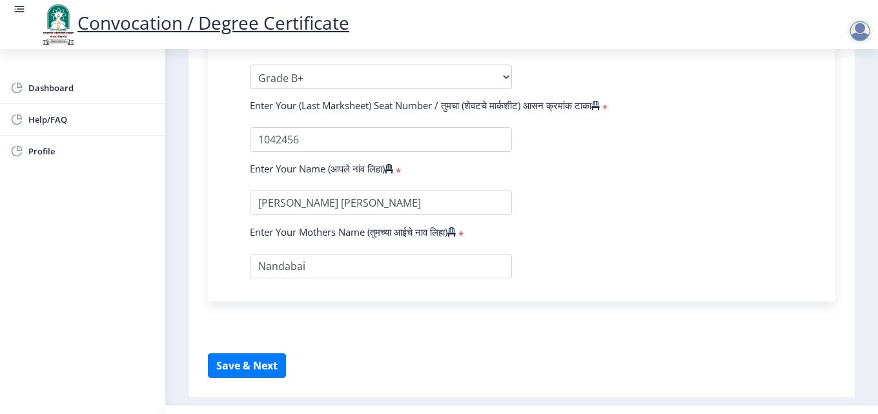
scroll to position [809, 0]
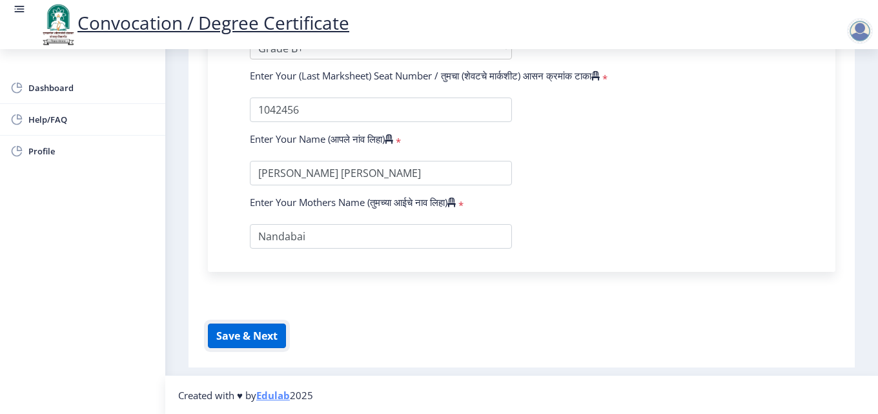
click at [234, 329] on button "Save & Next" at bounding box center [247, 335] width 78 height 25
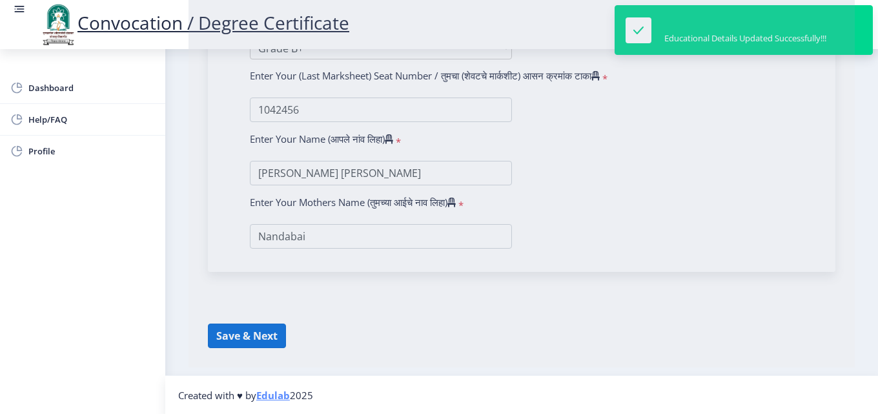
select select
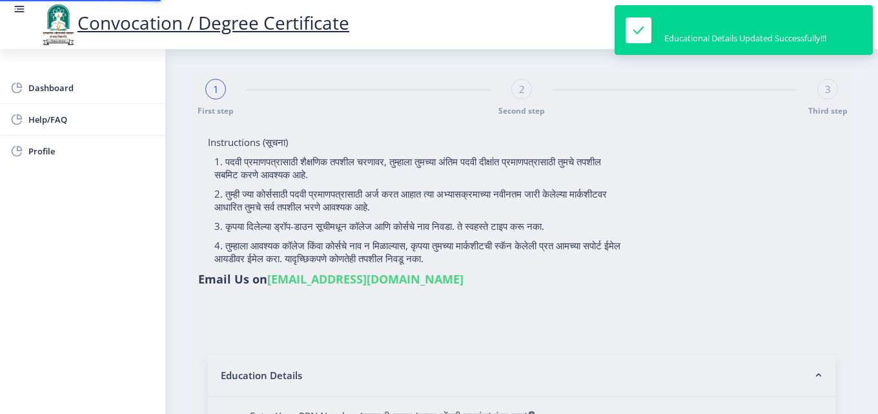
type input "[PERSON_NAME] [PERSON_NAME]"
type input "Nandabai"
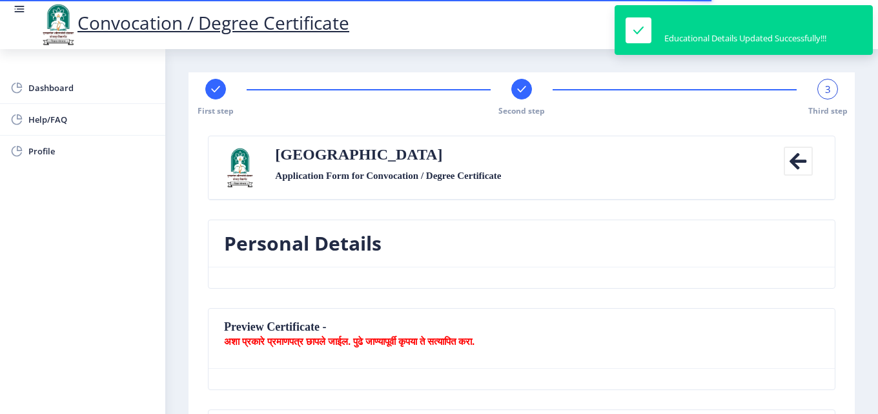
type textarea "At/Post-Antroli Tal-Solapur South"
type input "413221"
type input "Antroli B.O"
type input "SOLAPUR"
type input "[GEOGRAPHIC_DATA]"
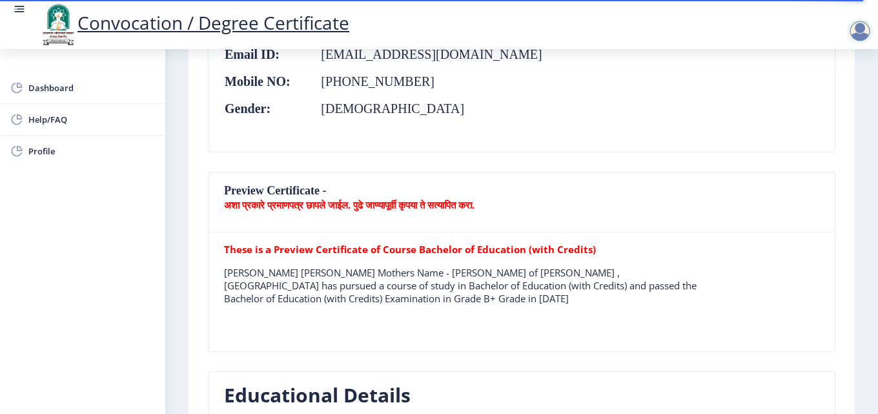
scroll to position [258, 0]
click at [241, 207] on b "अशा प्रकारे प्रमाणपत्र छापले जाईल. पुढे जाण्यापूर्वी कृपया ते सत्यापित करा." at bounding box center [349, 203] width 250 height 13
click at [357, 197] on nb-card-header "Preview Certificate - अशा प्रकारे प्रमाणपत्र छापले जाईल. पुढे जाण्यापूर्वी कृपय…" at bounding box center [521, 202] width 626 height 60
click at [343, 183] on nb-card-header "Preview Certificate - अशा प्रकारे प्रमाणपत्र छापले जाईल. पुढे जाण्यापूर्वी कृपय…" at bounding box center [521, 202] width 626 height 60
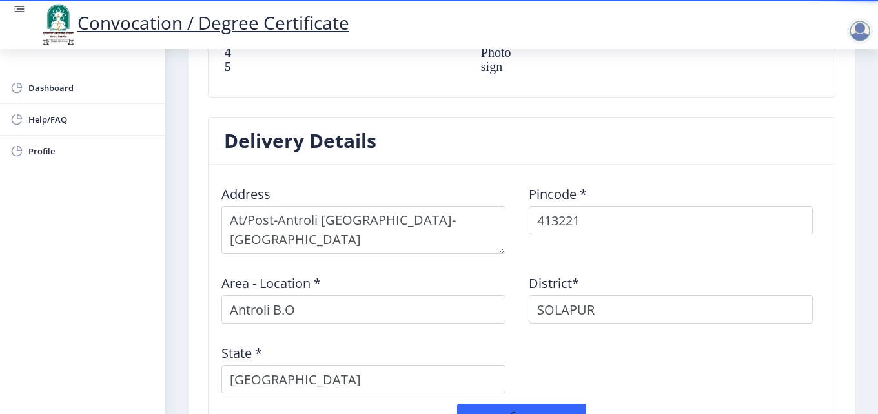
scroll to position [955, 0]
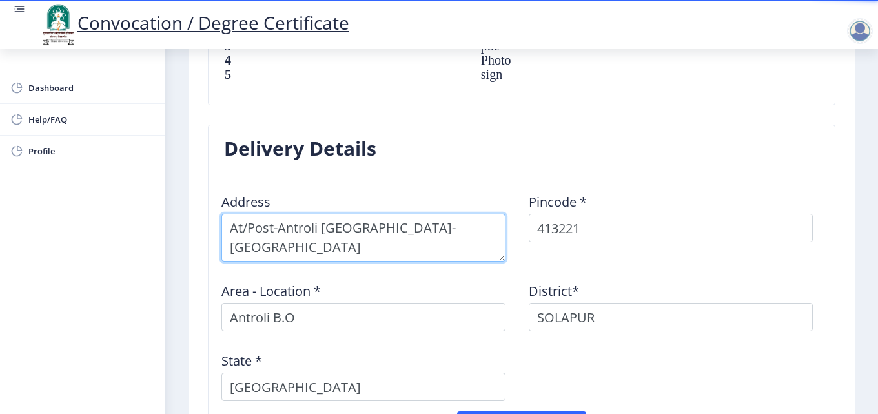
click at [230, 223] on textarea at bounding box center [363, 238] width 284 height 48
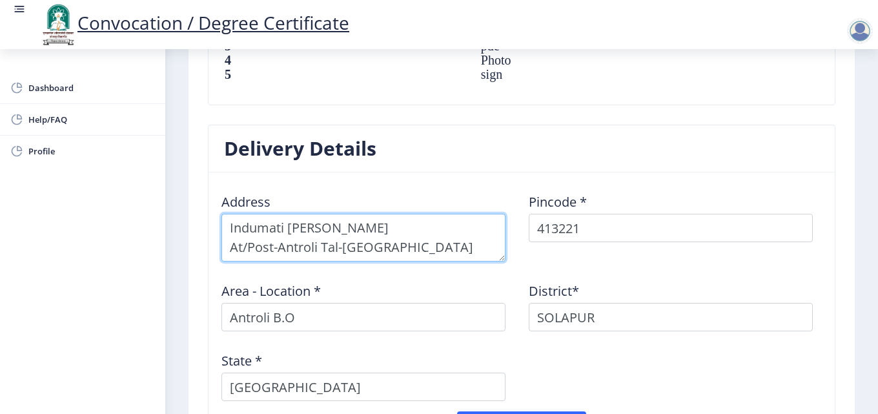
click at [435, 247] on textarea at bounding box center [363, 238] width 284 height 48
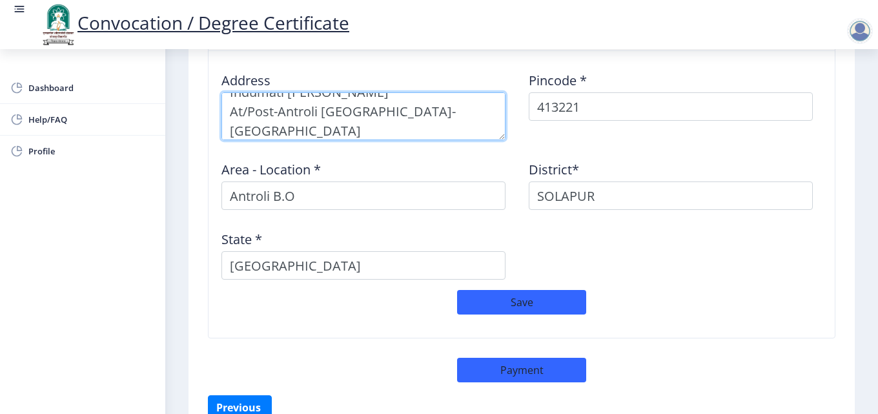
scroll to position [1084, 0]
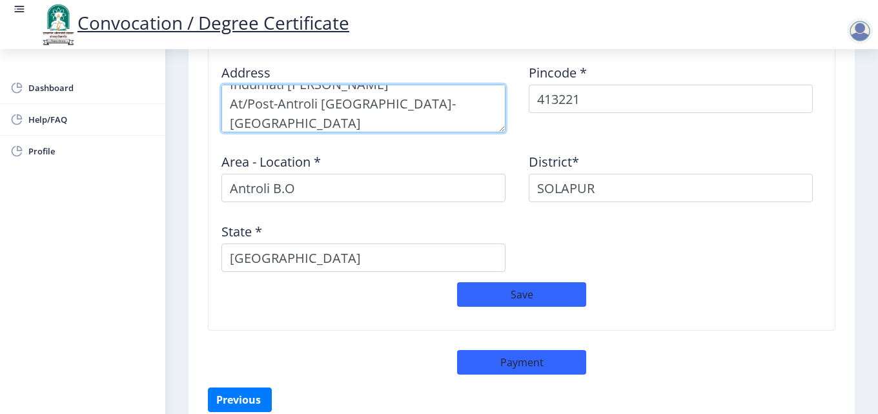
type textarea "Indumati [PERSON_NAME] At/Post-Antroli [GEOGRAPHIC_DATA]-[GEOGRAPHIC_DATA] [GEO…"
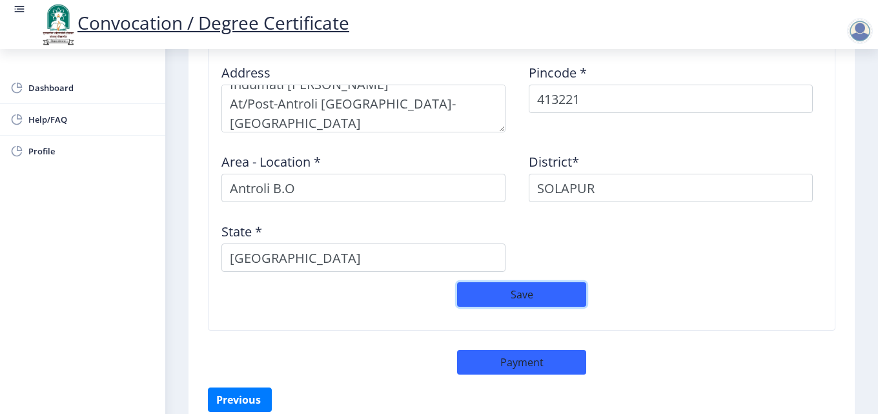
click at [525, 295] on button "Save" at bounding box center [521, 294] width 129 height 25
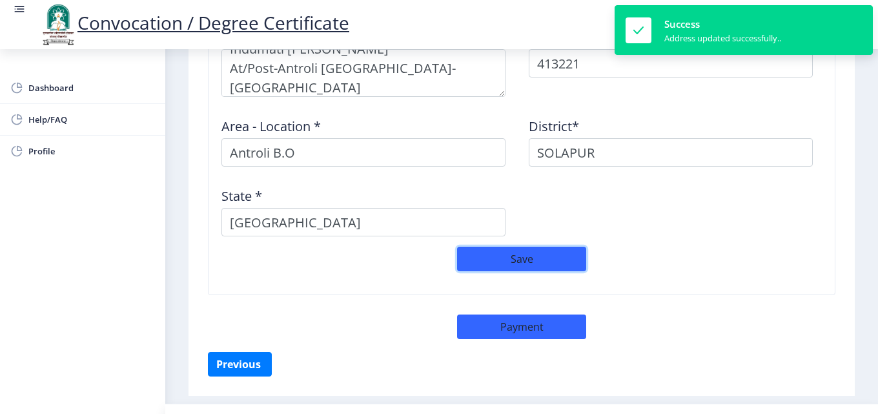
scroll to position [1148, 0]
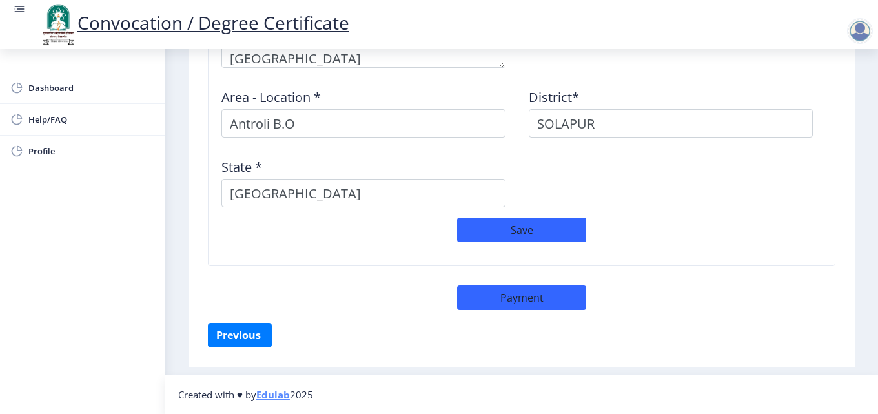
click at [746, 247] on div "Save" at bounding box center [521, 235] width 614 height 37
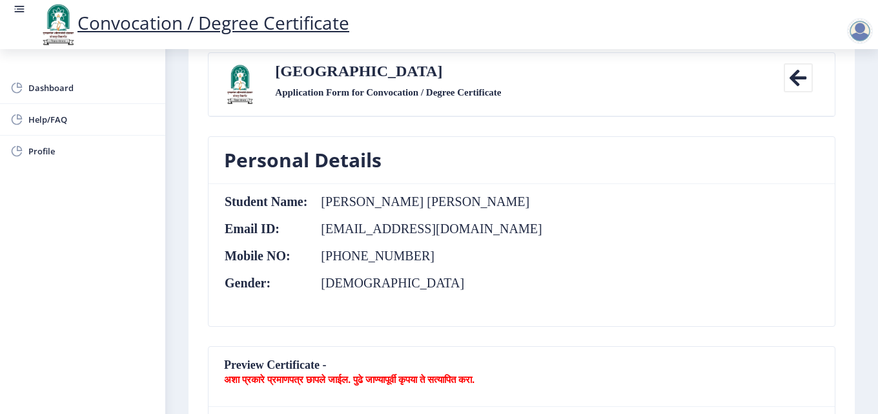
scroll to position [0, 0]
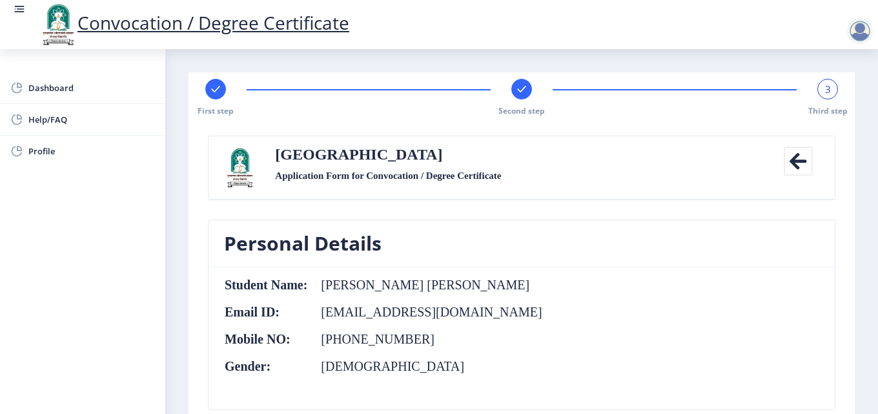
click at [829, 92] on div "3" at bounding box center [827, 89] width 21 height 21
click at [825, 88] on span "3" at bounding box center [828, 89] width 6 height 13
click at [824, 110] on span "Third step" at bounding box center [827, 110] width 39 height 11
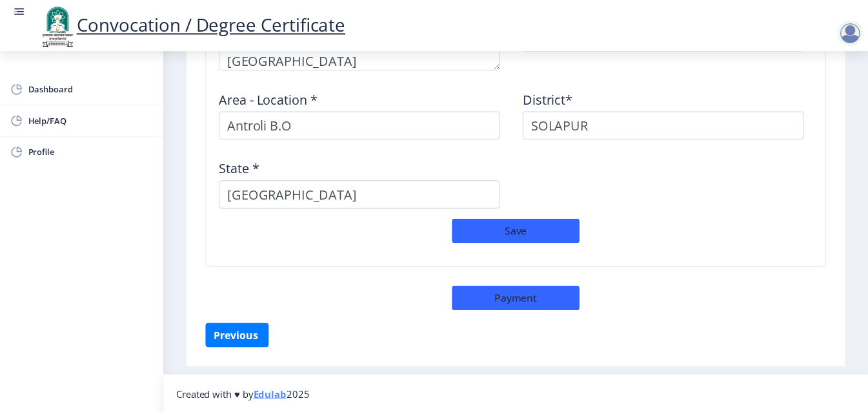
scroll to position [1148, 0]
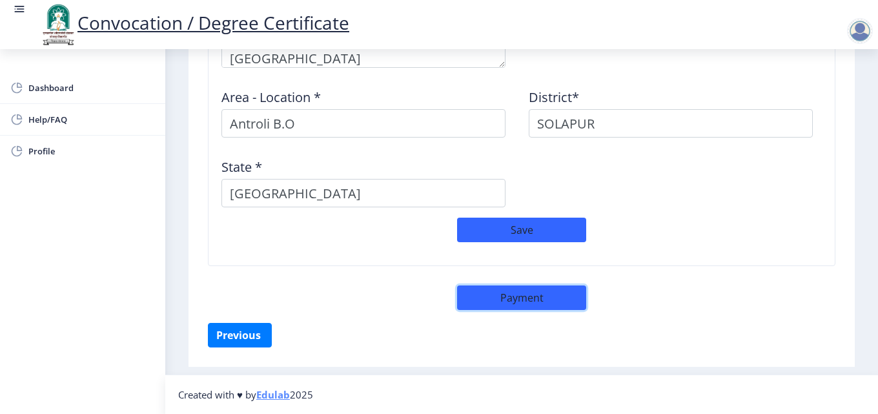
click at [511, 296] on button "Payment" at bounding box center [521, 297] width 129 height 25
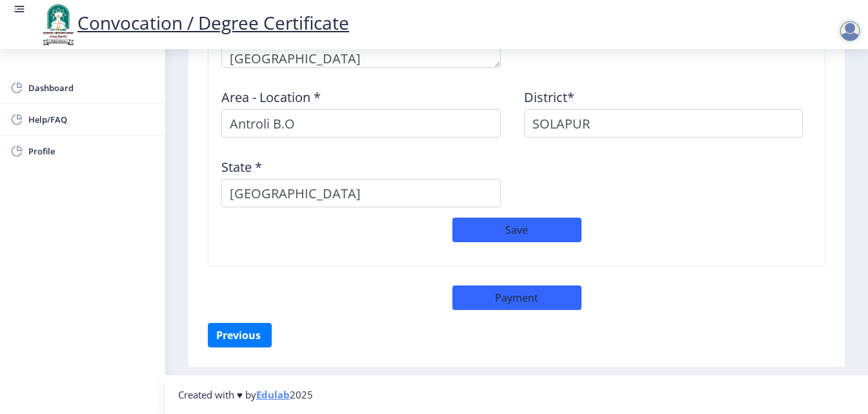
select select "sealed"
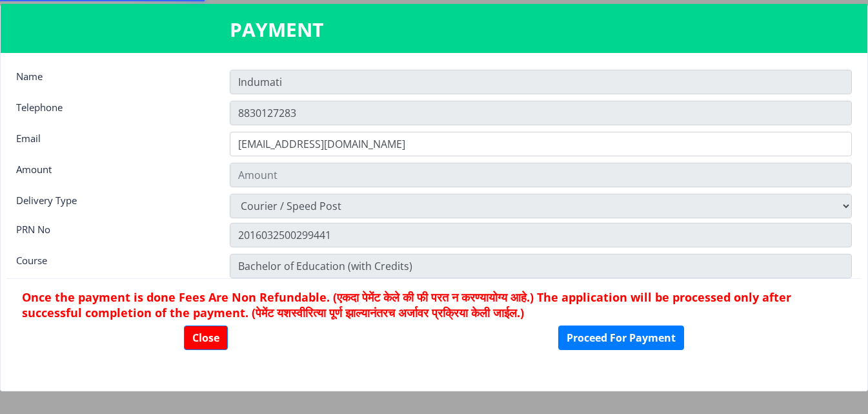
type input "2885"
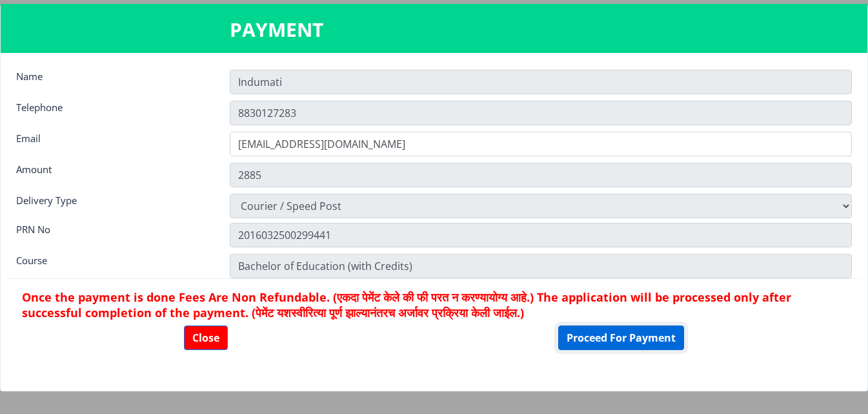
click at [630, 338] on button "Proceed For Payment" at bounding box center [621, 337] width 126 height 25
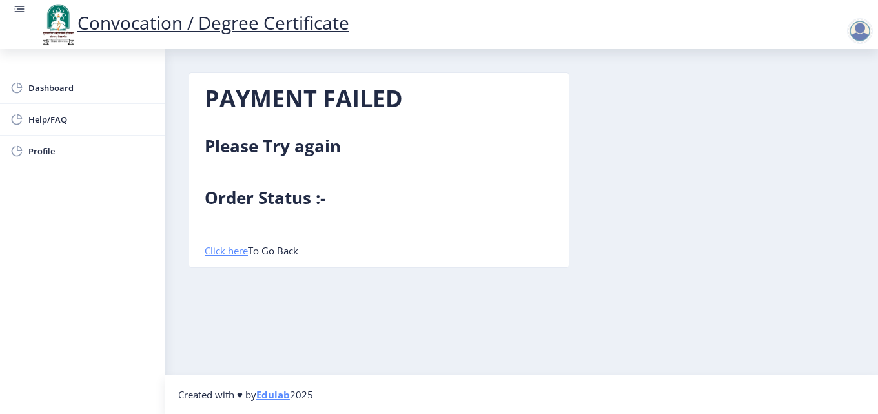
click at [236, 250] on link "Click here" at bounding box center [226, 250] width 43 height 13
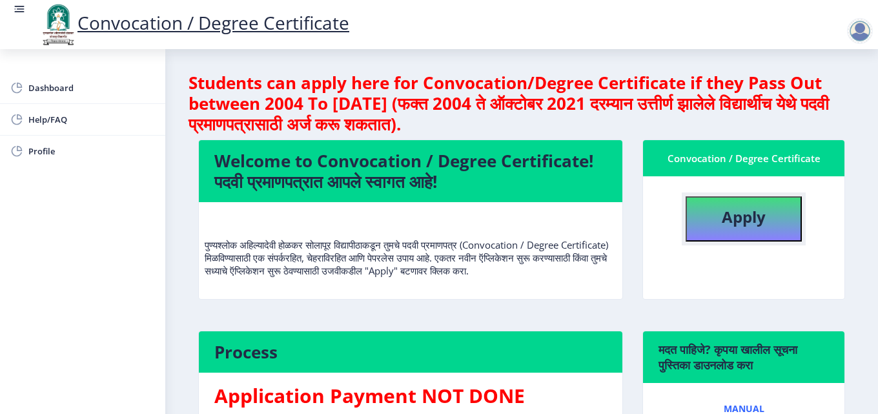
click at [726, 221] on b "Apply" at bounding box center [744, 216] width 44 height 21
select select
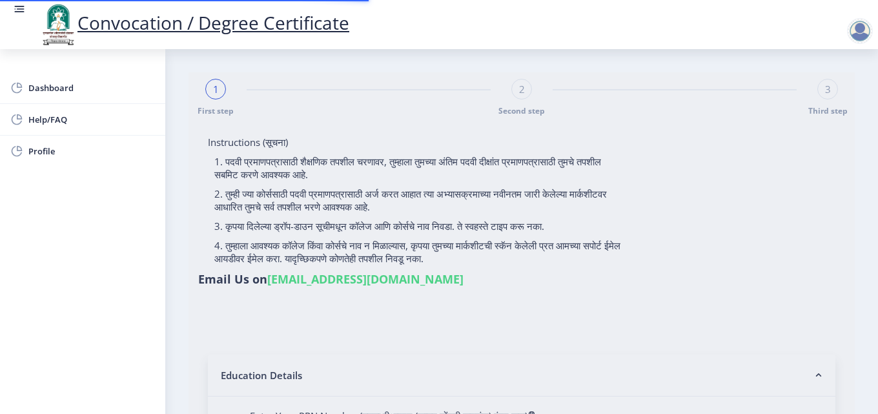
type input "[PERSON_NAME] [PERSON_NAME]"
type input "Nandabai"
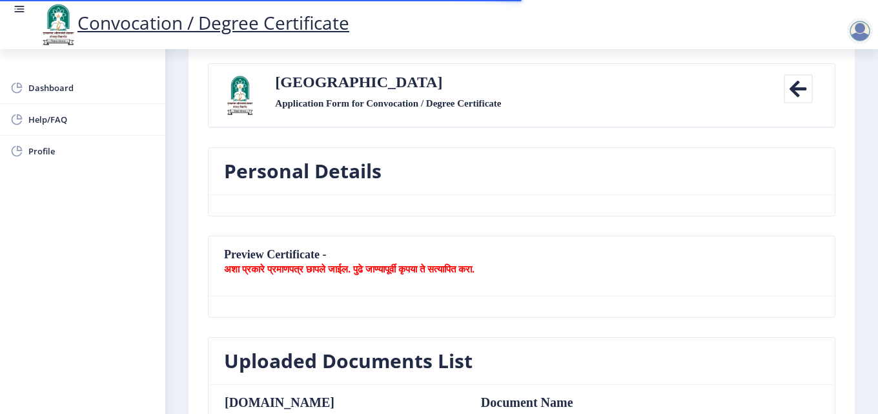
type textarea "Indumati [PERSON_NAME] At/Post-Antroli [GEOGRAPHIC_DATA]-[GEOGRAPHIC_DATA] [GEO…"
type input "413221"
type input "Antroli B.O"
type input "SOLAPUR"
type input "[GEOGRAPHIC_DATA]"
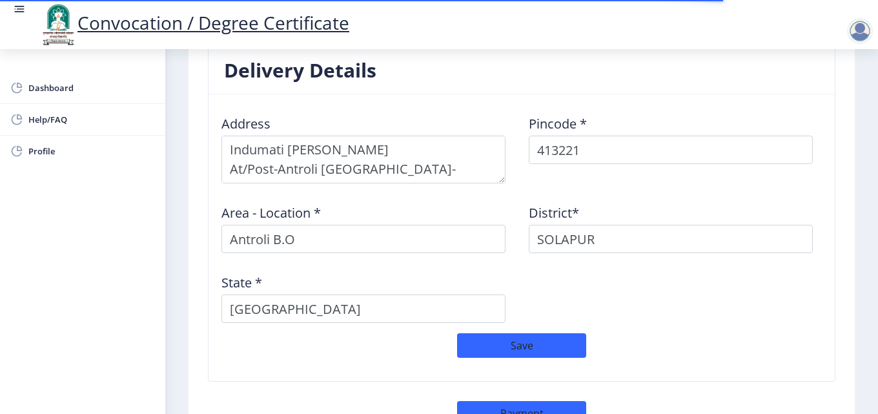
scroll to position [1148, 0]
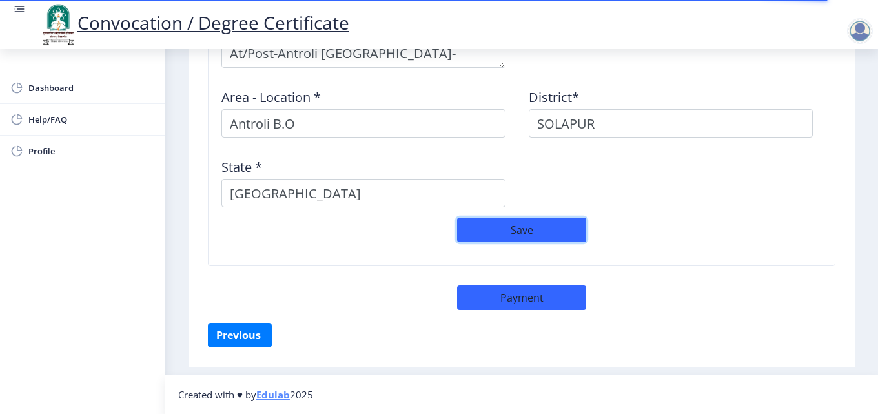
click at [528, 227] on button "Save" at bounding box center [521, 229] width 129 height 25
click at [59, 88] on span "Dashboard" at bounding box center [91, 87] width 126 height 15
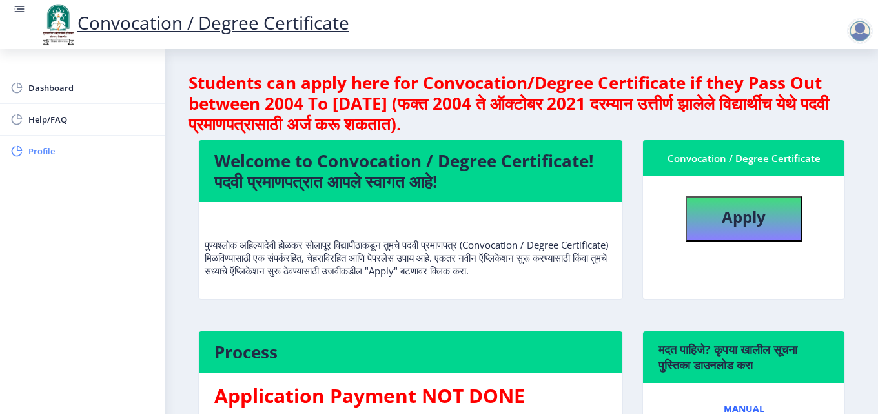
click at [45, 153] on span "Profile" at bounding box center [91, 150] width 126 height 15
select select
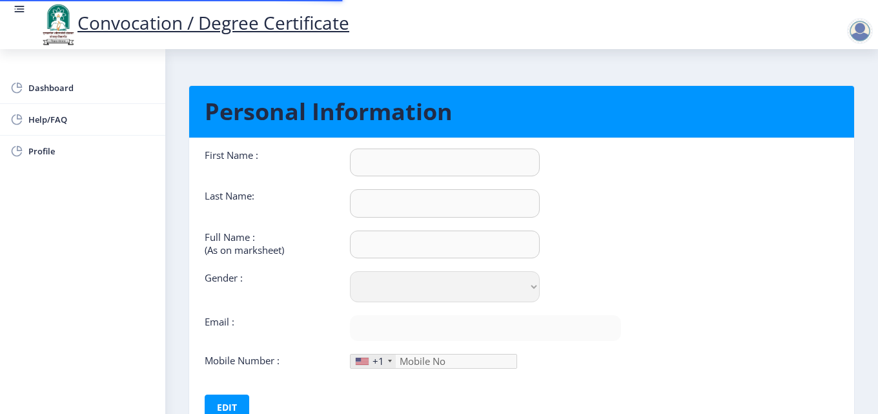
type input "Indumati"
type input "[PERSON_NAME]"
type input "[PERSON_NAME] [PERSON_NAME]"
select select "[DEMOGRAPHIC_DATA]"
type input "[EMAIL_ADDRESS][DOMAIN_NAME]"
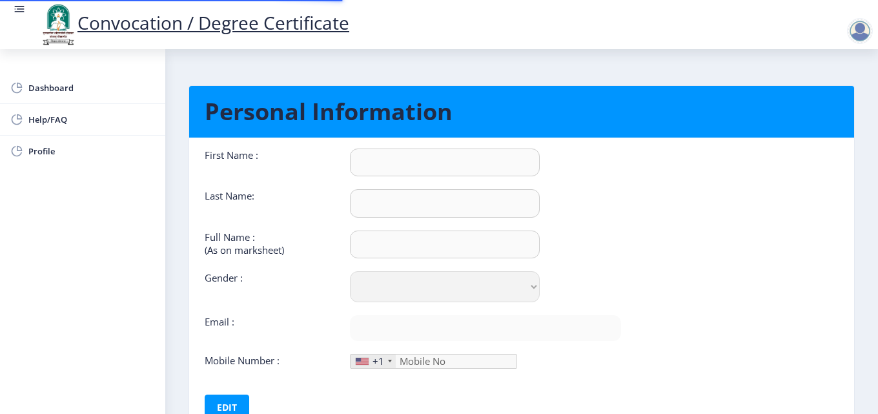
type input "8830127283"
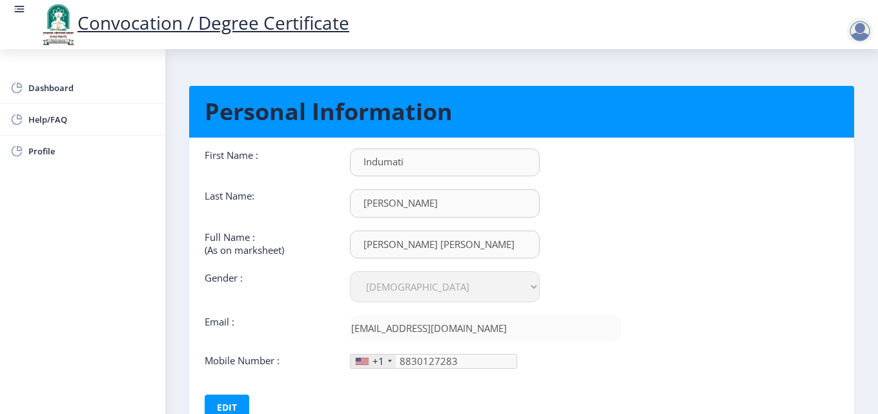
scroll to position [97, 0]
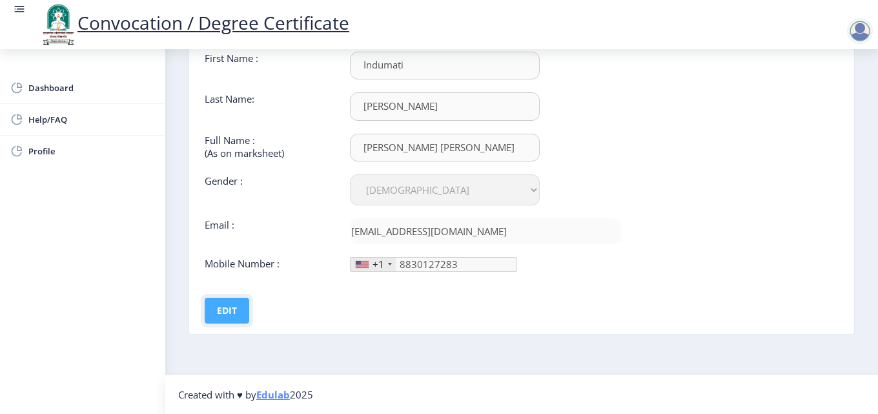
click at [231, 311] on button "Edit" at bounding box center [227, 311] width 45 height 26
click at [435, 64] on input "Indumati" at bounding box center [445, 66] width 190 height 28
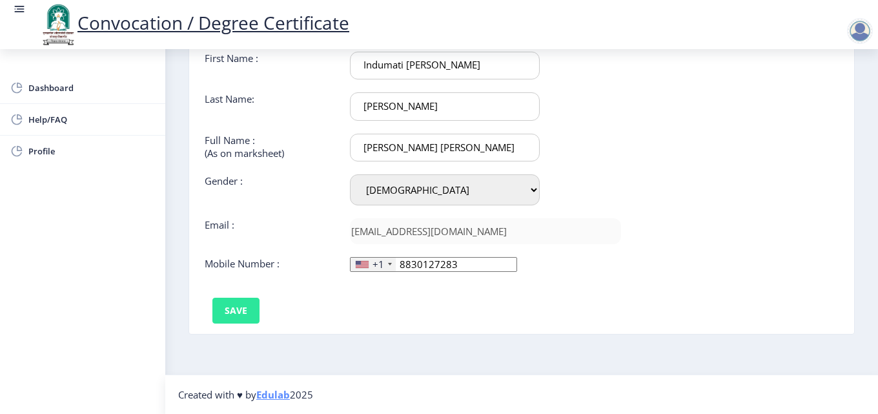
type input "Indumati [PERSON_NAME]"
click at [239, 310] on button "Save" at bounding box center [235, 311] width 47 height 26
click at [711, 187] on nb-card-body "First Name : [PERSON_NAME][GEOGRAPHIC_DATA] Last Name: [PERSON_NAME] Full Name …" at bounding box center [521, 187] width 684 height 292
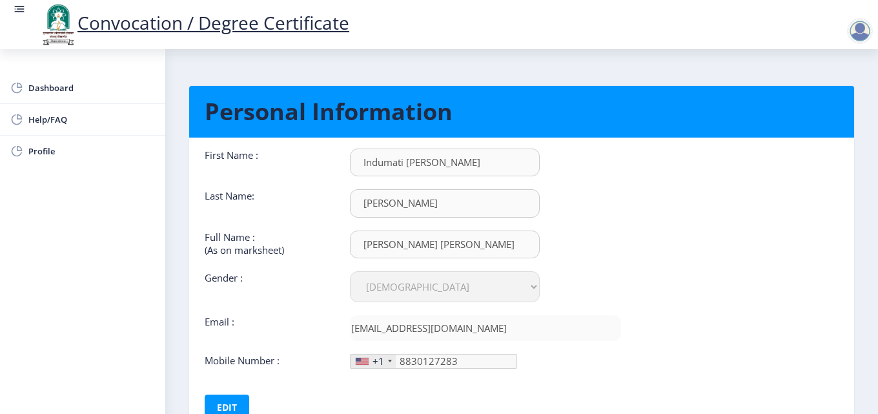
click at [862, 32] on div at bounding box center [860, 31] width 26 height 26
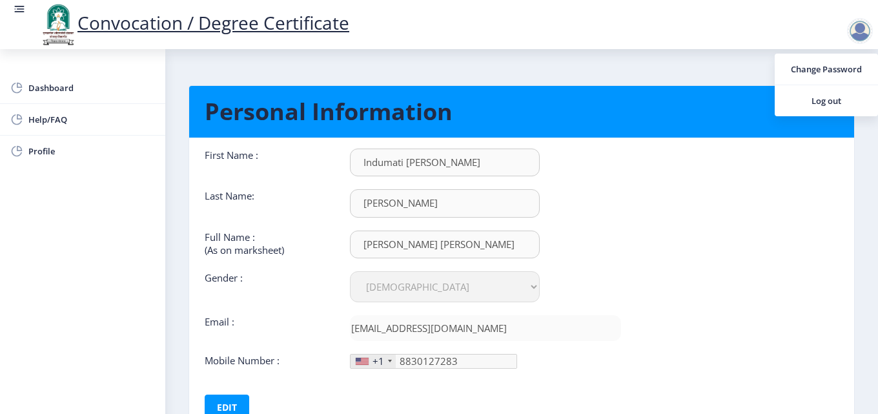
click at [754, 197] on nb-card-body "First Name : [PERSON_NAME][GEOGRAPHIC_DATA] Last Name: [PERSON_NAME] Full Name …" at bounding box center [521, 284] width 684 height 292
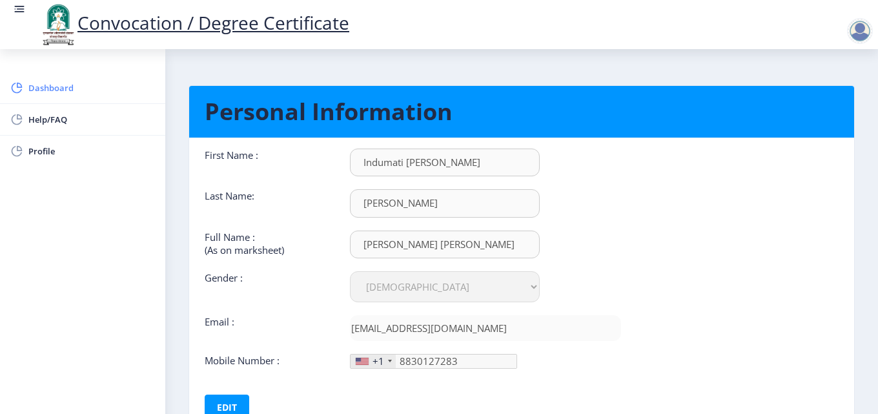
click at [58, 83] on span "Dashboard" at bounding box center [91, 87] width 126 height 15
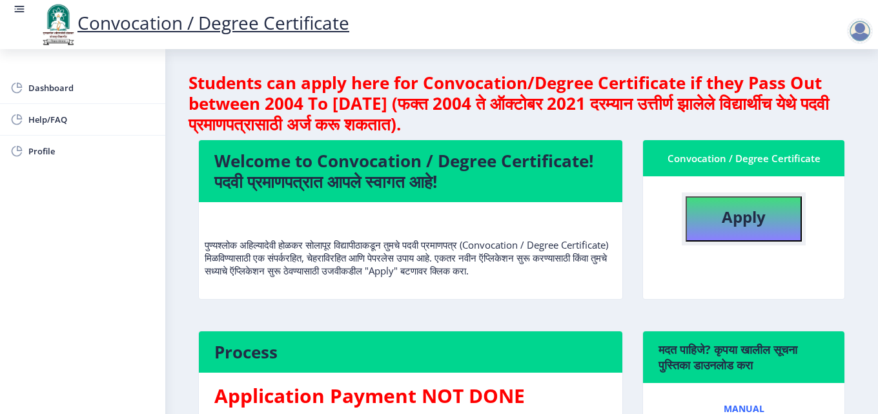
click at [746, 215] on b "Apply" at bounding box center [744, 216] width 44 height 21
select select
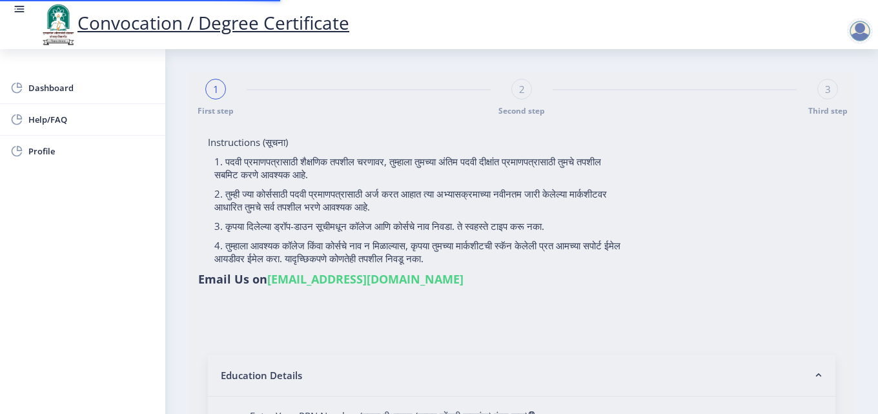
type input "[PERSON_NAME] [PERSON_NAME]"
type input "Nandabai"
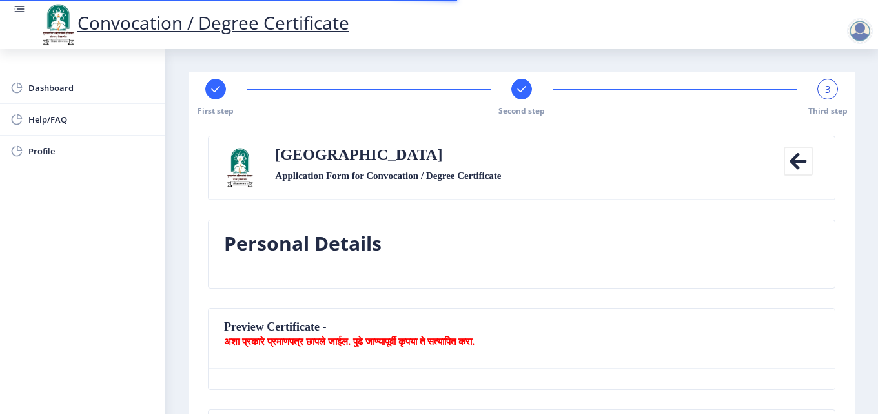
type textarea "Indumati [PERSON_NAME] At/Post-Antroli [GEOGRAPHIC_DATA]-[GEOGRAPHIC_DATA] [GEO…"
type input "413221"
type input "Antroli B.O"
type input "SOLAPUR"
type input "[GEOGRAPHIC_DATA]"
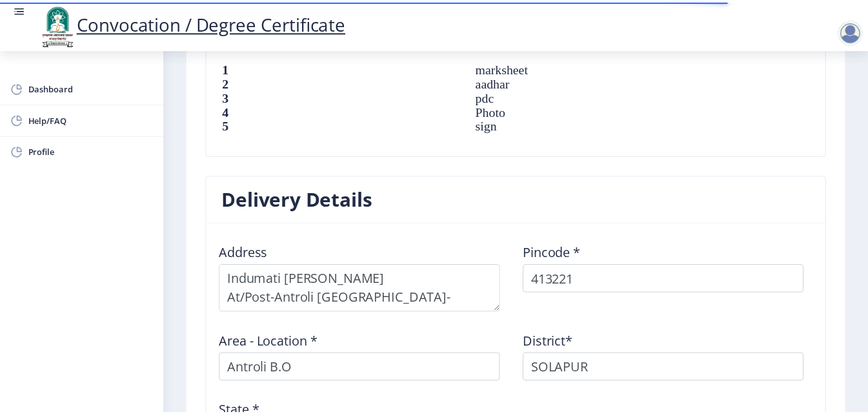
scroll to position [1148, 0]
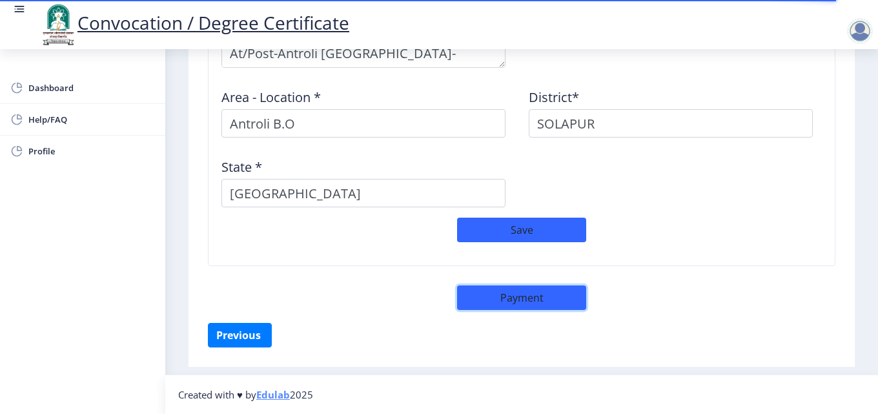
click at [513, 298] on button "Payment" at bounding box center [521, 297] width 129 height 25
select select "sealed"
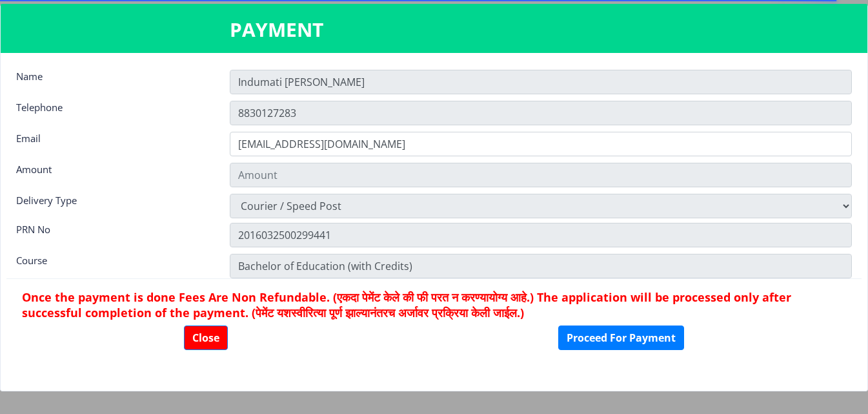
type input "2885"
click at [612, 334] on button "Proceed For Payment" at bounding box center [621, 337] width 126 height 25
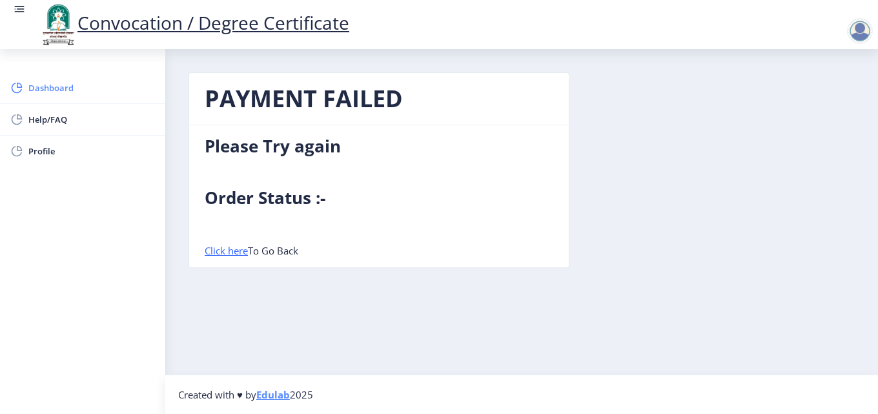
click at [75, 86] on span "Dashboard" at bounding box center [91, 87] width 126 height 15
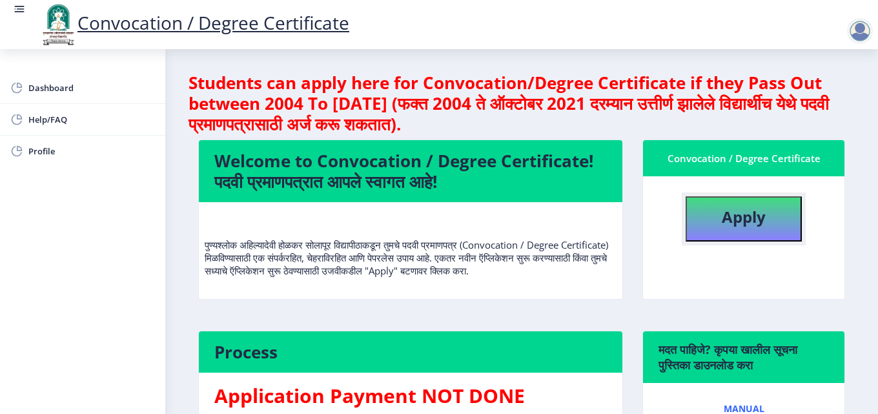
click at [739, 218] on b "Apply" at bounding box center [744, 216] width 44 height 21
select select
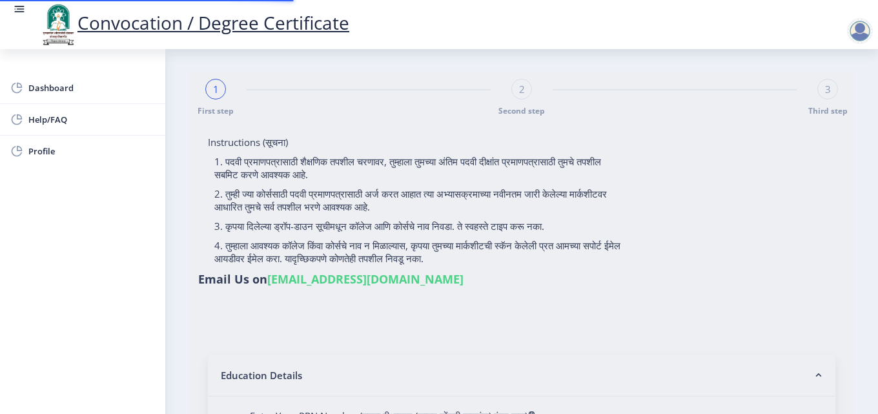
type input "[PERSON_NAME] [PERSON_NAME]"
type input "Nandabai"
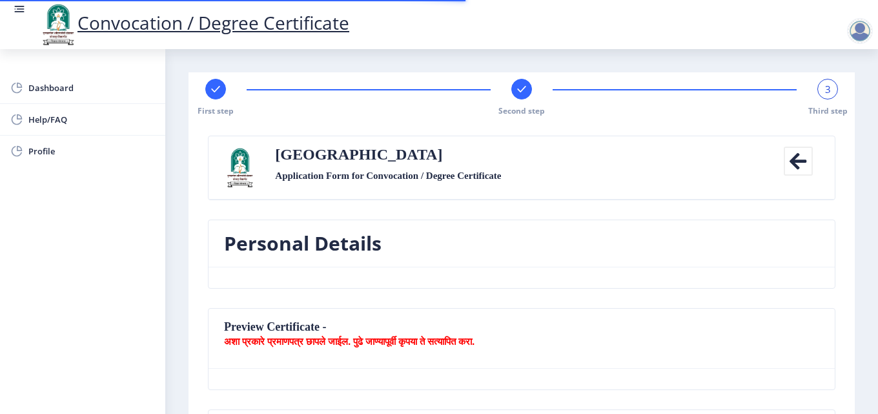
type textarea "Indumati [PERSON_NAME] At/Post-Antroli [GEOGRAPHIC_DATA]-[GEOGRAPHIC_DATA] [GEO…"
type input "413221"
type input "Antroli B.O"
type input "SOLAPUR"
type input "[GEOGRAPHIC_DATA]"
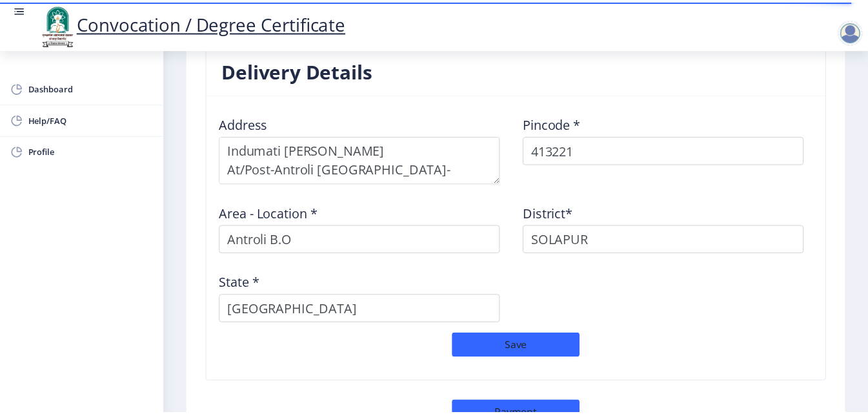
scroll to position [1148, 0]
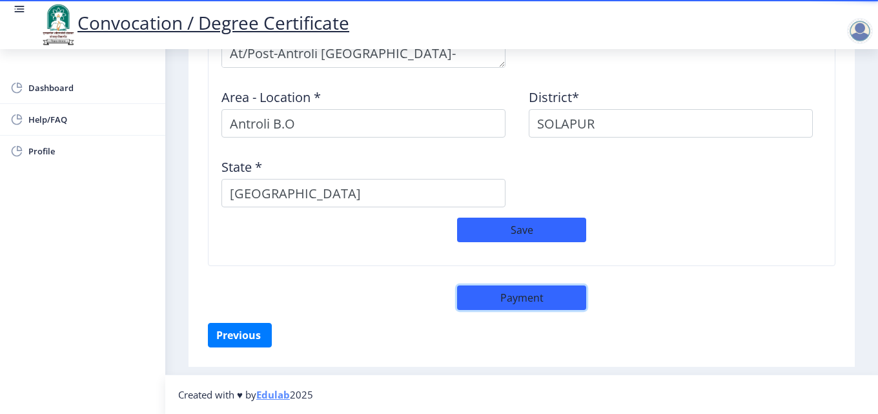
click at [504, 296] on button "Payment" at bounding box center [521, 297] width 129 height 25
select select "sealed"
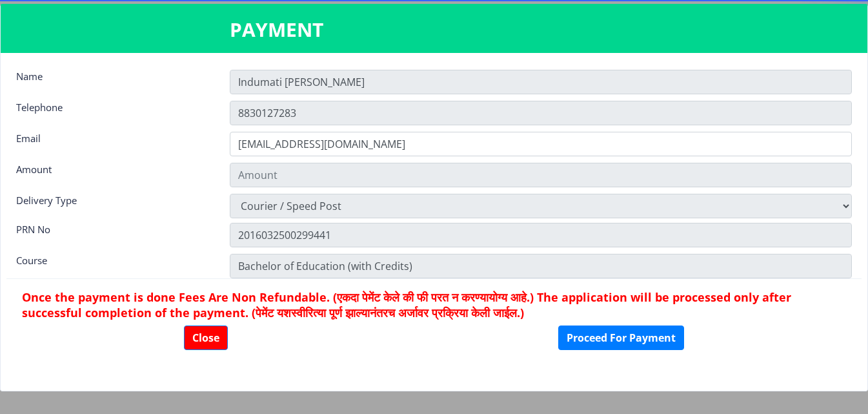
type input "2885"
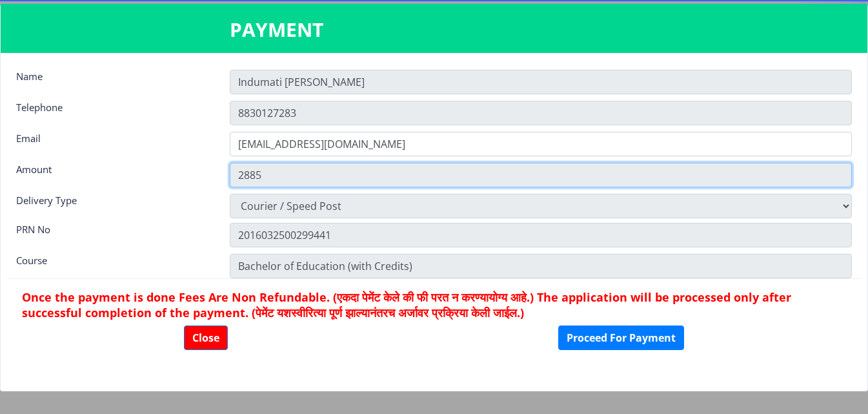
click at [244, 176] on input "2885" at bounding box center [541, 175] width 622 height 25
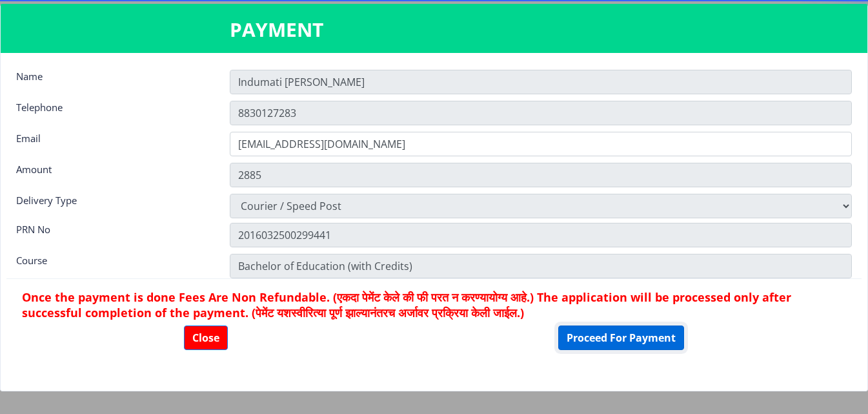
click at [628, 336] on button "Proceed For Payment" at bounding box center [621, 337] width 126 height 25
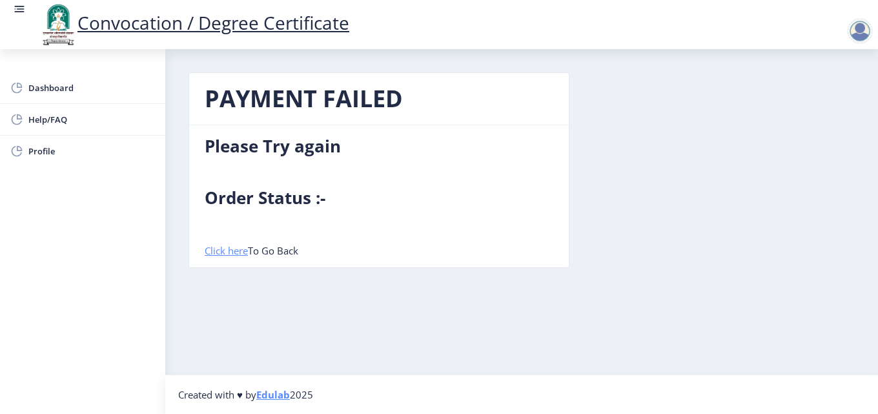
click at [227, 252] on link "Click here" at bounding box center [226, 250] width 43 height 13
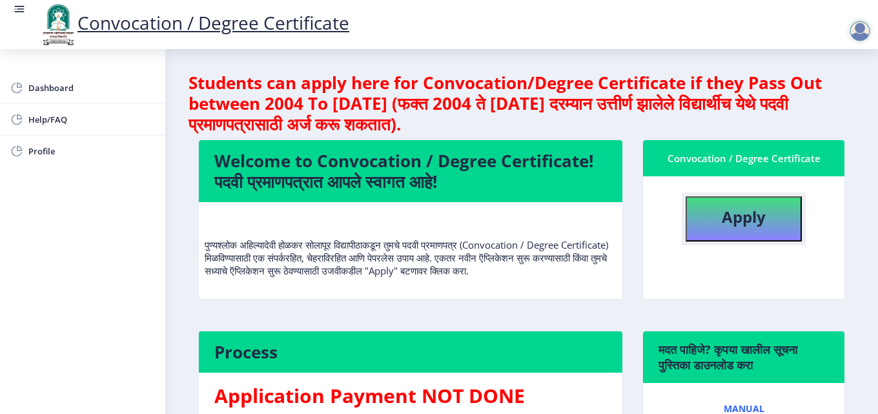
click at [769, 217] on button "Apply" at bounding box center [743, 218] width 116 height 45
select select
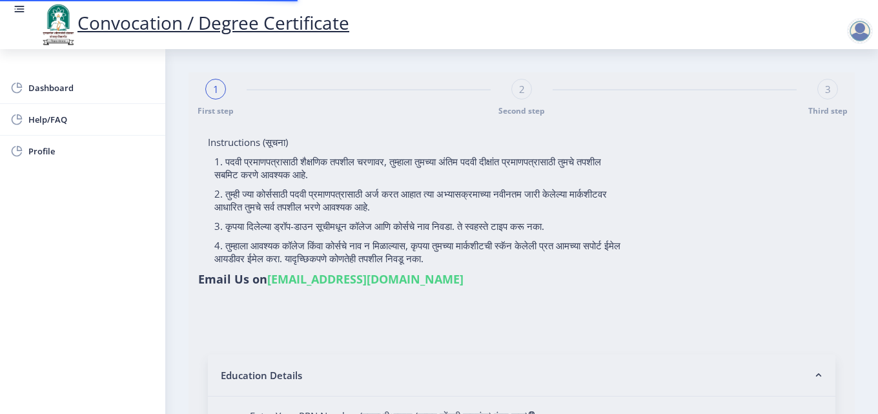
type input "[PERSON_NAME] [PERSON_NAME]"
type input "Nandabai"
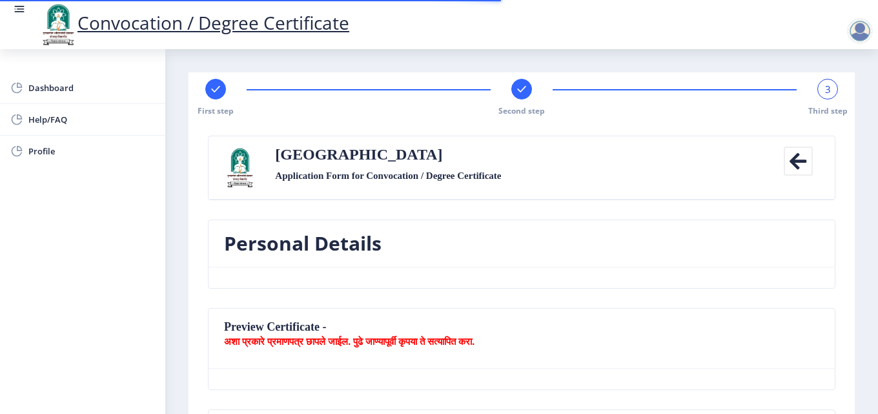
type textarea "Indumati [PERSON_NAME] At/Post-Antroli [GEOGRAPHIC_DATA]-[GEOGRAPHIC_DATA] [GEO…"
type input "413221"
type input "Antroli B.O"
type input "SOLAPUR"
type input "[GEOGRAPHIC_DATA]"
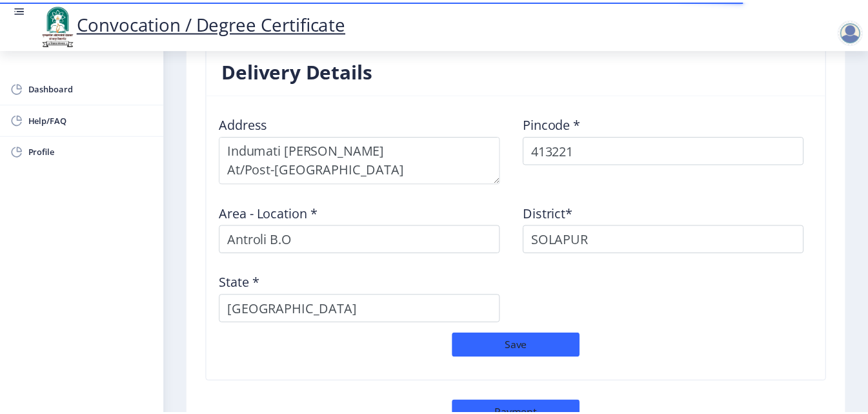
scroll to position [1148, 0]
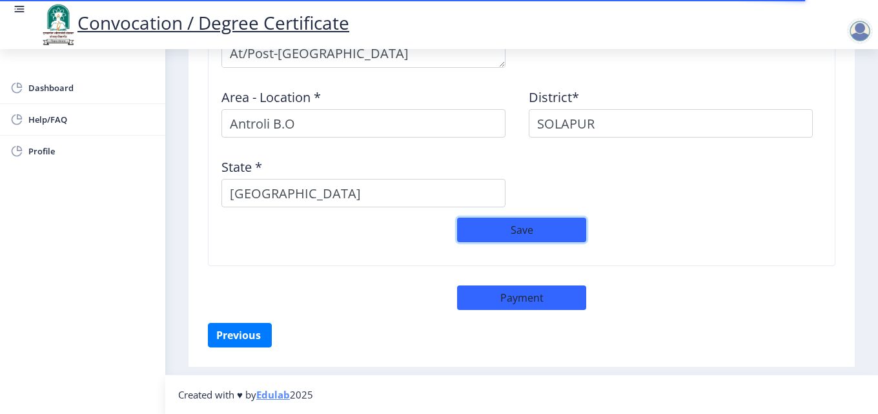
click at [527, 228] on button "Save" at bounding box center [521, 229] width 129 height 25
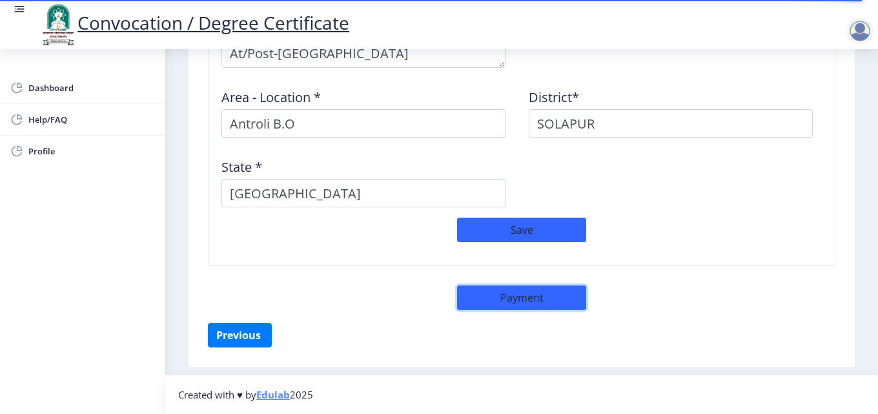
click at [513, 301] on button "Payment" at bounding box center [521, 297] width 129 height 25
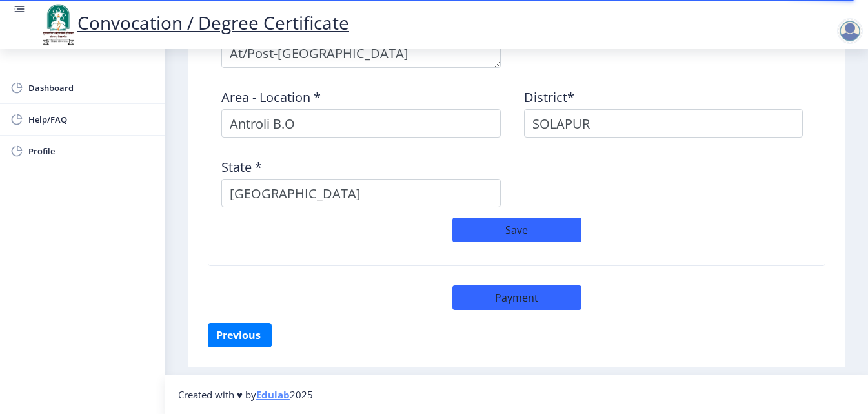
select select "sealed"
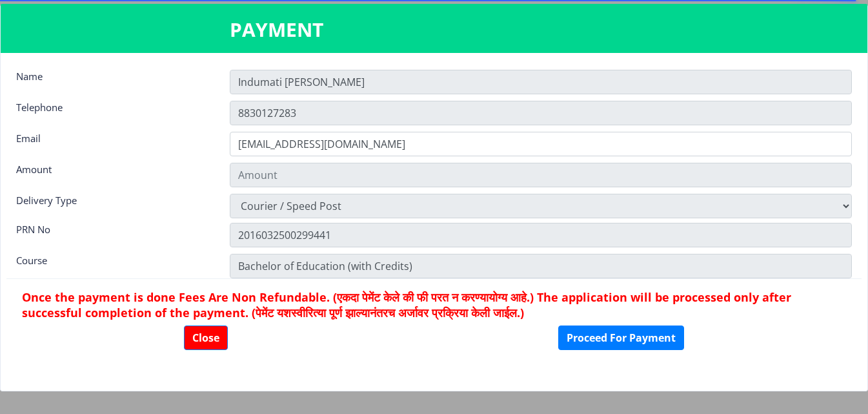
type input "2885"
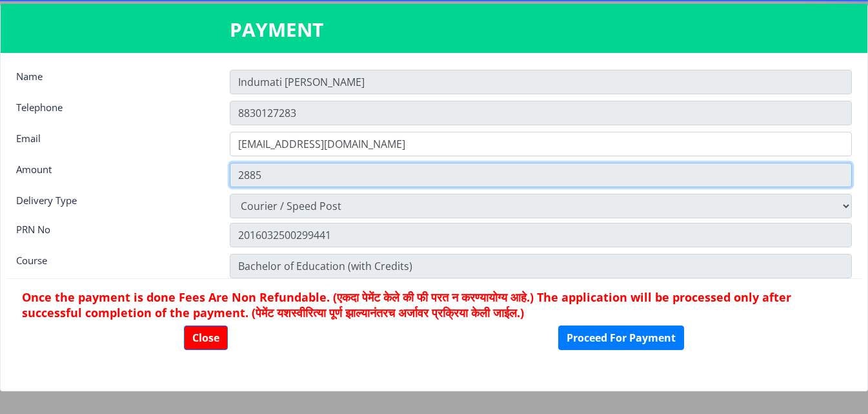
click at [281, 179] on input "2885" at bounding box center [541, 175] width 622 height 25
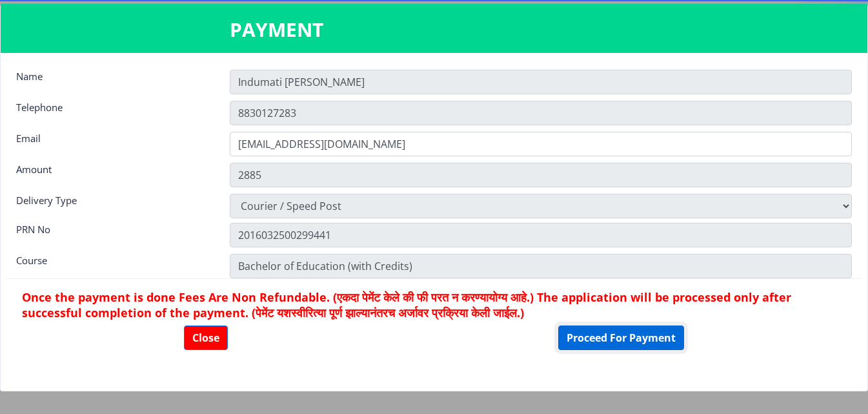
click at [640, 338] on button "Proceed For Payment" at bounding box center [621, 337] width 126 height 25
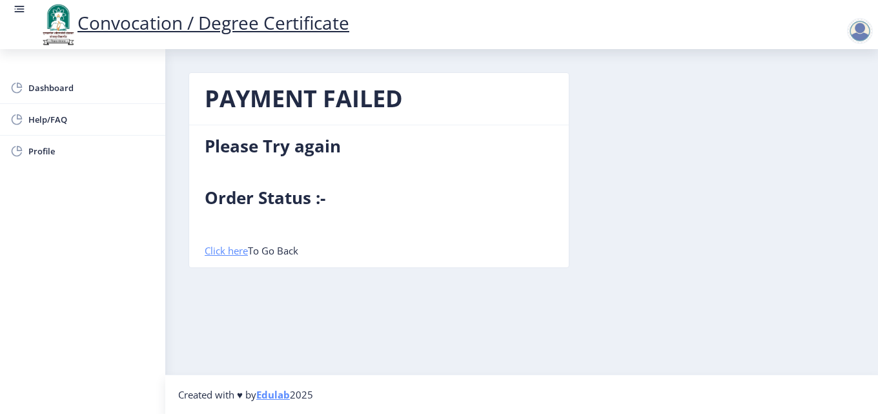
click at [230, 247] on link "Click here" at bounding box center [226, 250] width 43 height 13
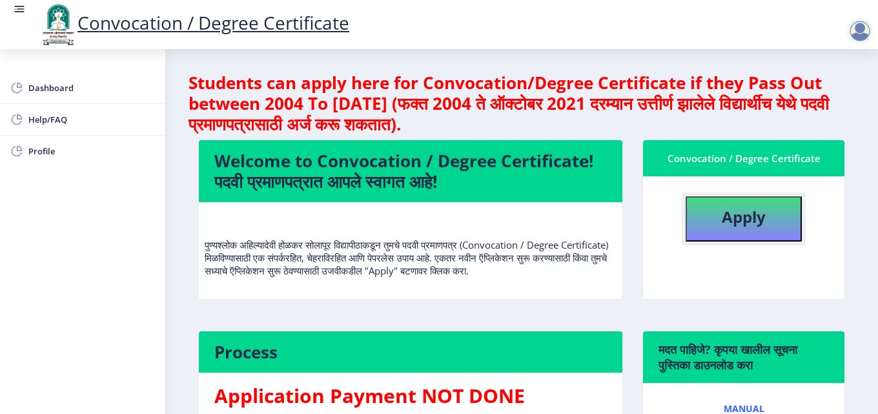
click at [747, 219] on b "Apply" at bounding box center [744, 216] width 44 height 21
select select
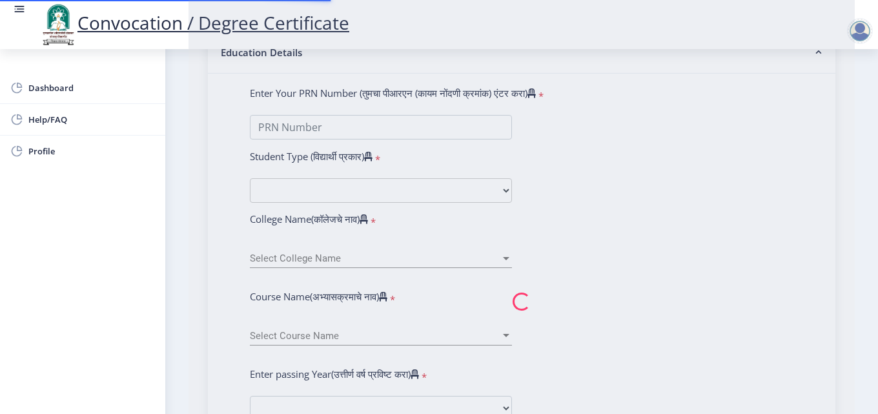
type input "[PERSON_NAME] [PERSON_NAME]"
type input "Nandabai"
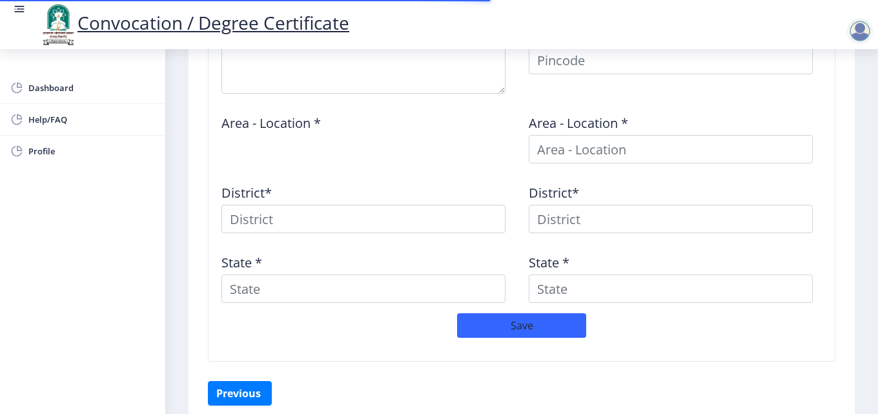
scroll to position [258, 0]
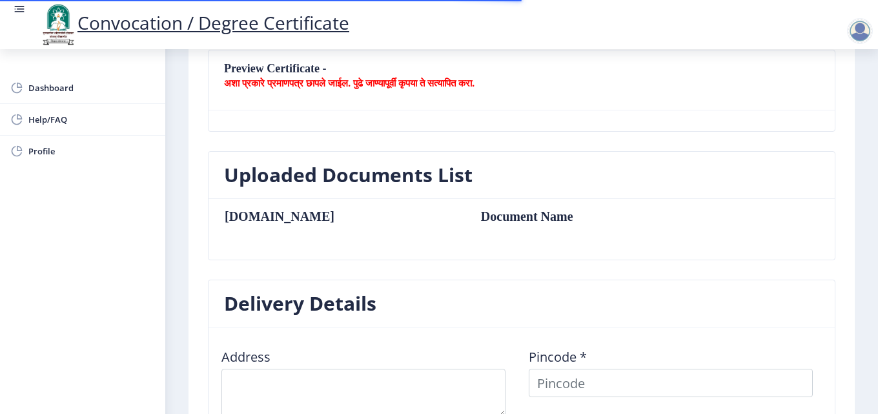
type textarea "Indumati [PERSON_NAME] At/Post-Antroli [GEOGRAPHIC_DATA]-[GEOGRAPHIC_DATA] [GEO…"
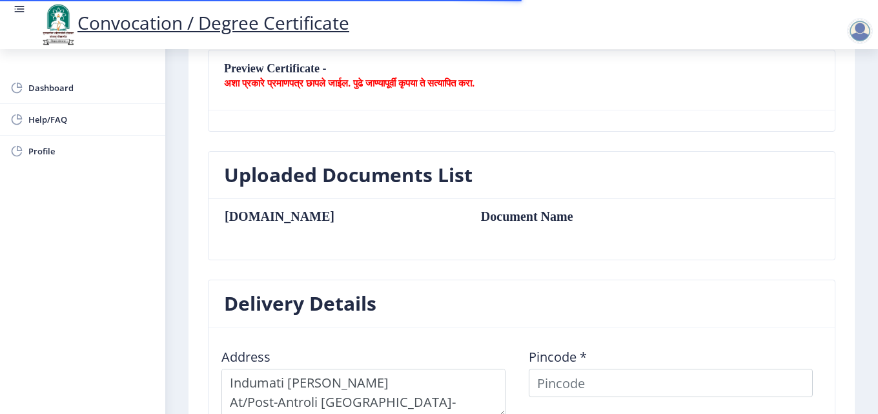
type input "413221"
type input "Antroli B.O"
type input "SOLAPUR"
type input "[GEOGRAPHIC_DATA]"
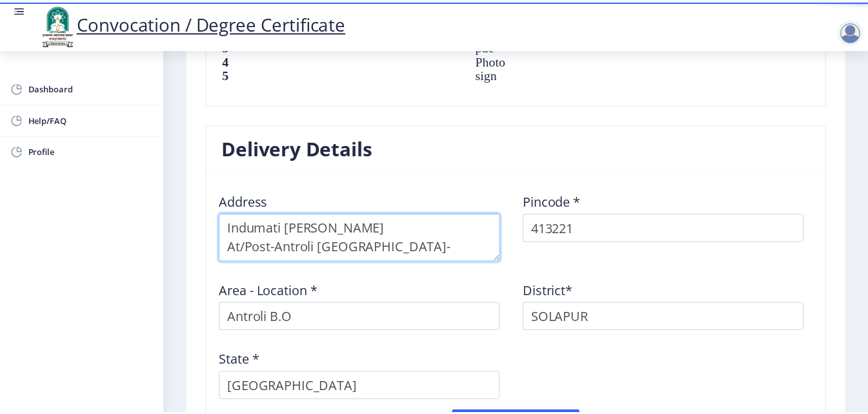
scroll to position [1148, 0]
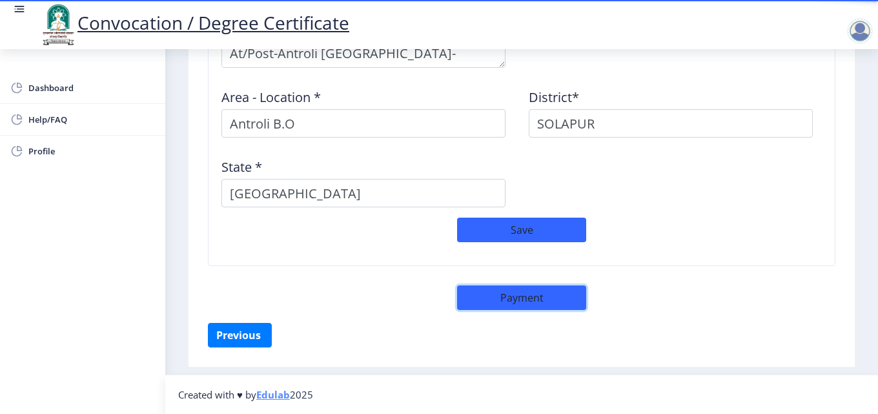
click at [524, 291] on button "Payment" at bounding box center [521, 297] width 129 height 25
select select "sealed"
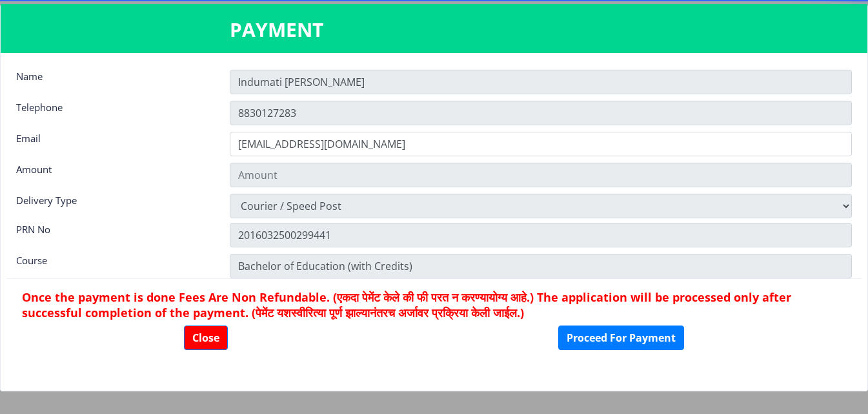
type input "2885"
click at [603, 334] on button "Proceed For Payment" at bounding box center [621, 337] width 126 height 25
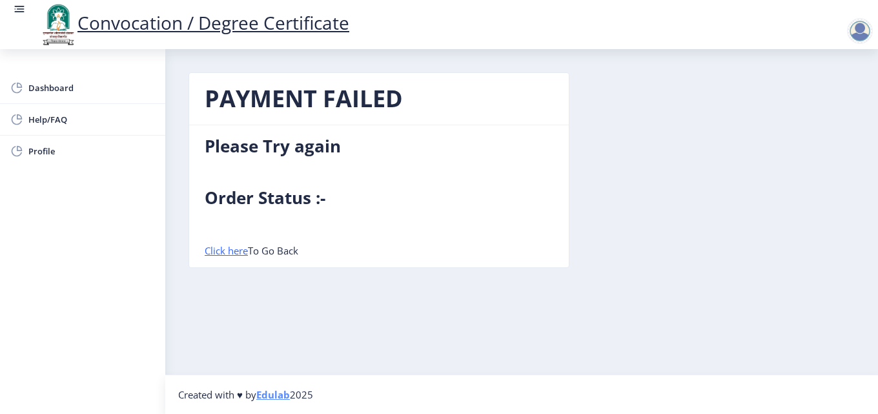
click at [857, 32] on div at bounding box center [860, 31] width 26 height 26
click at [832, 97] on span "Log out" at bounding box center [826, 100] width 83 height 15
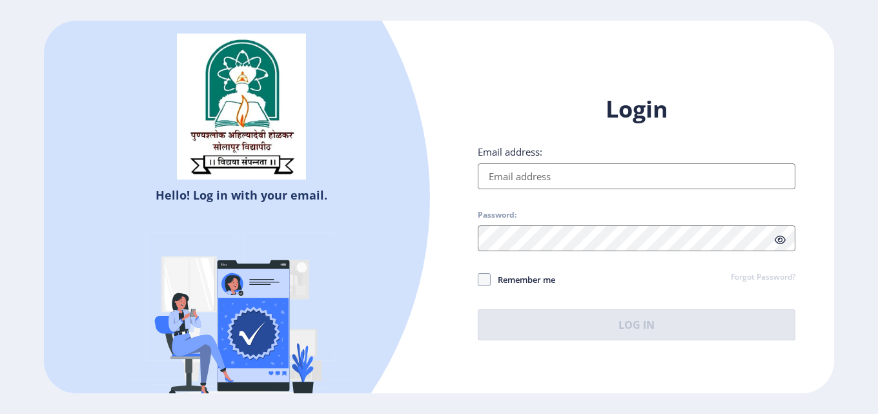
click at [605, 181] on input "Email address:" at bounding box center [637, 176] width 318 height 26
type input "[EMAIL_ADDRESS][DOMAIN_NAME]"
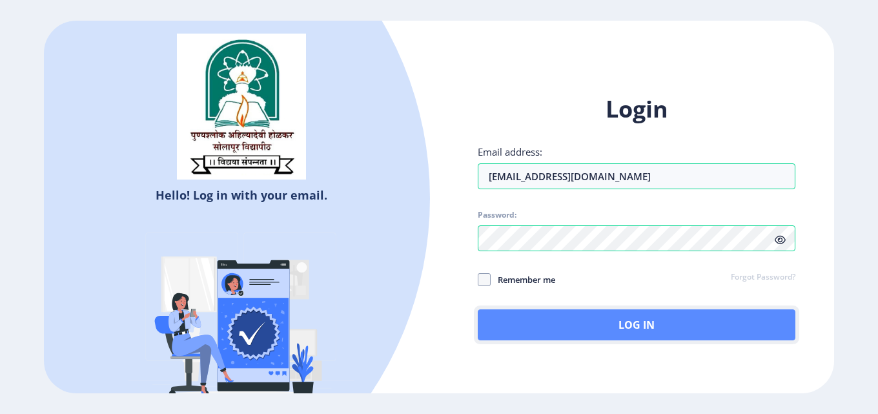
click at [634, 322] on button "Log In" at bounding box center [637, 324] width 318 height 31
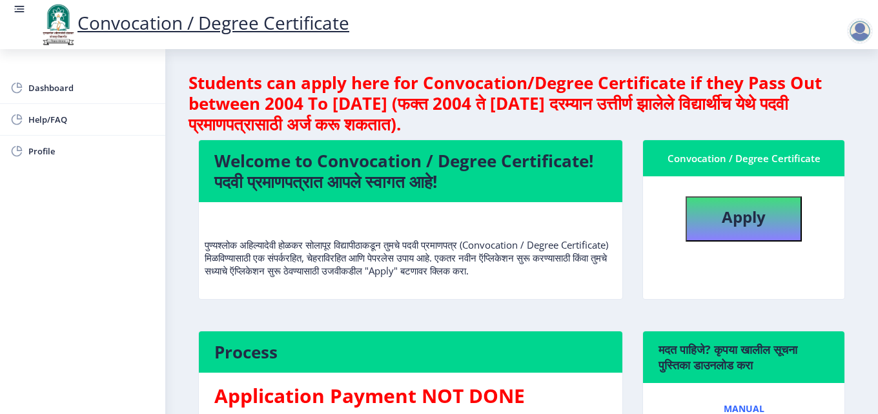
click at [861, 28] on div at bounding box center [860, 31] width 26 height 26
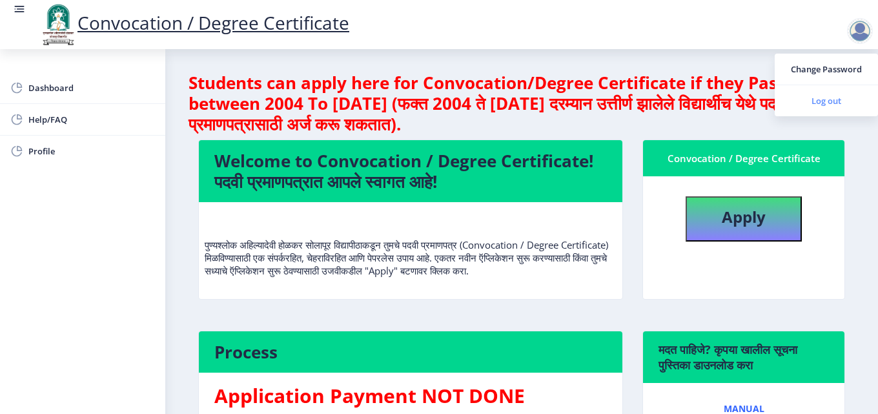
click at [827, 100] on span "Log out" at bounding box center [826, 100] width 83 height 15
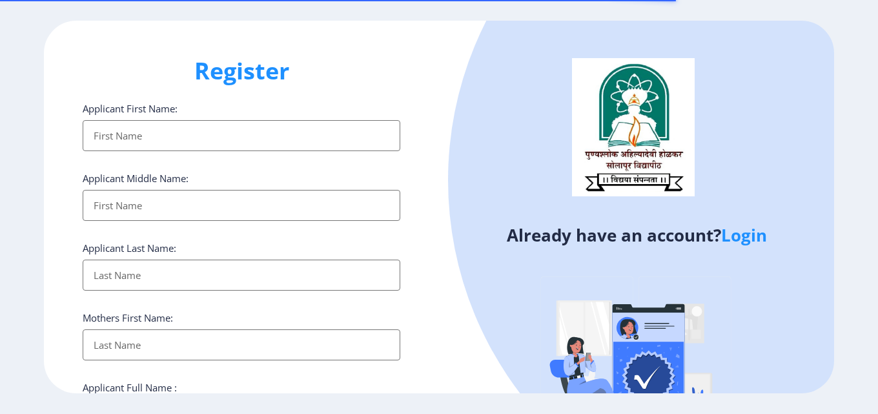
select select
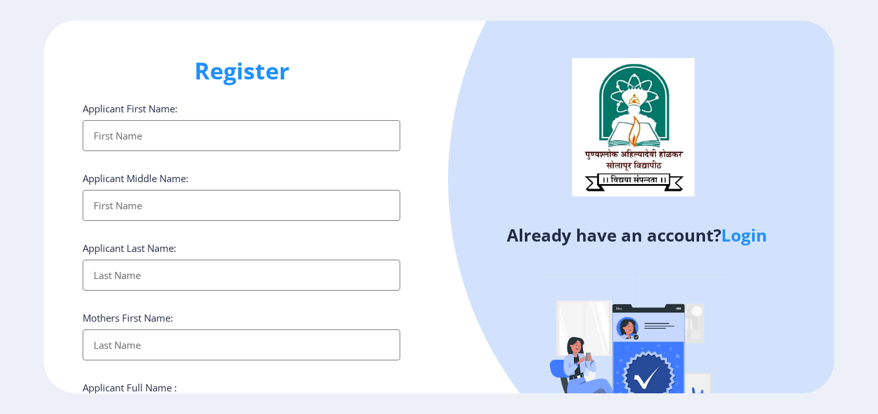
click at [144, 135] on input "Applicant First Name:" at bounding box center [242, 135] width 318 height 31
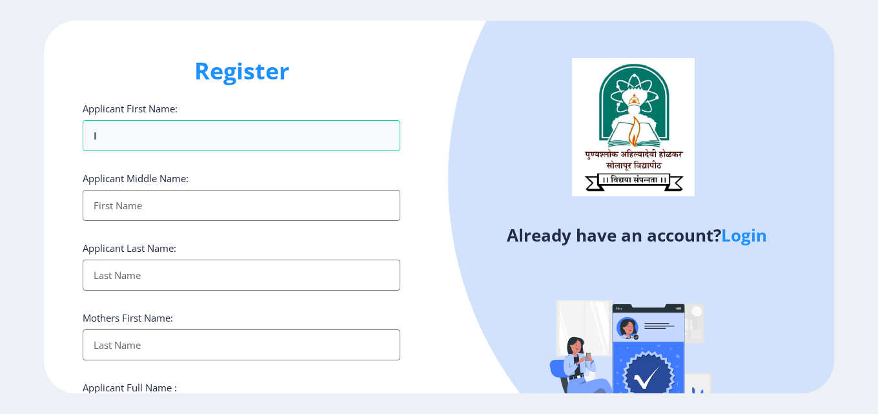
type input "Indumati [PERSON_NAME]"
click at [172, 207] on input "Applicant First Name:" at bounding box center [242, 205] width 318 height 31
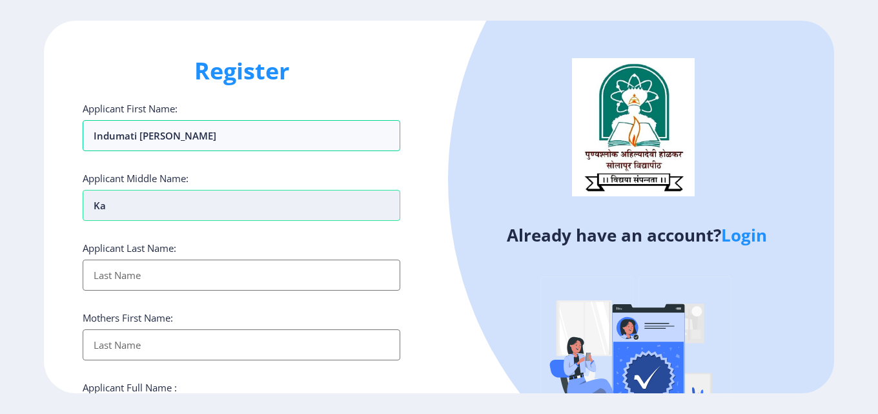
type input "K"
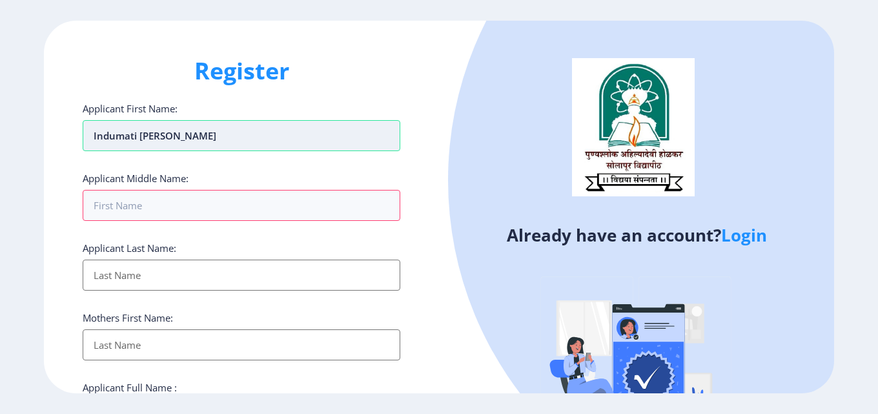
click at [235, 143] on input "Indumati [PERSON_NAME]" at bounding box center [242, 135] width 318 height 31
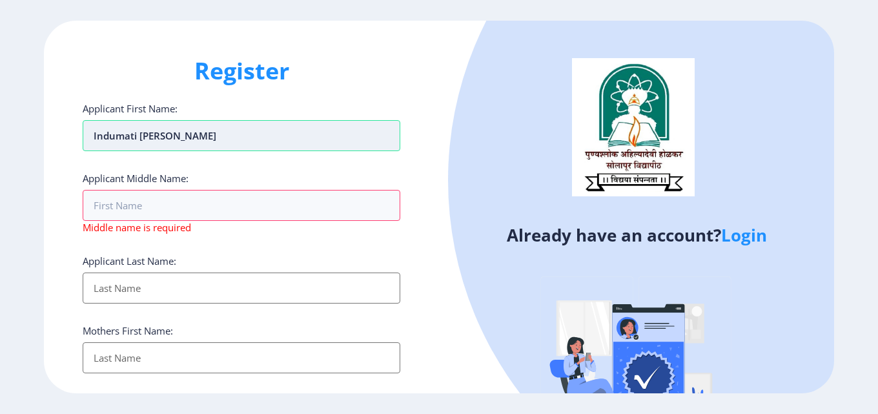
click at [230, 136] on input "Indumati [PERSON_NAME]" at bounding box center [242, 135] width 318 height 31
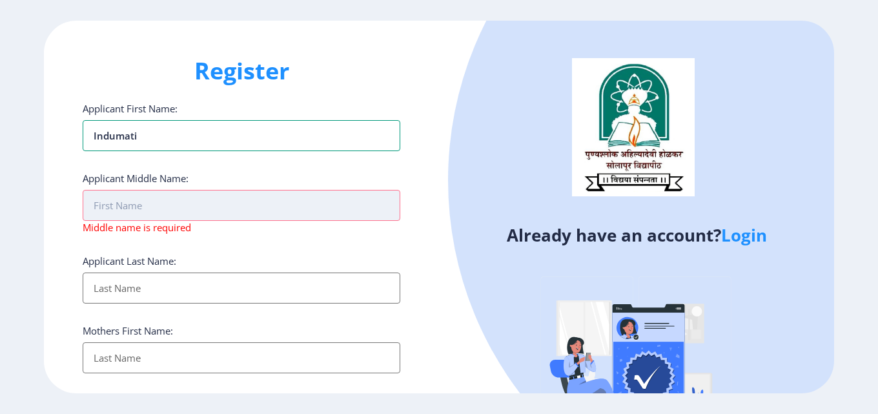
type input "Indumati"
click at [170, 216] on input "Applicant First Name:" at bounding box center [242, 205] width 318 height 31
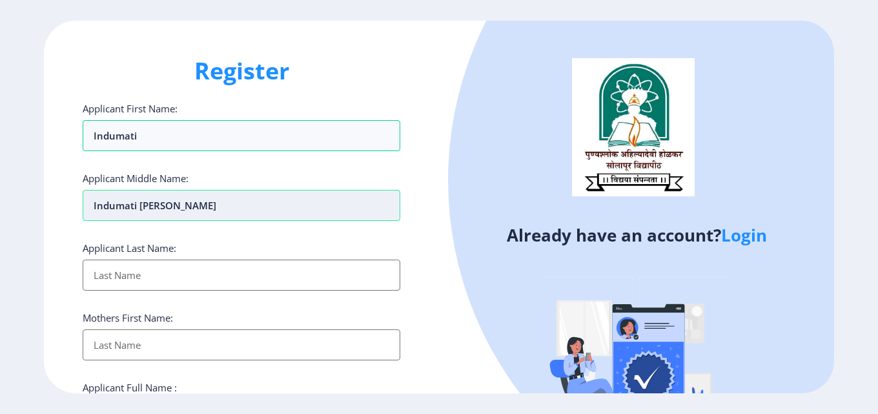
click at [138, 207] on input "Indumati [PERSON_NAME]" at bounding box center [242, 205] width 318 height 31
click at [194, 200] on input "Nanasaheb Karpe" at bounding box center [242, 205] width 318 height 31
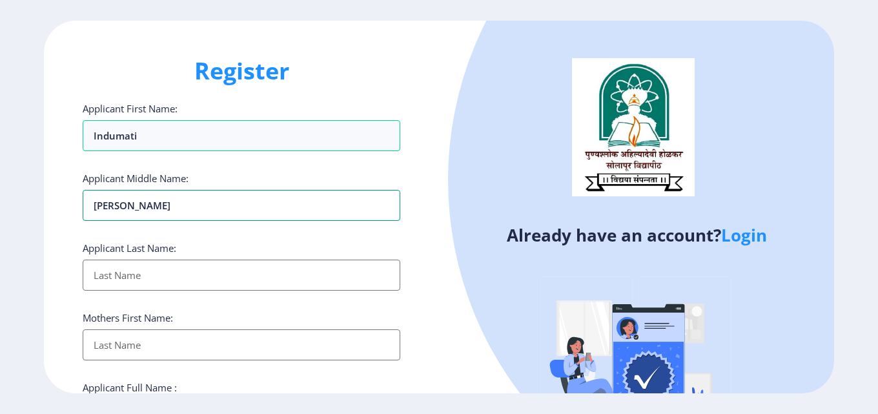
type input "Nanasaheb"
click at [141, 274] on input "Applicant First Name:" at bounding box center [242, 274] width 318 height 31
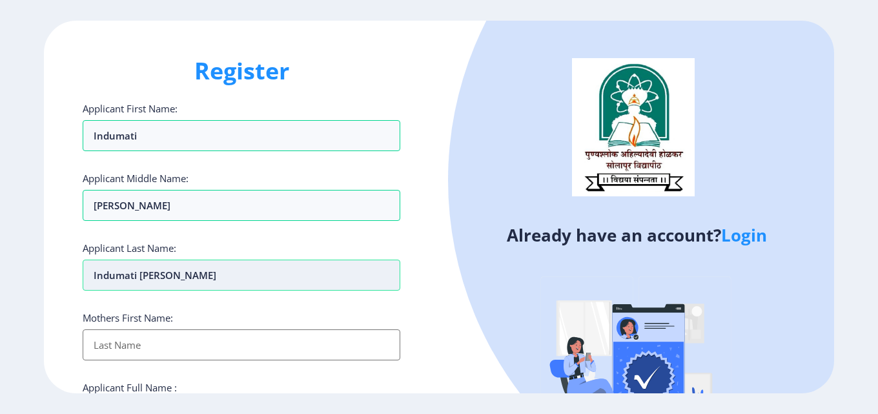
click at [192, 276] on input "Indumati [PERSON_NAME]" at bounding box center [242, 274] width 318 height 31
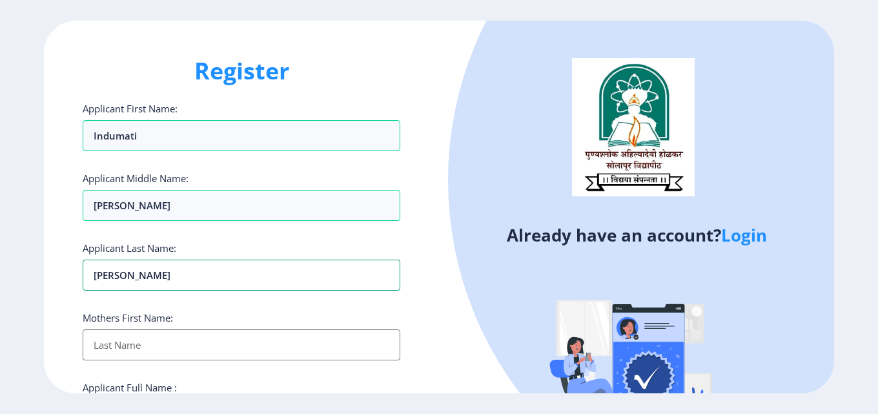
type input "Karpe"
click at [166, 349] on input "Applicant First Name:" at bounding box center [242, 344] width 318 height 31
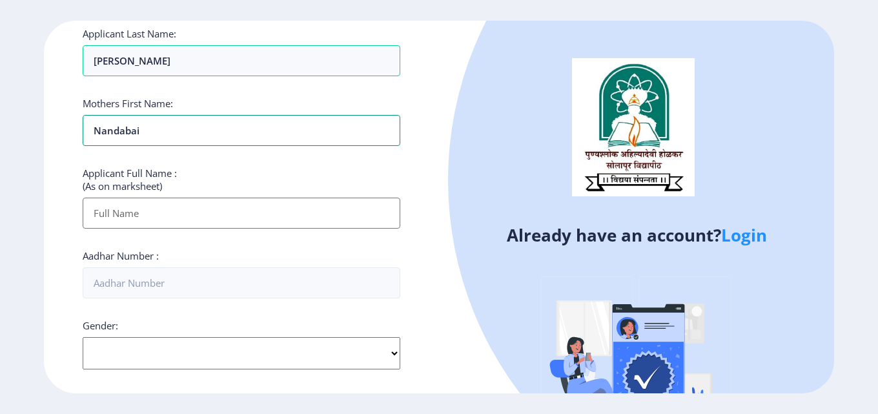
scroll to position [258, 0]
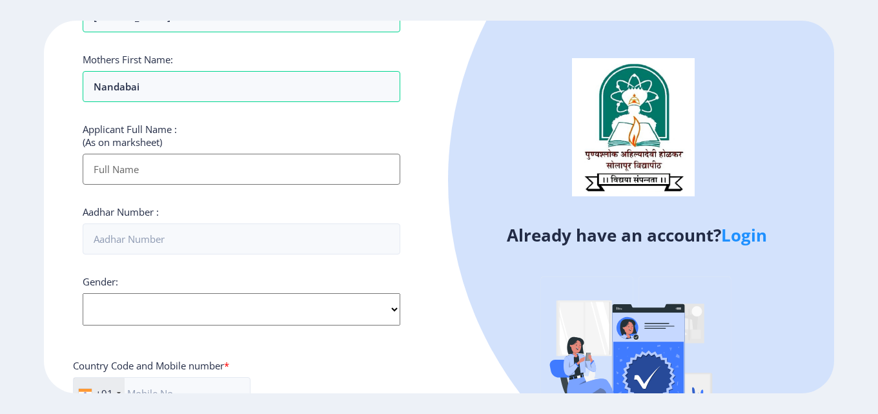
click at [153, 170] on input "Applicant First Name:" at bounding box center [242, 169] width 318 height 31
type input "Nanda"
click at [150, 176] on input "Applicant First Name:" at bounding box center [242, 169] width 318 height 31
type input "Indumati [PERSON_NAME]"
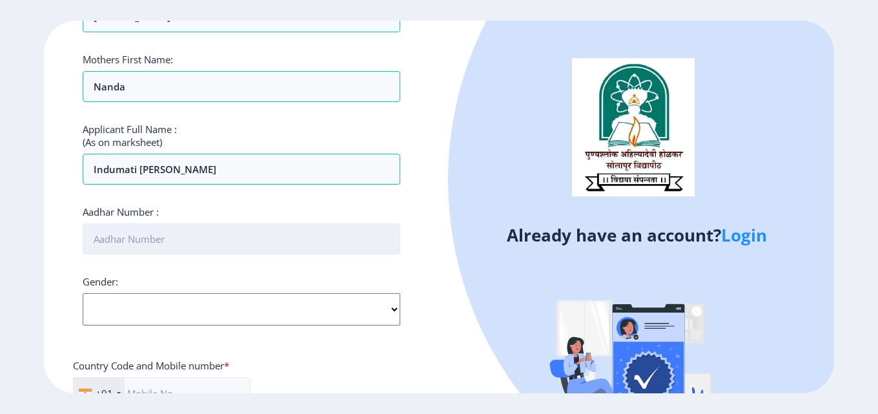
click at [164, 243] on input "Aadhar Number :" at bounding box center [242, 238] width 318 height 31
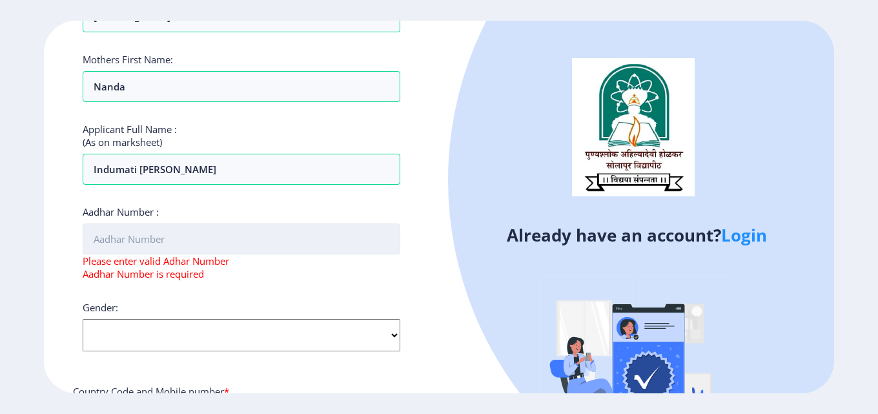
click at [141, 238] on input "Aadhar Number :" at bounding box center [242, 238] width 318 height 31
paste input "8857 8117 1372"
type input "8857 8117 1372"
click at [389, 334] on select "Select Gender Male Female Other" at bounding box center [242, 335] width 318 height 32
select select "[DEMOGRAPHIC_DATA]"
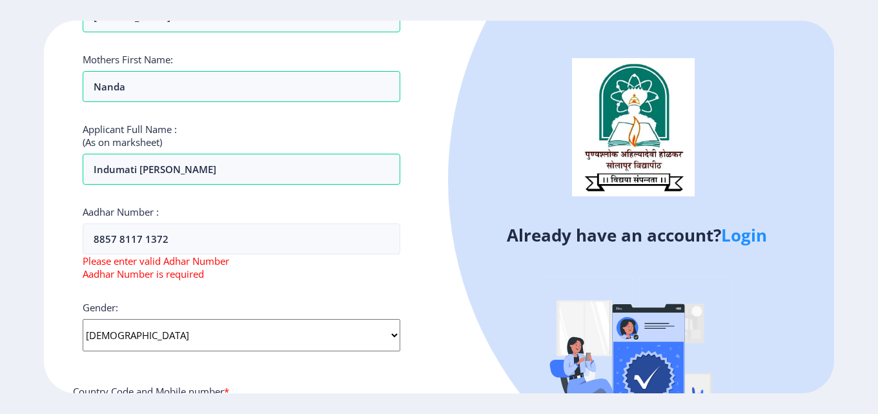
click at [83, 319] on select "Select Gender Male Female Other" at bounding box center [242, 335] width 318 height 32
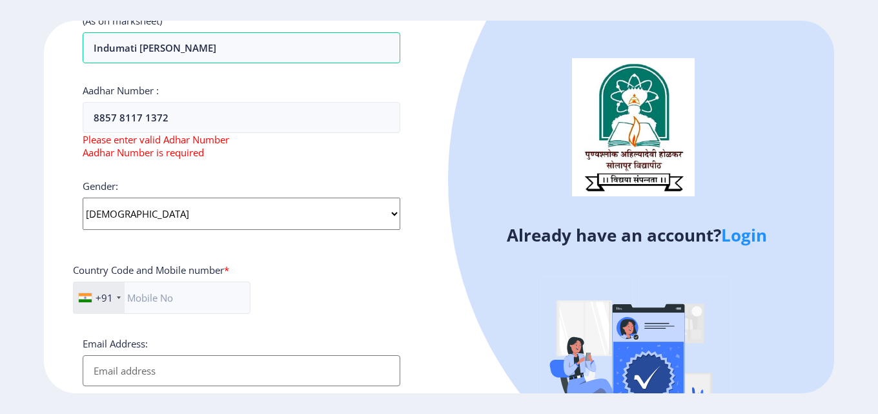
scroll to position [387, 0]
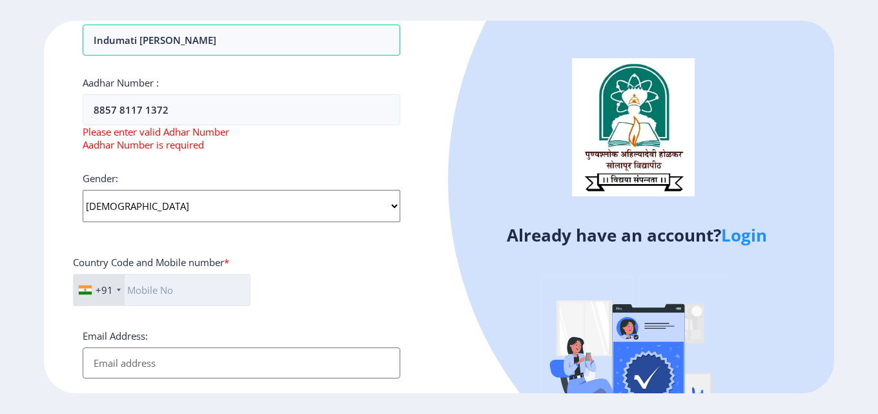
click at [176, 291] on input "text" at bounding box center [161, 290] width 177 height 32
type input "9049347111"
click at [196, 365] on input "Email Address:" at bounding box center [242, 362] width 318 height 31
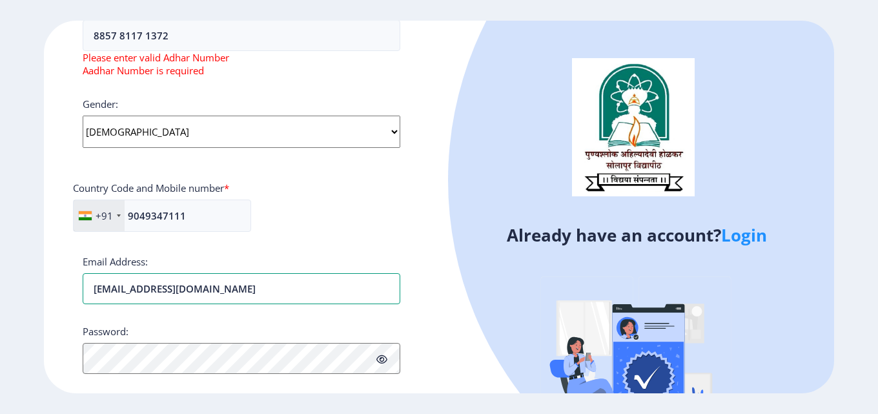
scroll to position [516, 0]
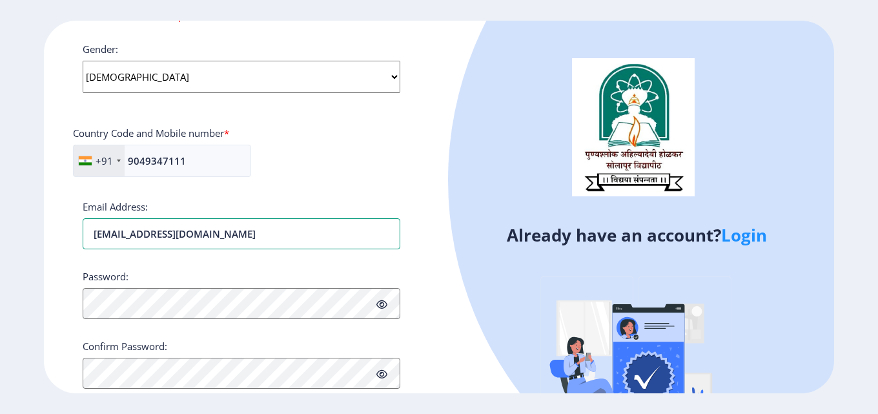
type input "addhane@gmail.com"
click at [382, 300] on icon at bounding box center [381, 304] width 11 height 10
click at [383, 377] on icon at bounding box center [381, 374] width 11 height 10
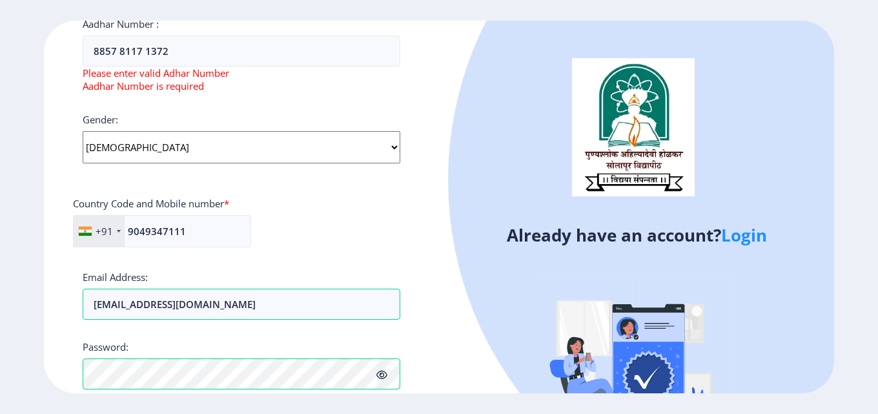
scroll to position [552, 0]
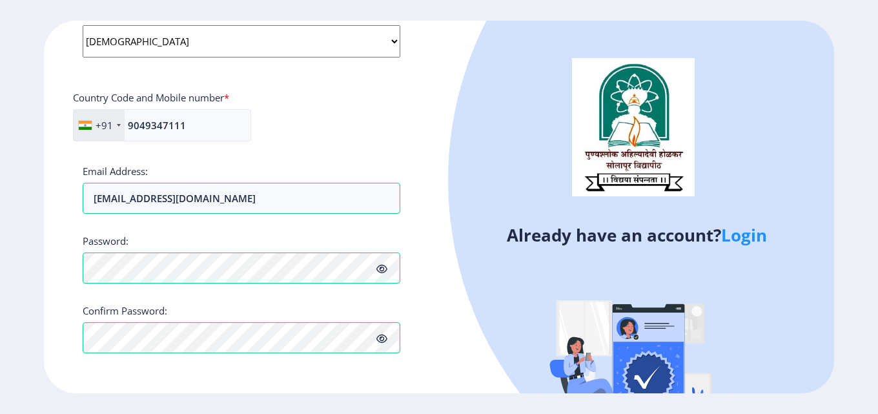
click at [382, 334] on icon at bounding box center [381, 339] width 11 height 10
click at [383, 266] on icon at bounding box center [381, 269] width 11 height 10
click at [384, 338] on icon at bounding box center [381, 339] width 11 height 10
click at [328, 205] on input "addhane@gmail.com" at bounding box center [242, 198] width 318 height 31
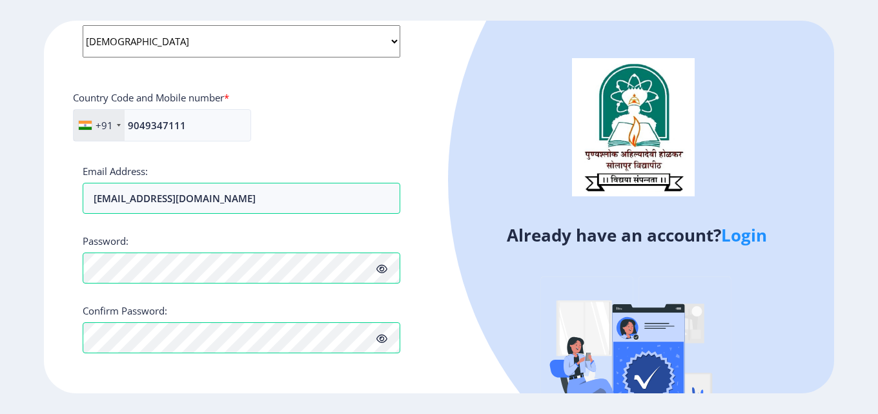
click at [494, 349] on div at bounding box center [799, 180] width 702 height 702
click at [510, 265] on div at bounding box center [799, 180] width 702 height 702
click at [436, 123] on div "Register Applicant First Name: Indumati Applicant Middle Name: Nanasaheb Applic…" at bounding box center [241, 207] width 395 height 372
click at [472, 195] on div at bounding box center [799, 180] width 702 height 702
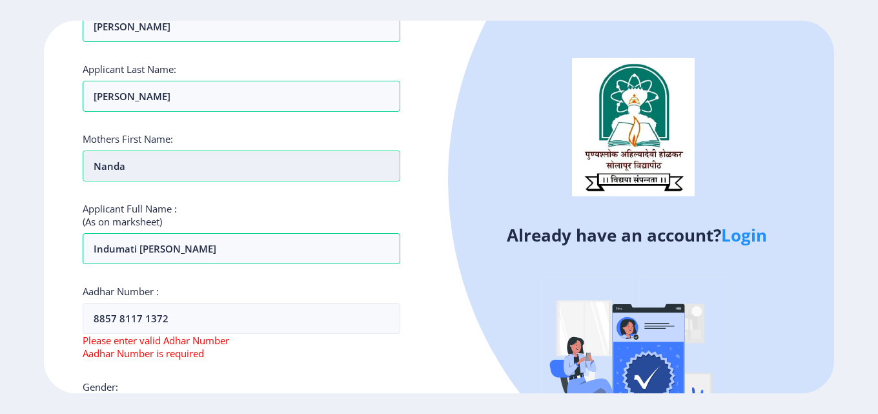
scroll to position [194, 0]
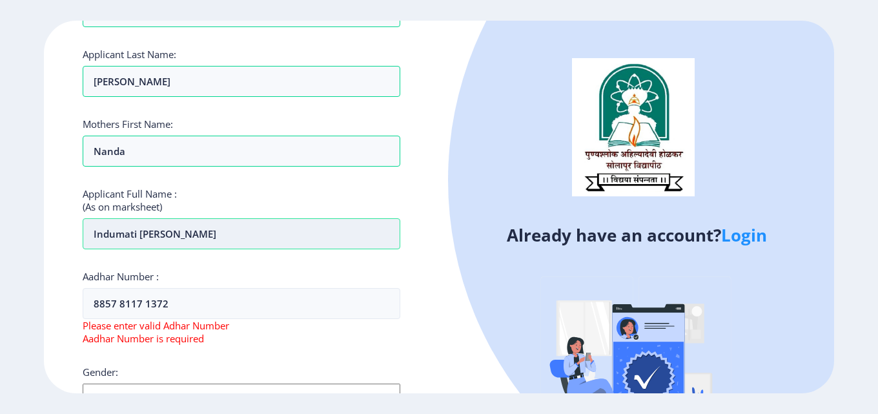
drag, startPoint x: 190, startPoint y: 235, endPoint x: 89, endPoint y: 239, distance: 100.8
click at [89, 239] on input "Indumati [PERSON_NAME]" at bounding box center [242, 233] width 318 height 31
click at [154, 233] on input "Karpe" at bounding box center [242, 233] width 318 height 31
paste input "Indumati Nanasaheb"
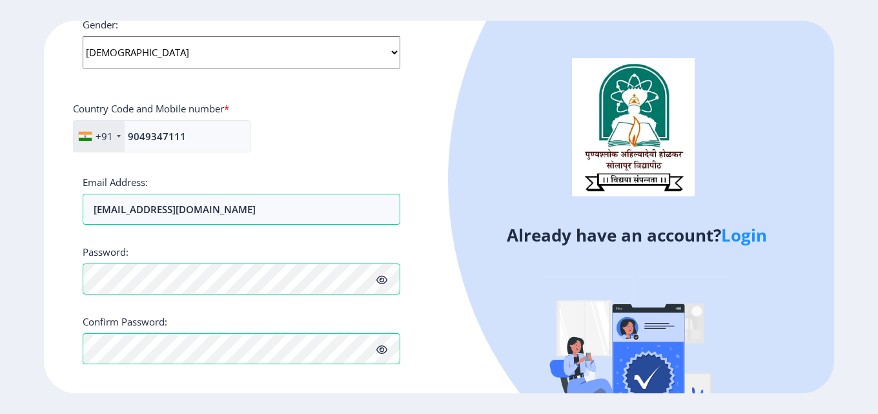
scroll to position [552, 0]
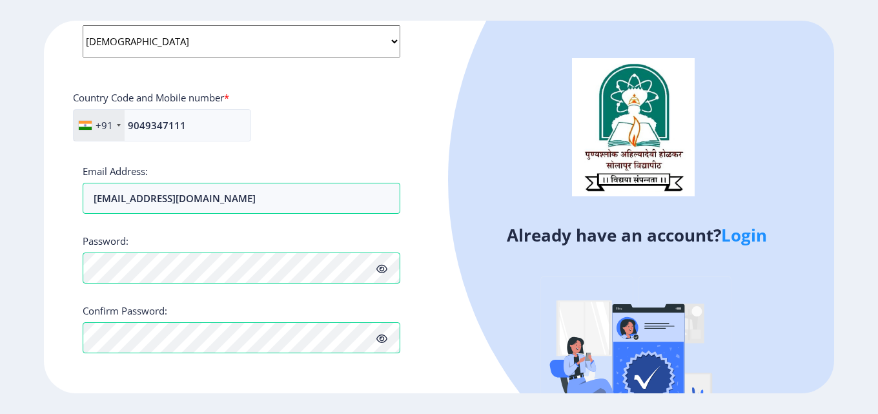
type input "Karpe Indumati Nanasaheb"
click at [490, 350] on div "Already have an account? Login" at bounding box center [636, 249] width 395 height 457
click at [682, 265] on img at bounding box center [636, 365] width 226 height 226
click at [381, 268] on icon at bounding box center [381, 269] width 11 height 10
click at [430, 306] on div "Register Applicant First Name: Indumati Applicant Middle Name: Nanasaheb Applic…" at bounding box center [241, 207] width 395 height 372
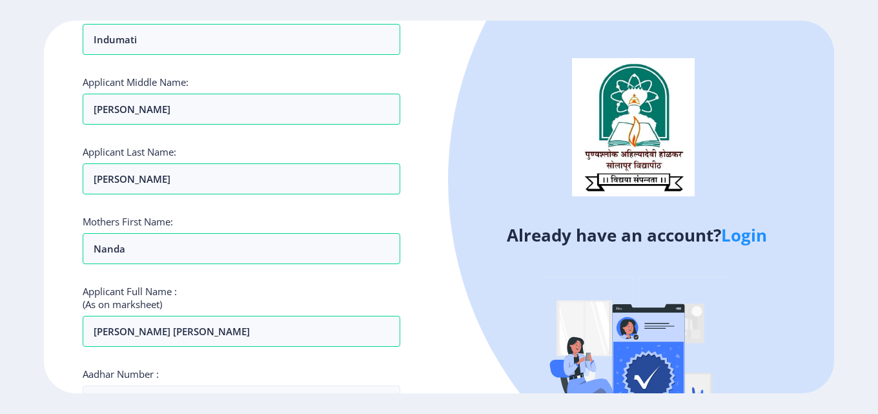
scroll to position [0, 0]
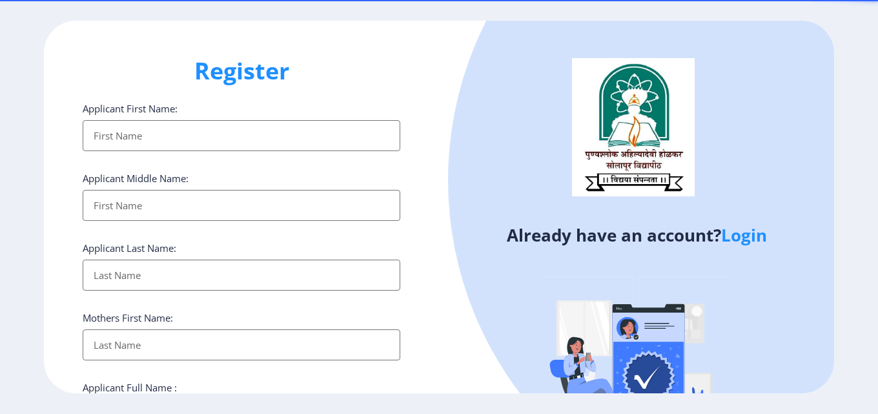
select select
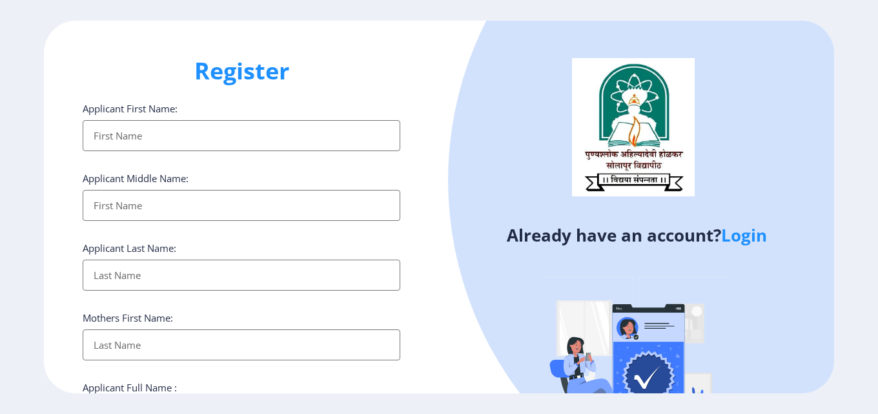
click at [296, 137] on input "Applicant First Name:" at bounding box center [242, 135] width 318 height 31
type input "Indumati [PERSON_NAME]"
